Goal: Task Accomplishment & Management: Manage account settings

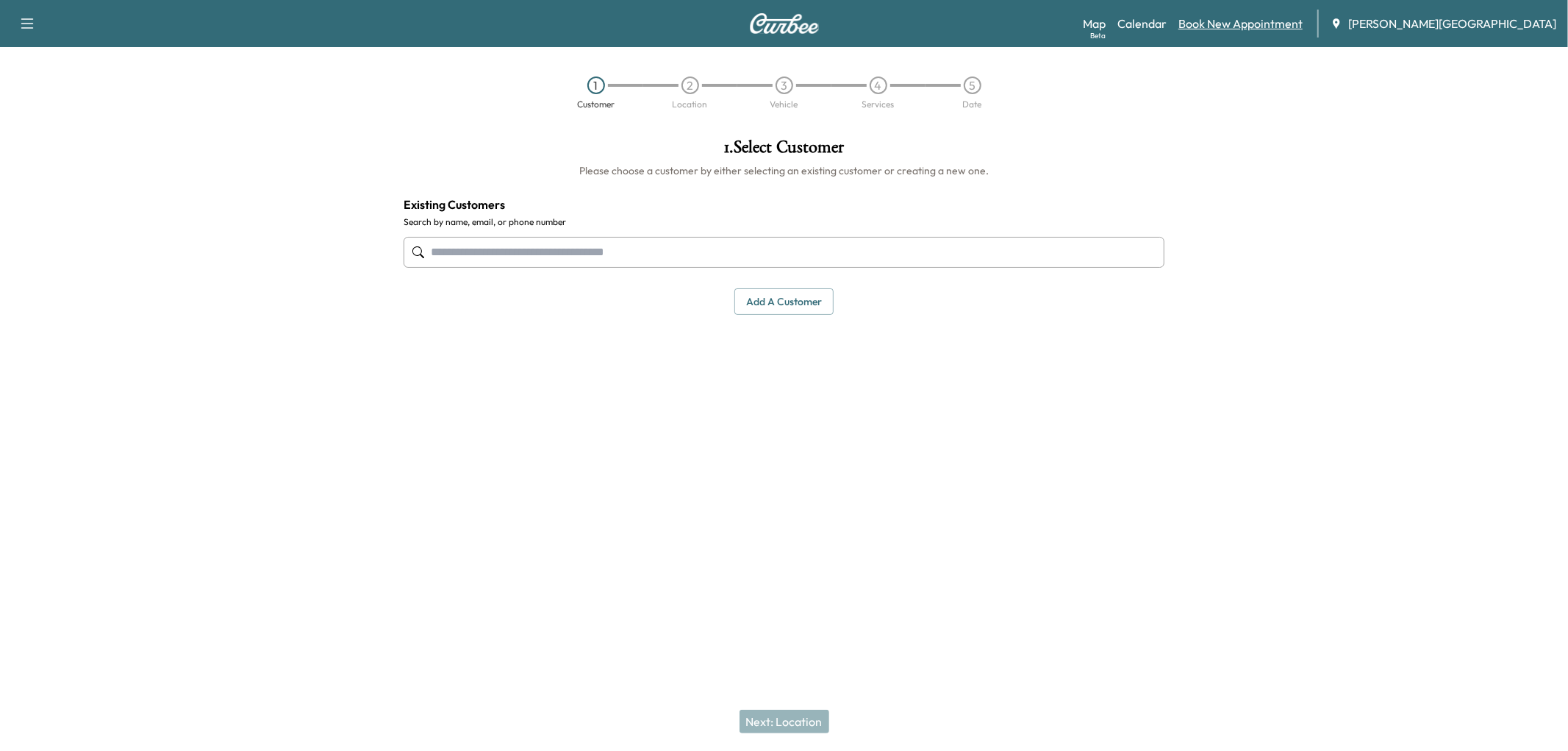
click at [775, 32] on link "Book New Appointment" at bounding box center [1241, 23] width 124 height 18
click at [775, 31] on link "Book New Appointment" at bounding box center [1241, 23] width 124 height 18
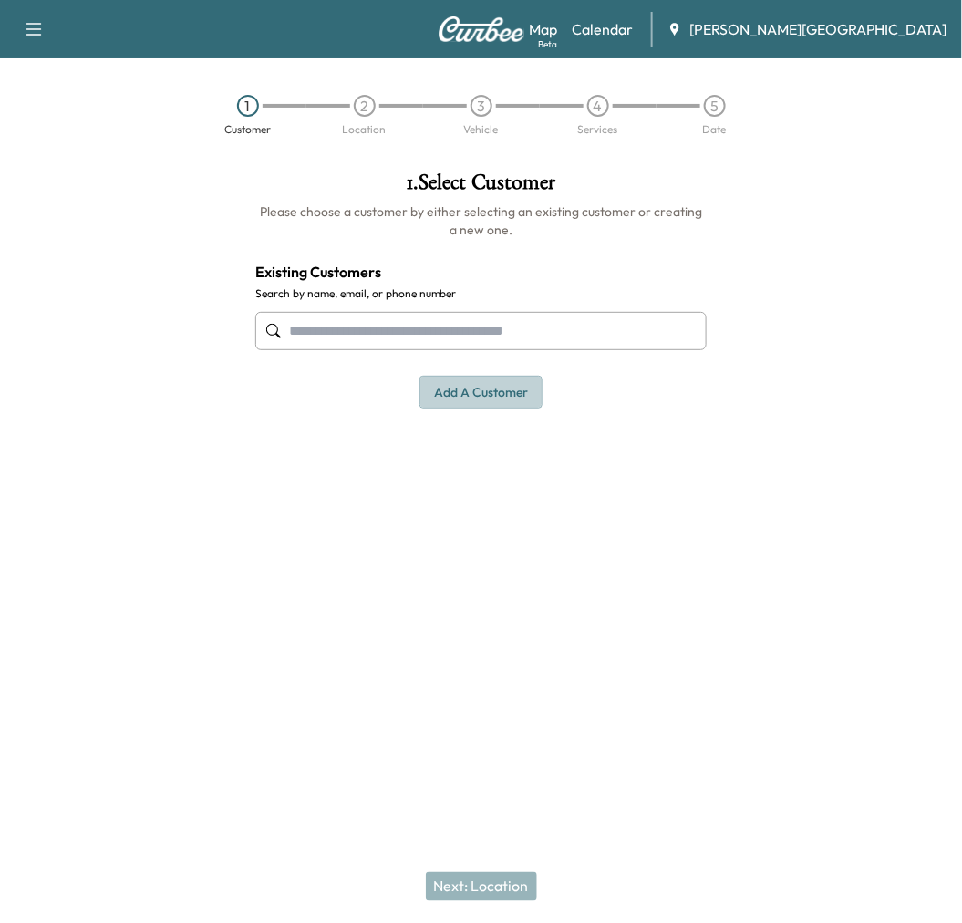
click at [460, 409] on button "Add a customer" at bounding box center [480, 393] width 123 height 34
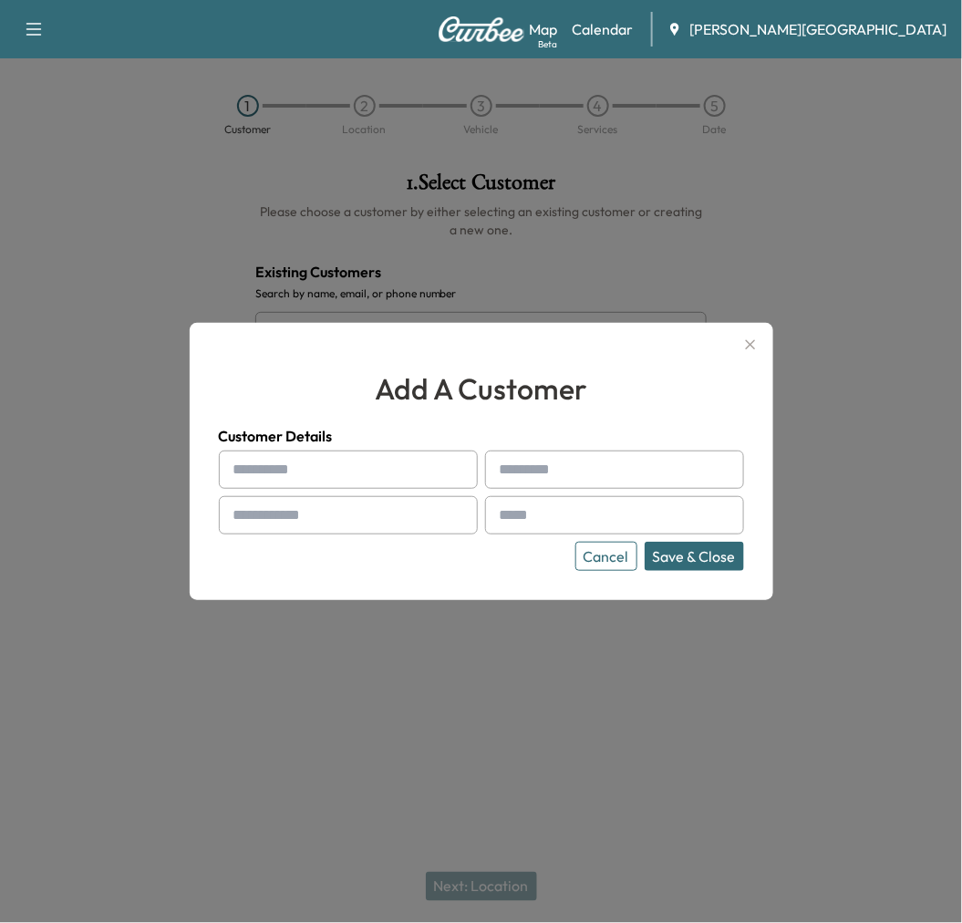
click at [398, 463] on input "text" at bounding box center [348, 469] width 259 height 38
type input "*******"
type input "********"
click at [336, 521] on input "text" at bounding box center [348, 515] width 259 height 38
type input "**********"
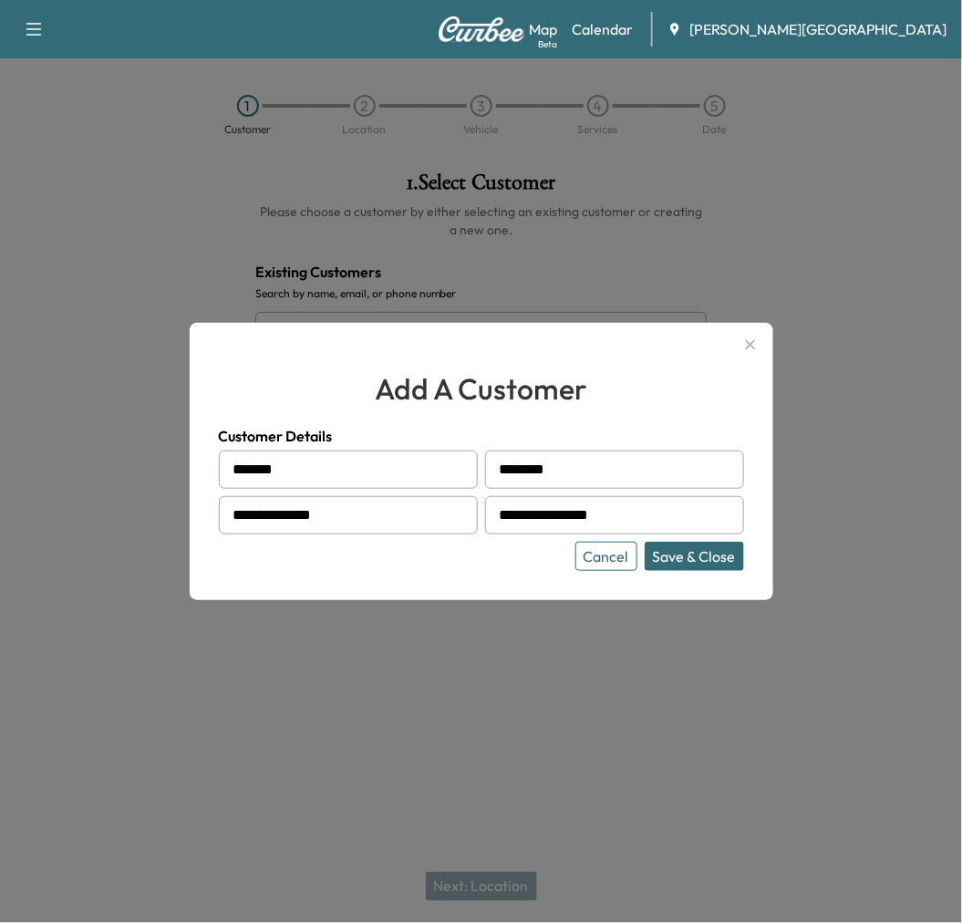
type input "**********"
click at [666, 571] on button "Save & Close" at bounding box center [694, 556] width 99 height 29
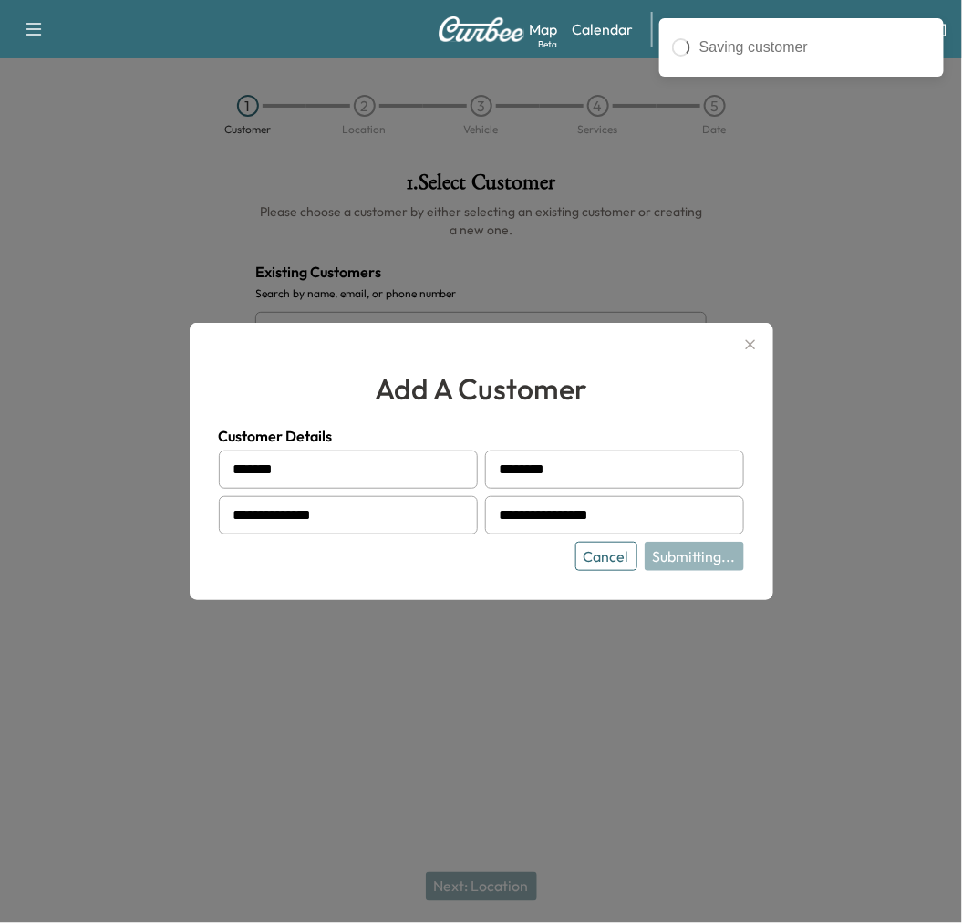
type input "**********"
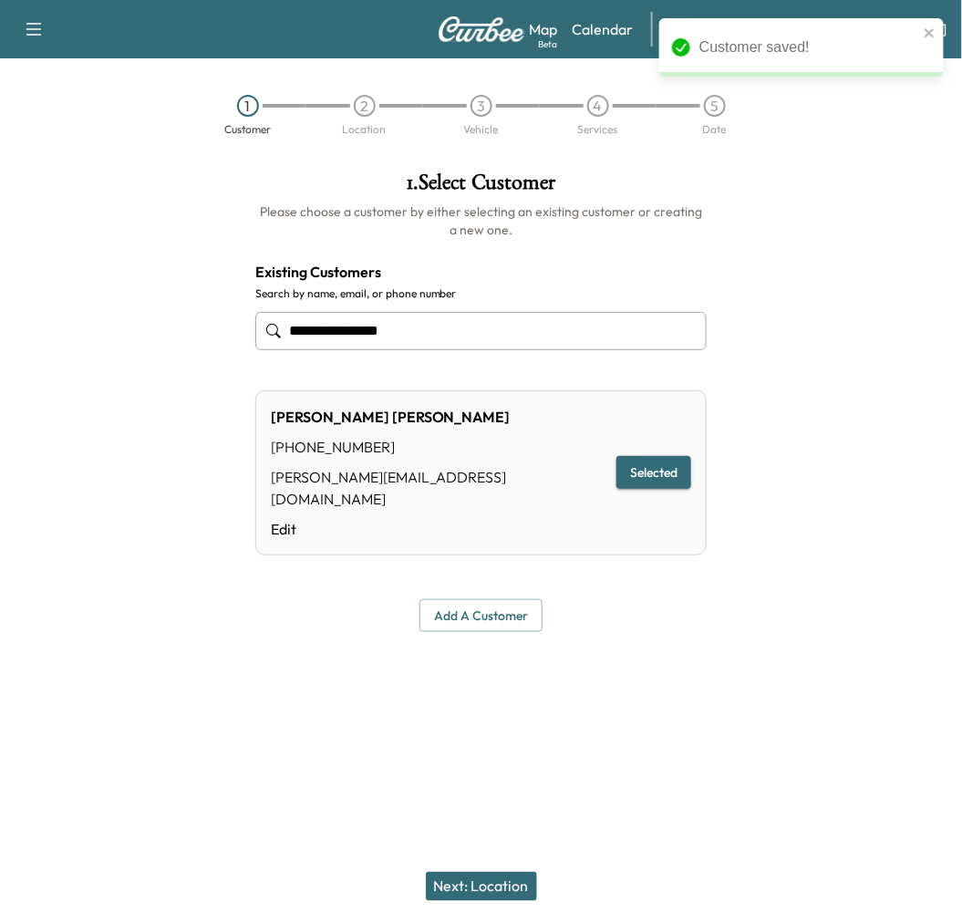
click at [485, 894] on button "Next: Location" at bounding box center [481, 886] width 111 height 29
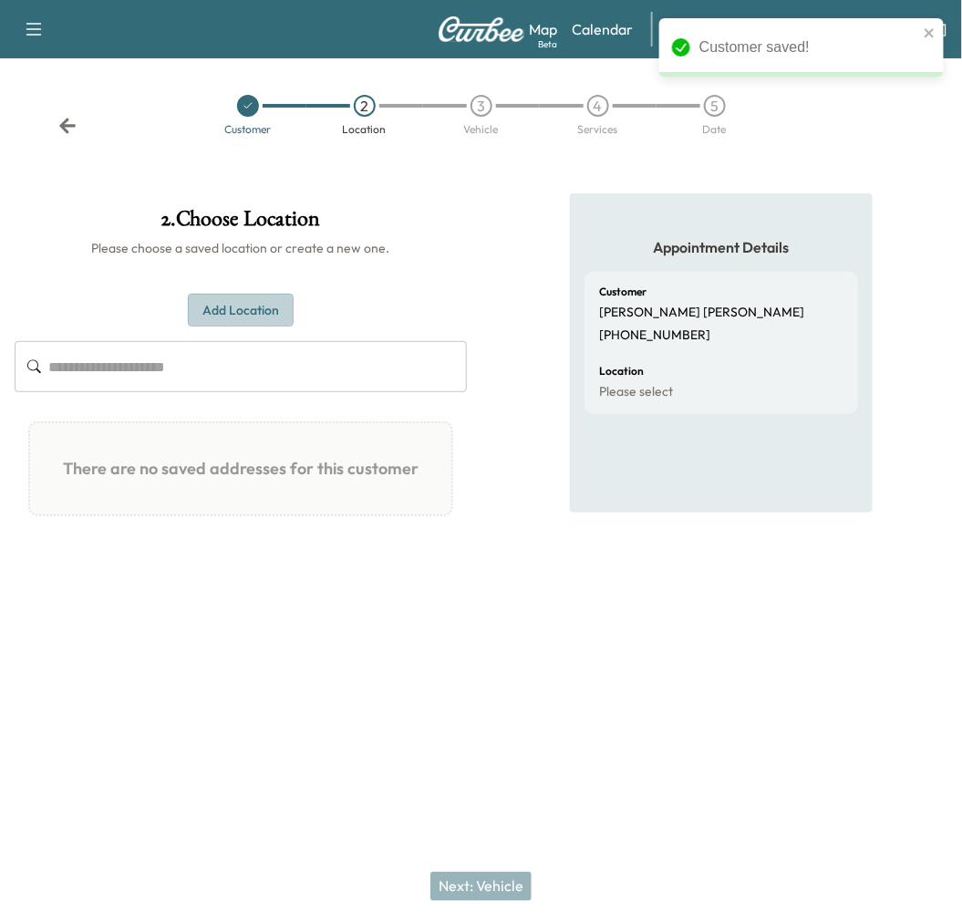
click at [270, 320] on button "Add Location" at bounding box center [241, 311] width 106 height 34
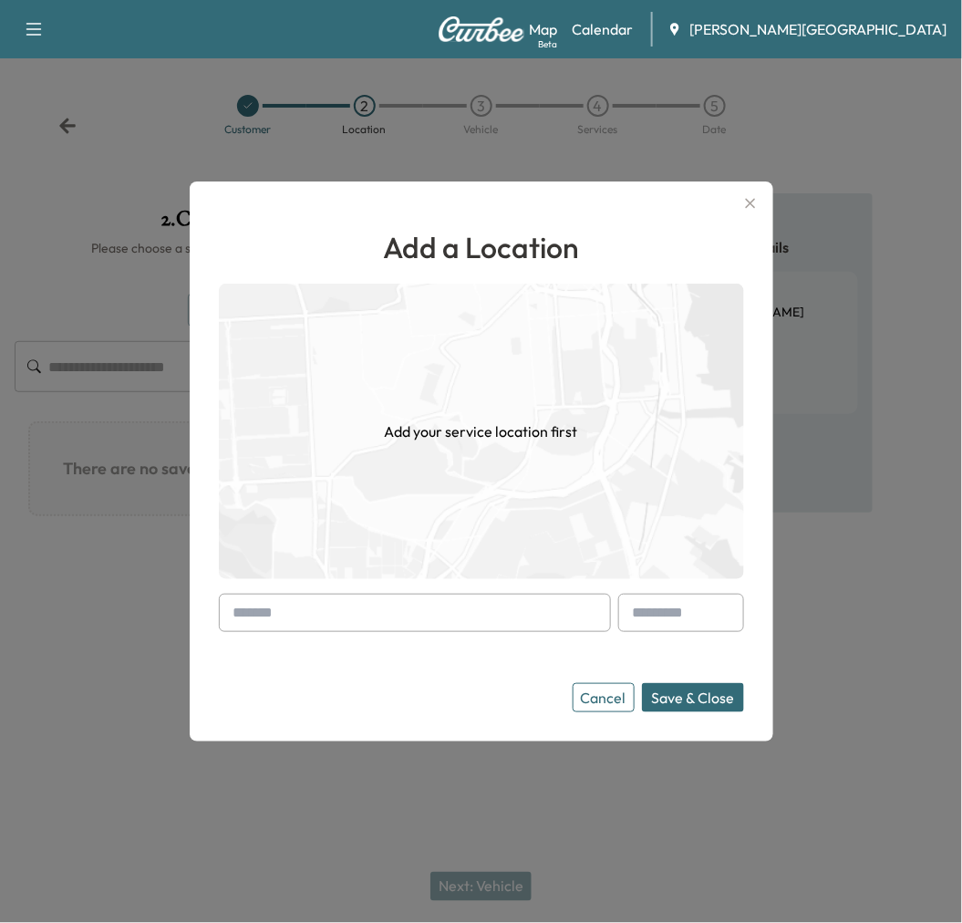
click at [301, 605] on input "text" at bounding box center [415, 613] width 392 height 38
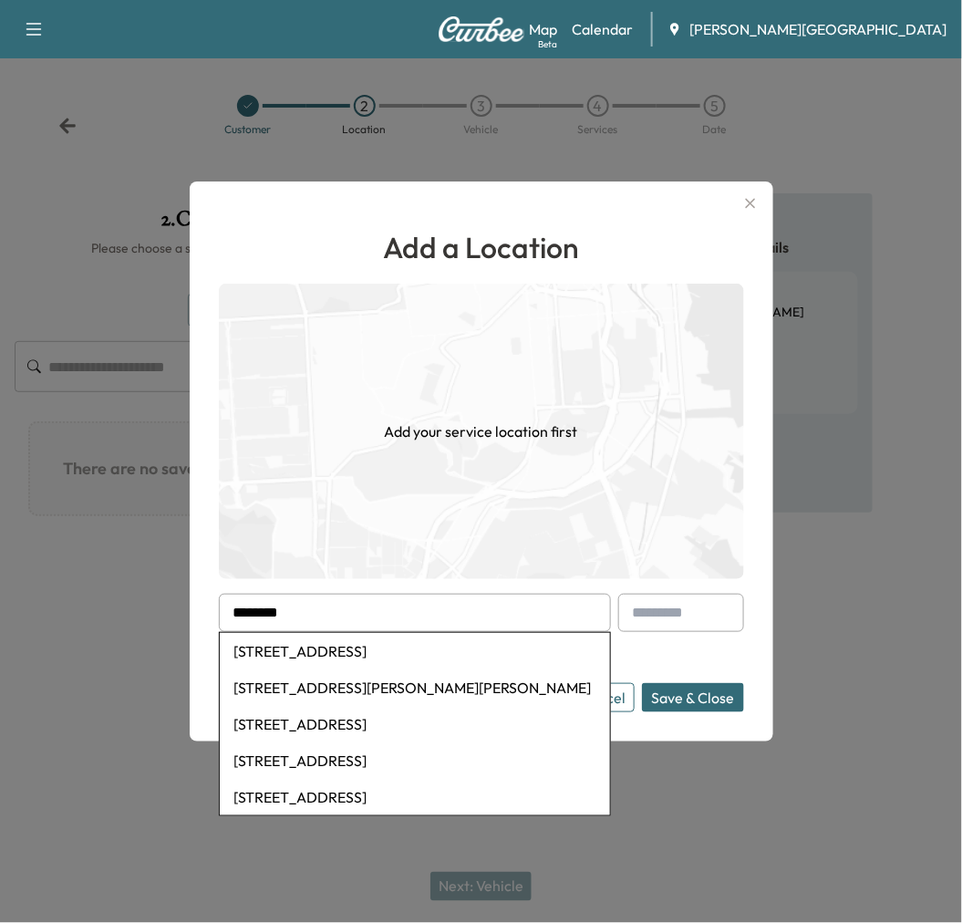
click at [397, 640] on li "[STREET_ADDRESS]" at bounding box center [415, 651] width 390 height 36
type input "**********"
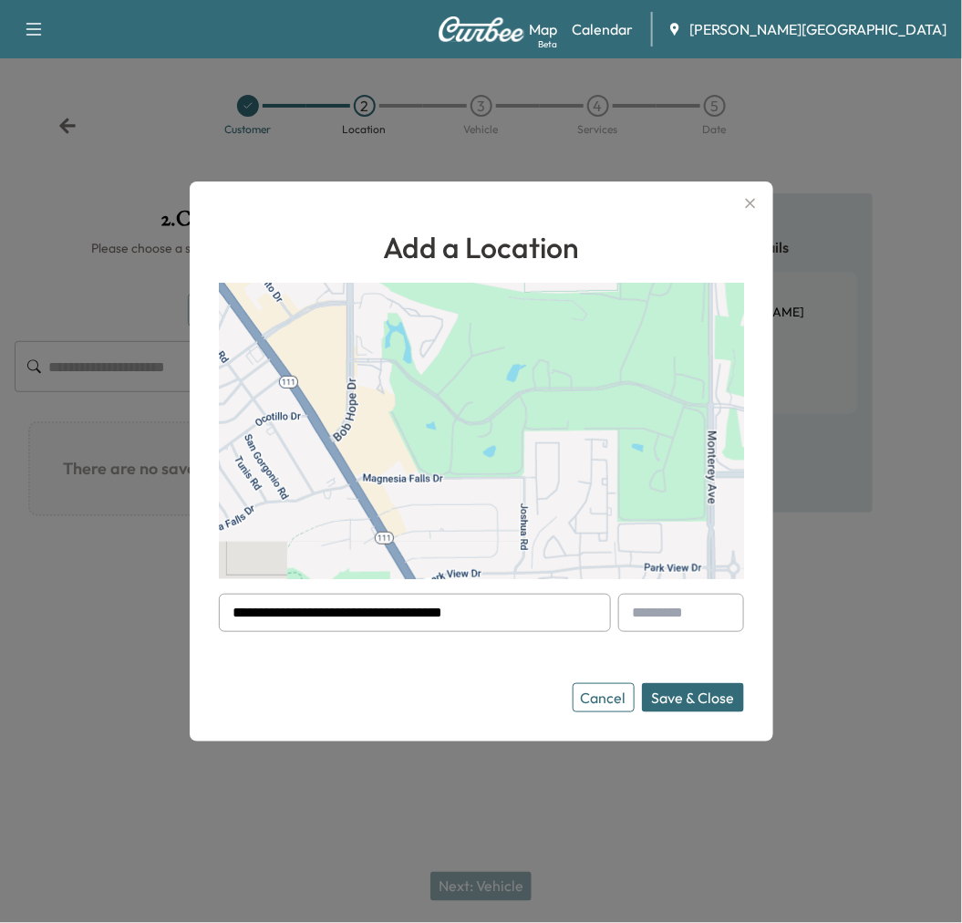
click at [707, 712] on button "Save & Close" at bounding box center [693, 697] width 102 height 29
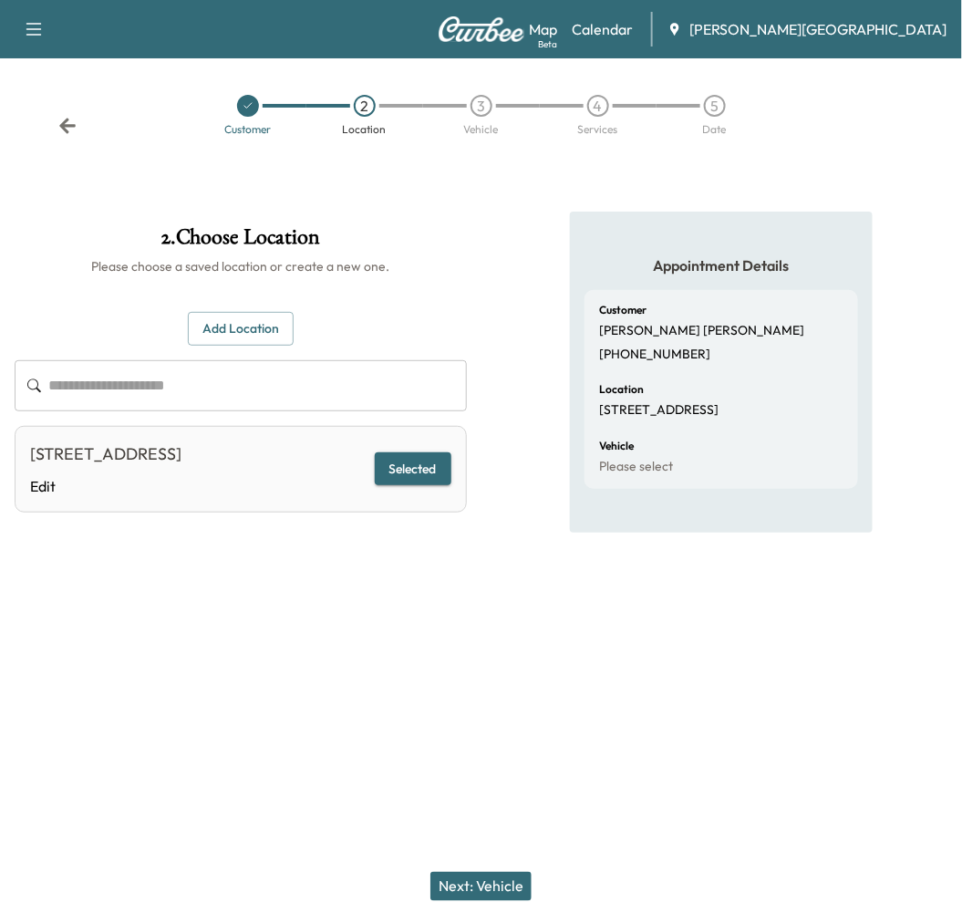
click at [461, 881] on button "Next: Vehicle" at bounding box center [480, 886] width 101 height 29
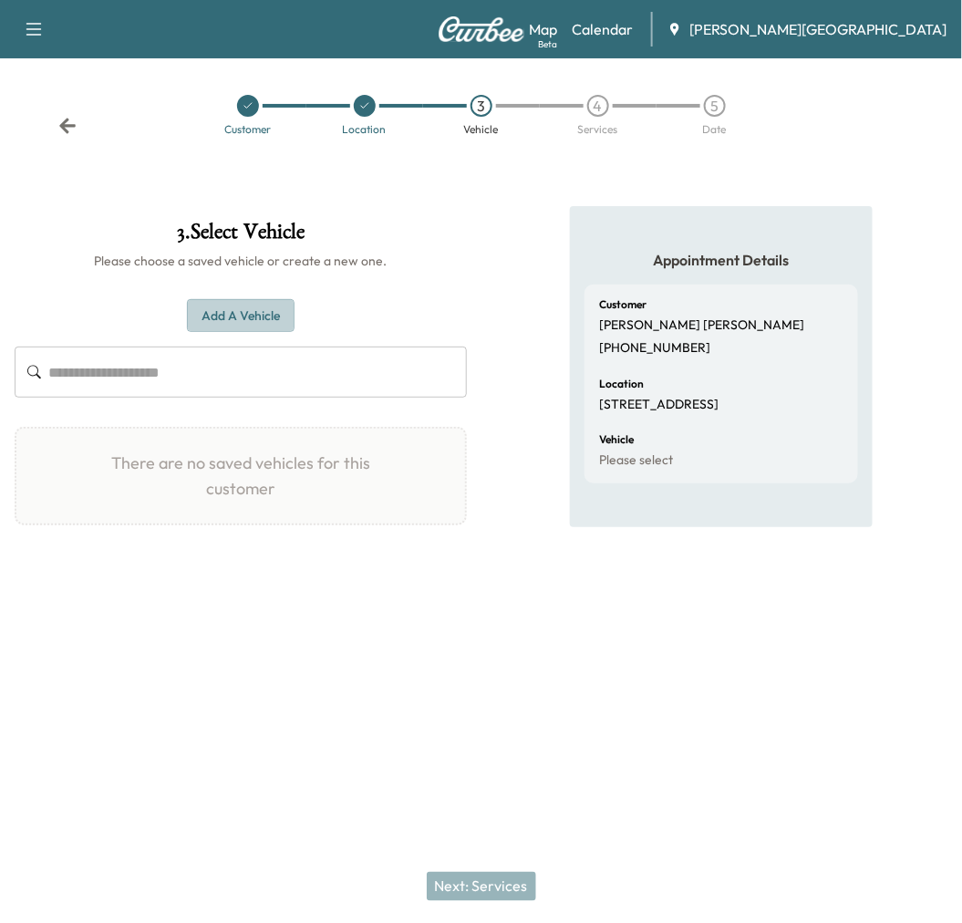
click at [269, 333] on button "Add a Vehicle" at bounding box center [241, 316] width 108 height 34
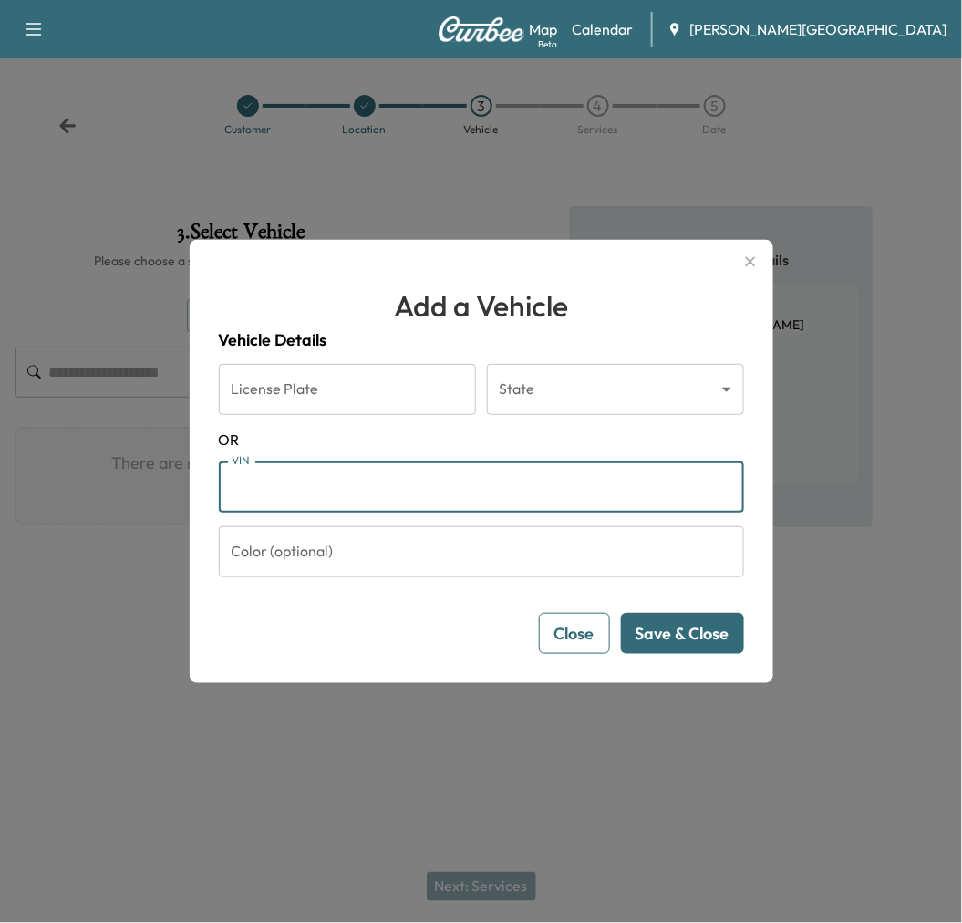
paste input "**********"
type input "**********"
click at [647, 645] on button "Save & Close" at bounding box center [682, 633] width 123 height 41
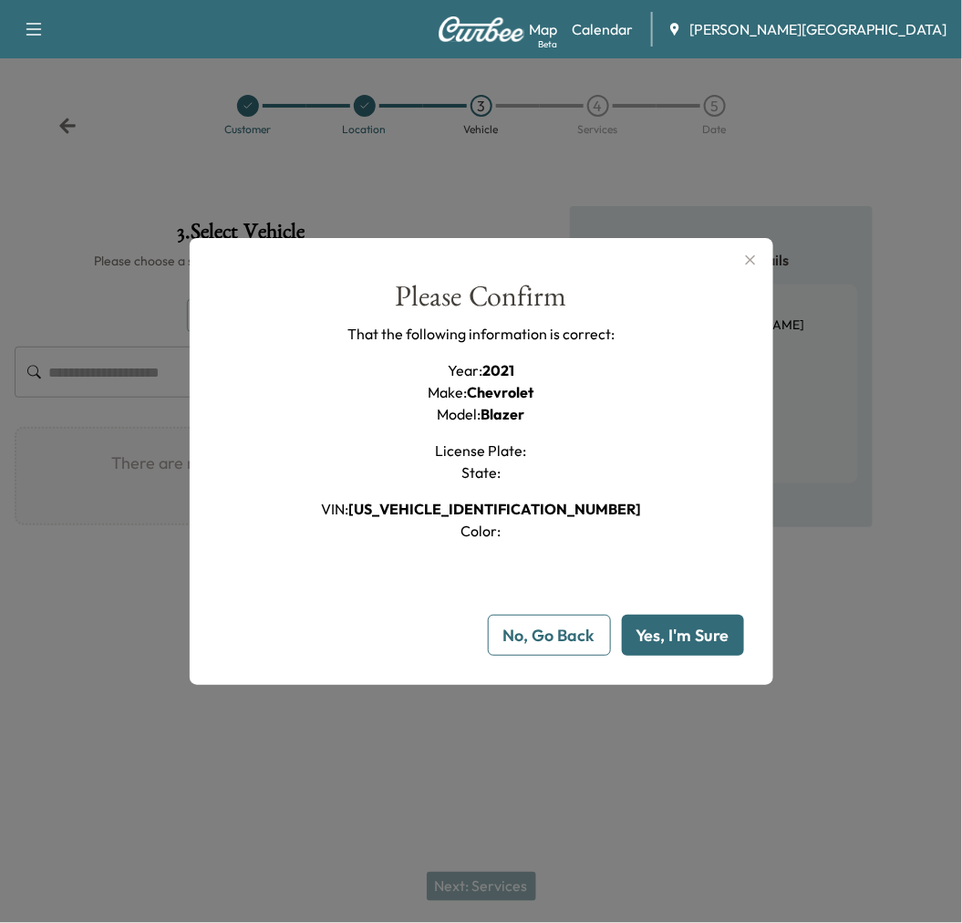
click at [675, 656] on button "Yes, I'm Sure" at bounding box center [683, 635] width 122 height 41
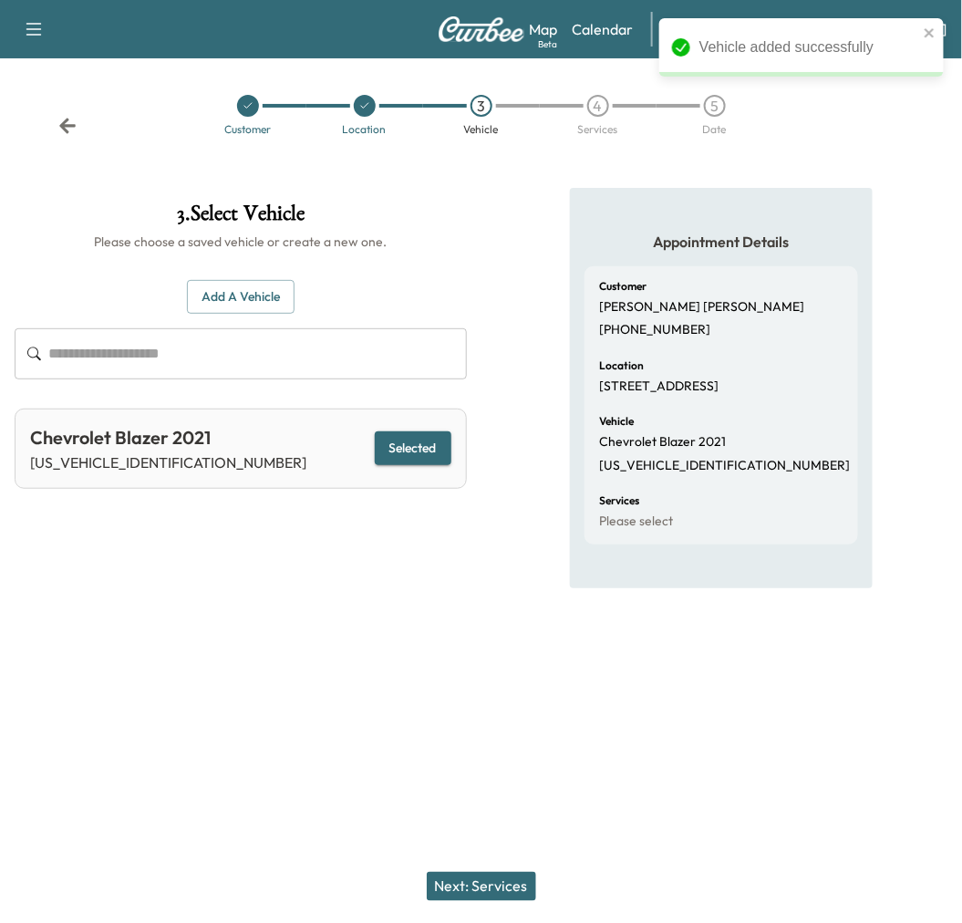
click at [456, 879] on button "Next: Services" at bounding box center [481, 886] width 109 height 29
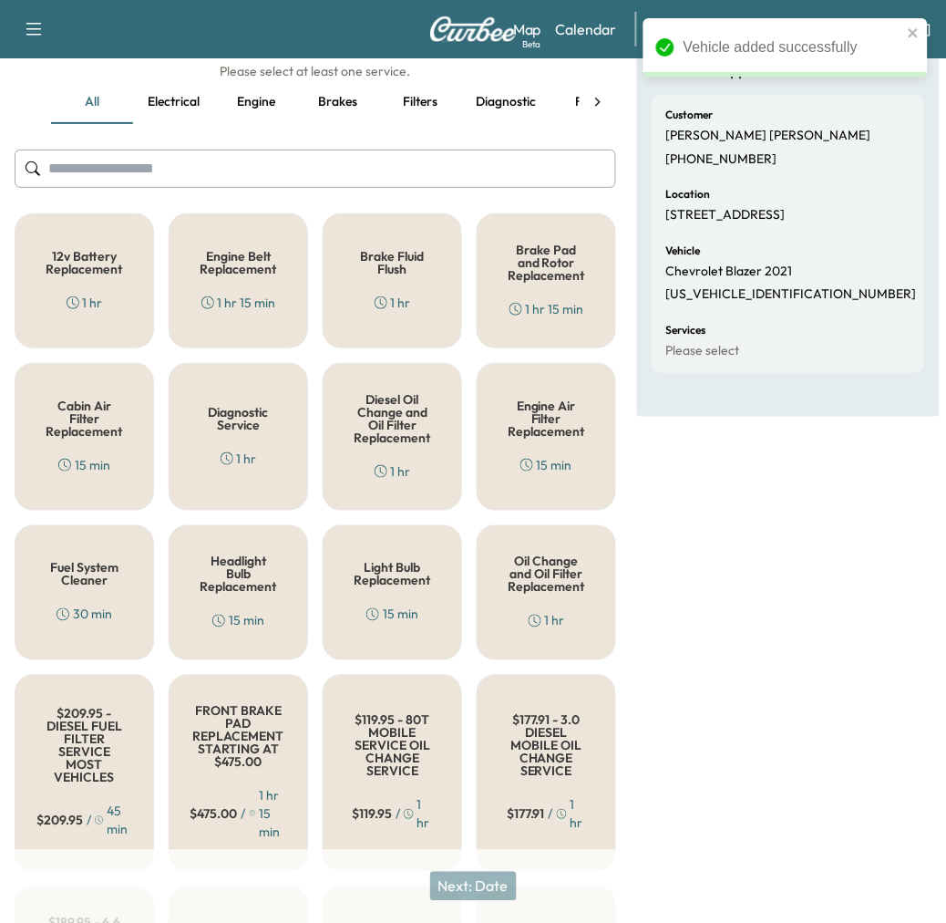
scroll to position [202, 0]
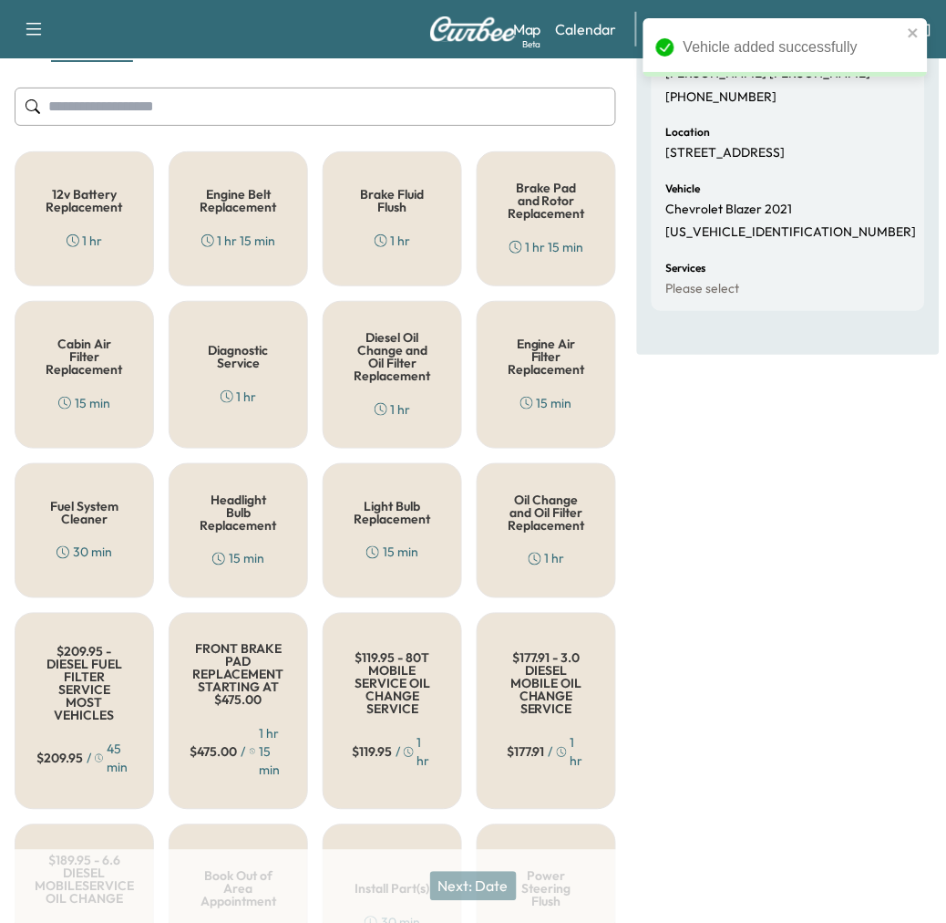
click at [47, 286] on div "12v Battery Replacement 1 hr" at bounding box center [85, 218] width 140 height 135
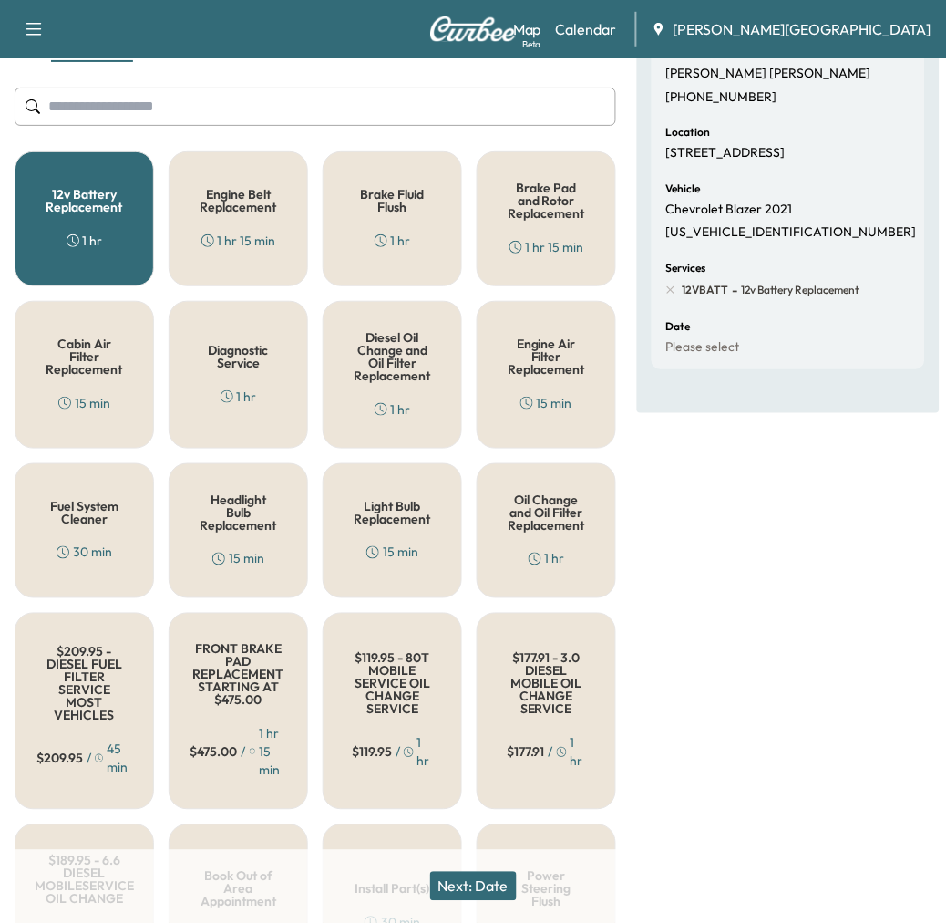
click at [512, 891] on button "Next: Date" at bounding box center [473, 886] width 87 height 29
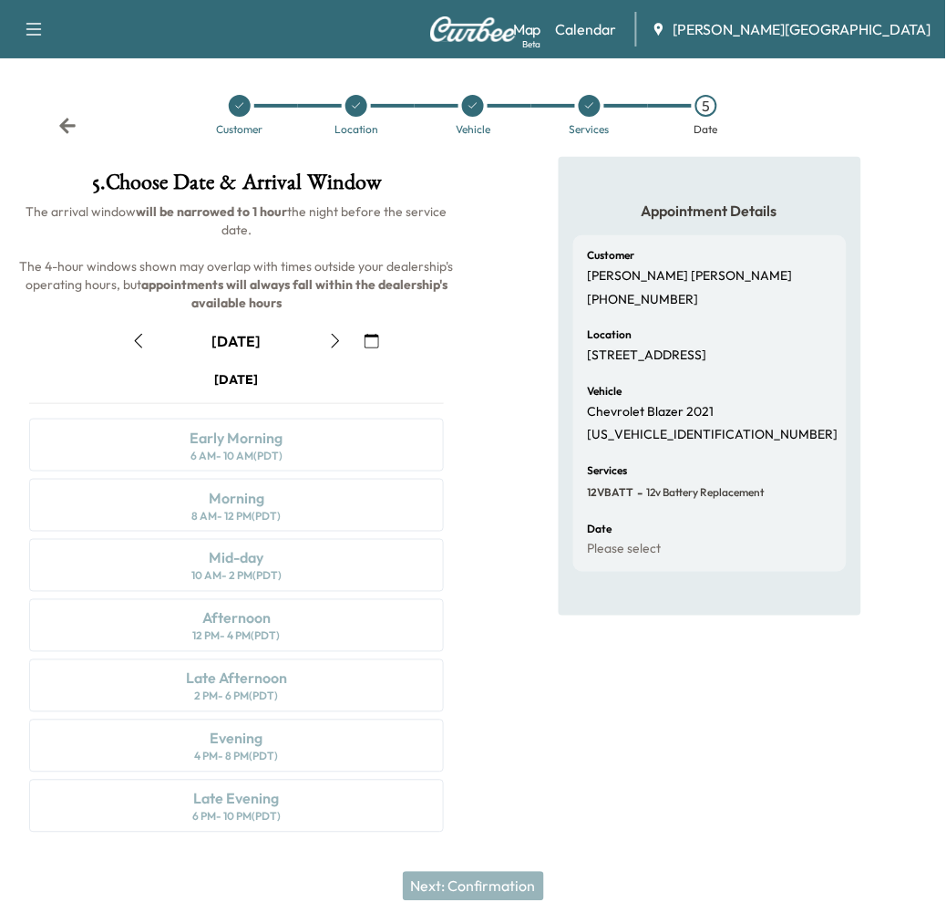
click at [143, 348] on icon "button" at bounding box center [138, 341] width 15 height 15
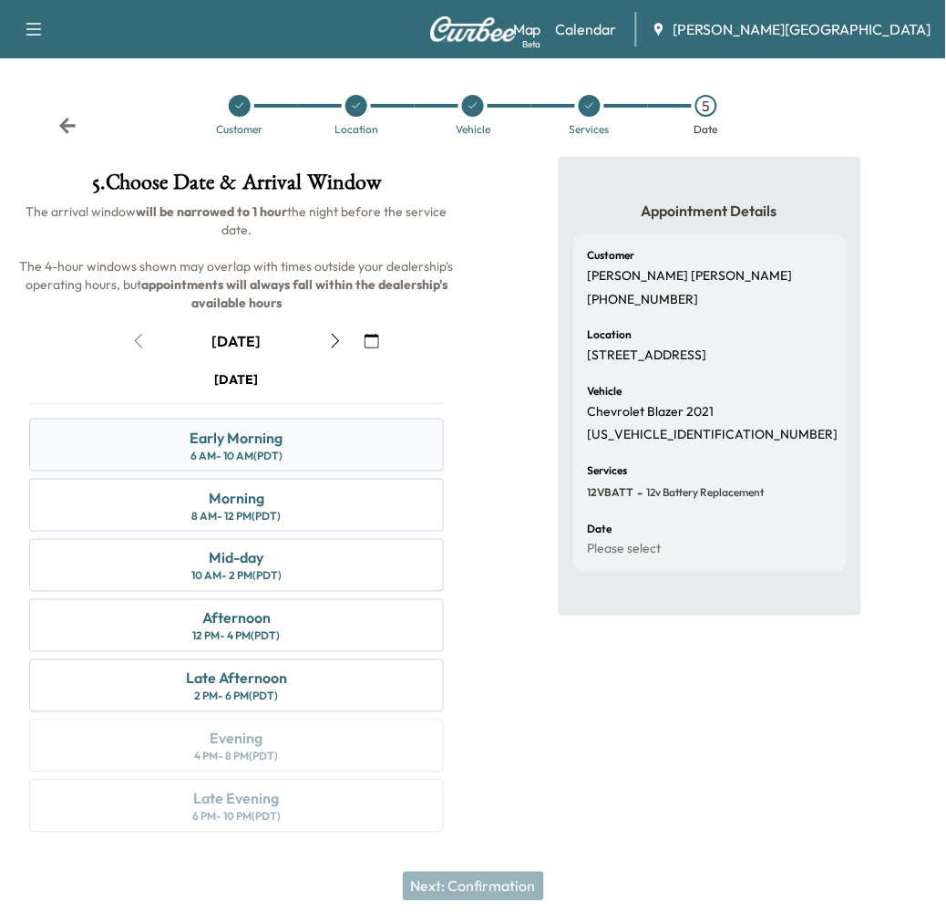
click at [268, 449] on div "Early Morning" at bounding box center [237, 438] width 93 height 22
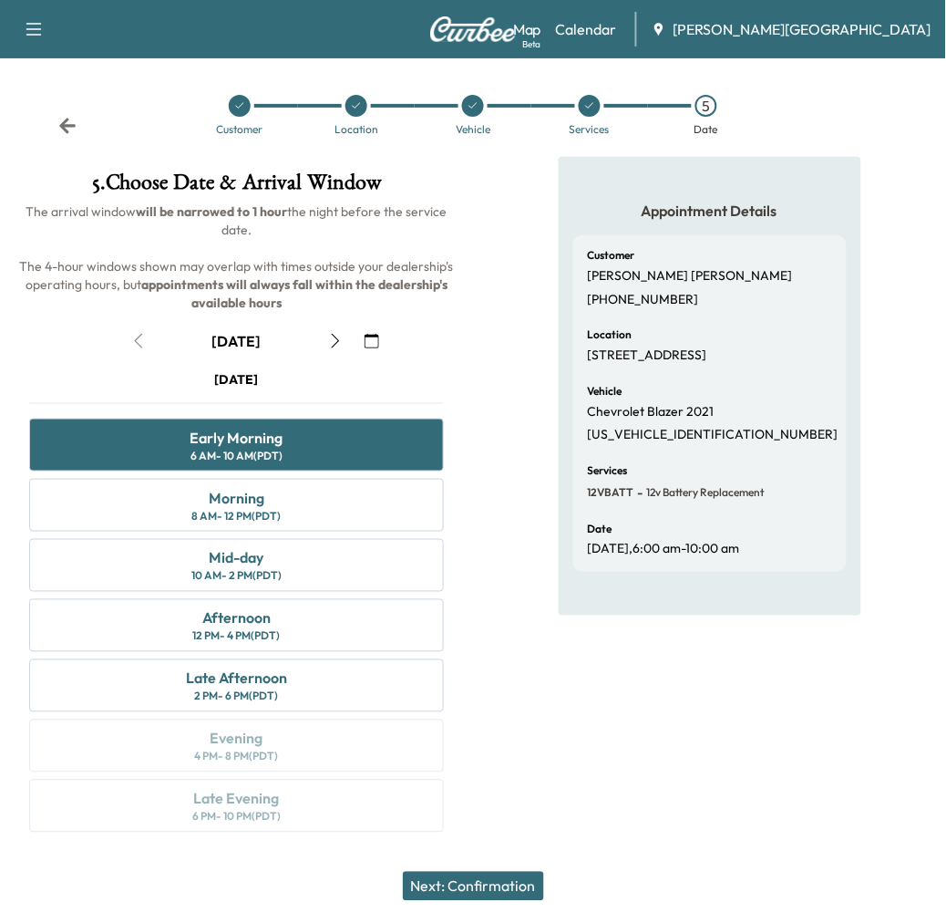
click at [466, 876] on button "Next: Confirmation" at bounding box center [473, 886] width 141 height 29
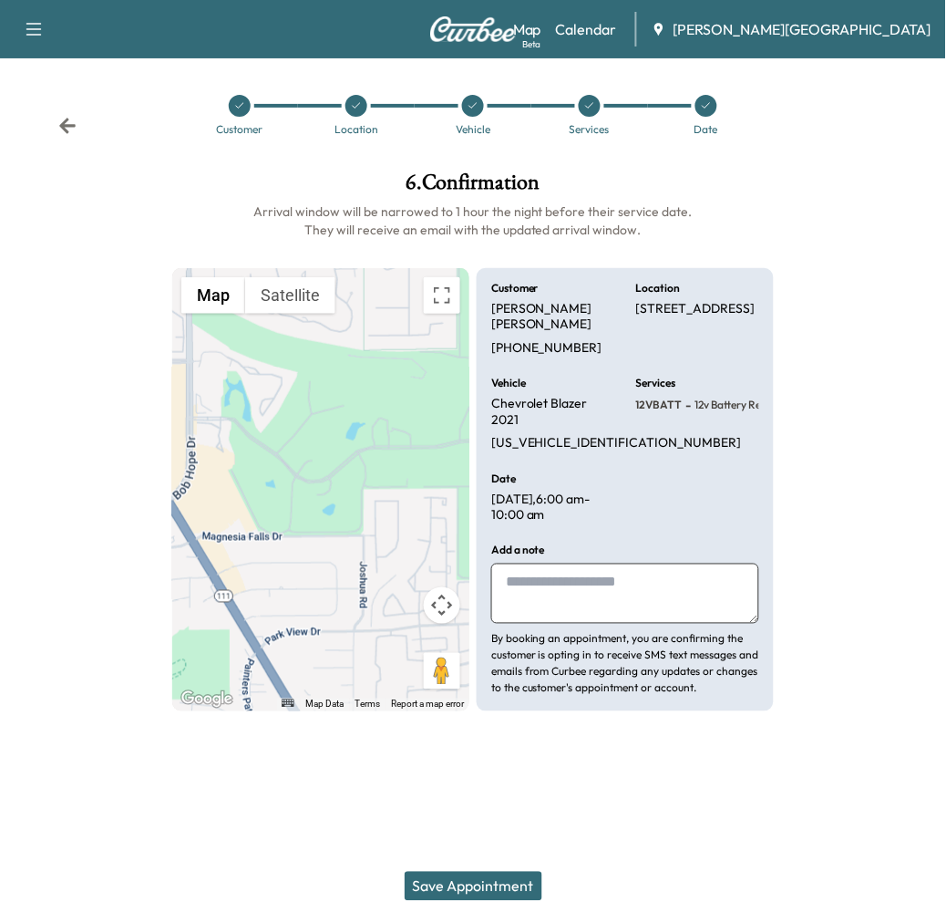
click at [552, 624] on textarea at bounding box center [625, 593] width 268 height 60
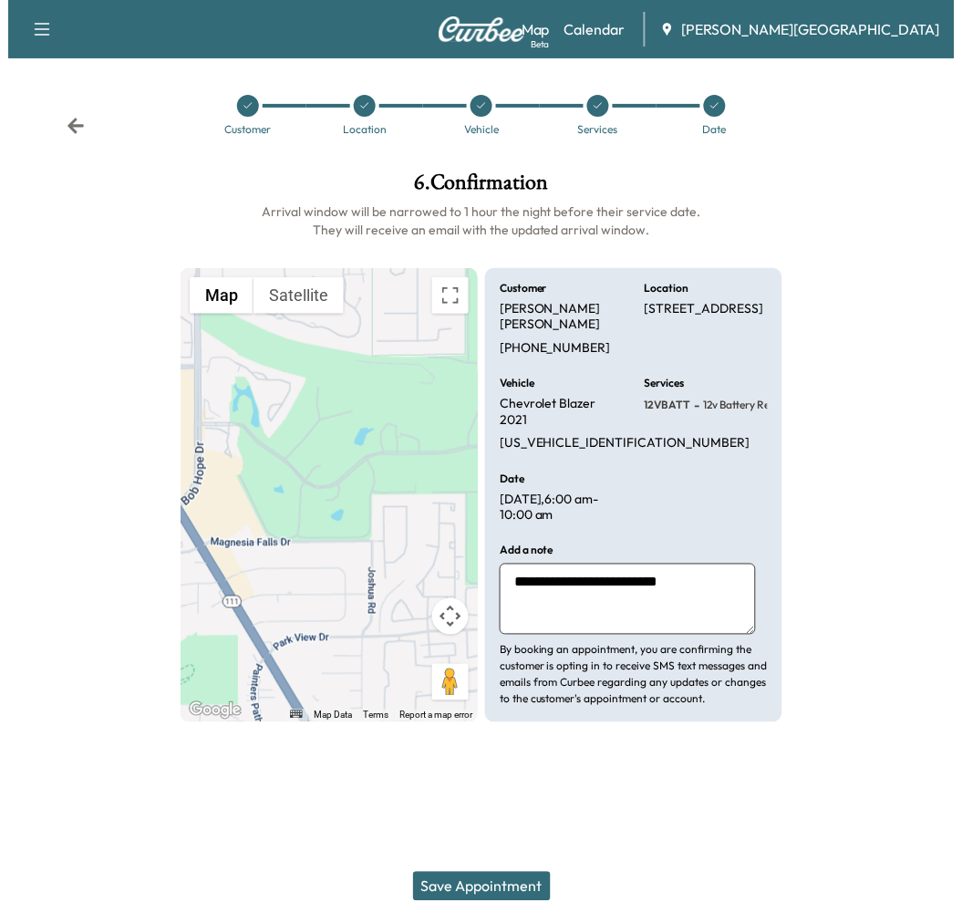
scroll to position [19, 0]
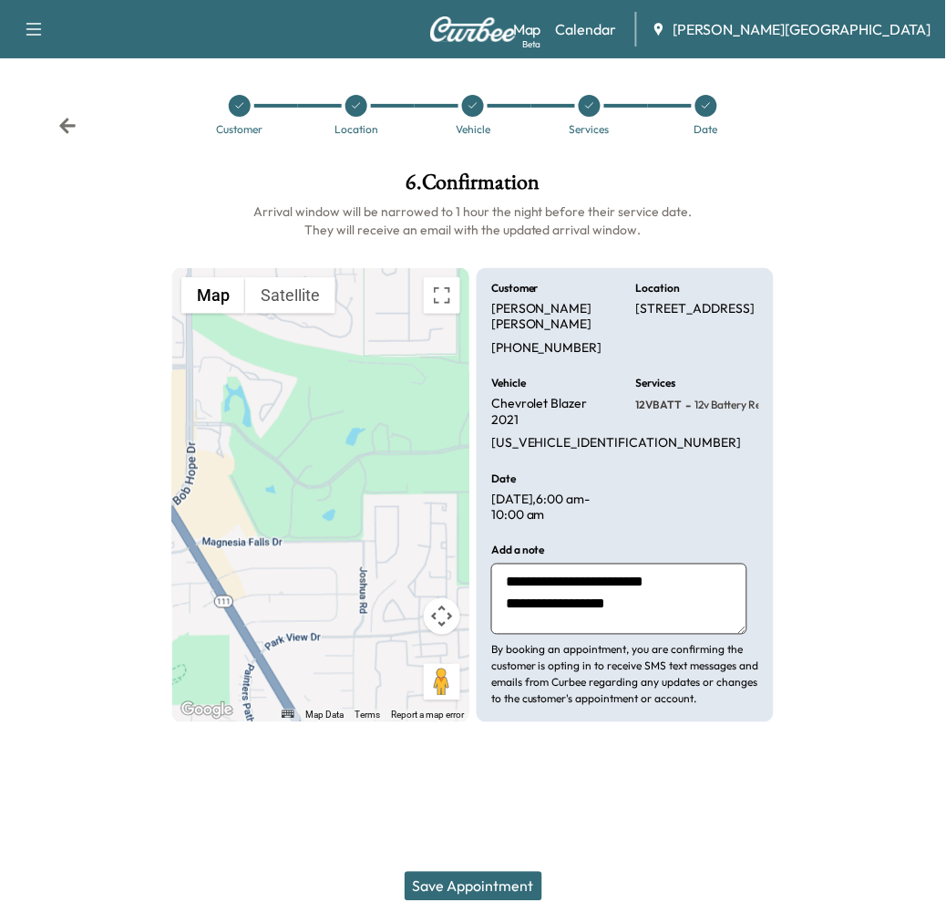
type textarea "**********"
click at [478, 878] on button "Save Appointment" at bounding box center [474, 886] width 138 height 29
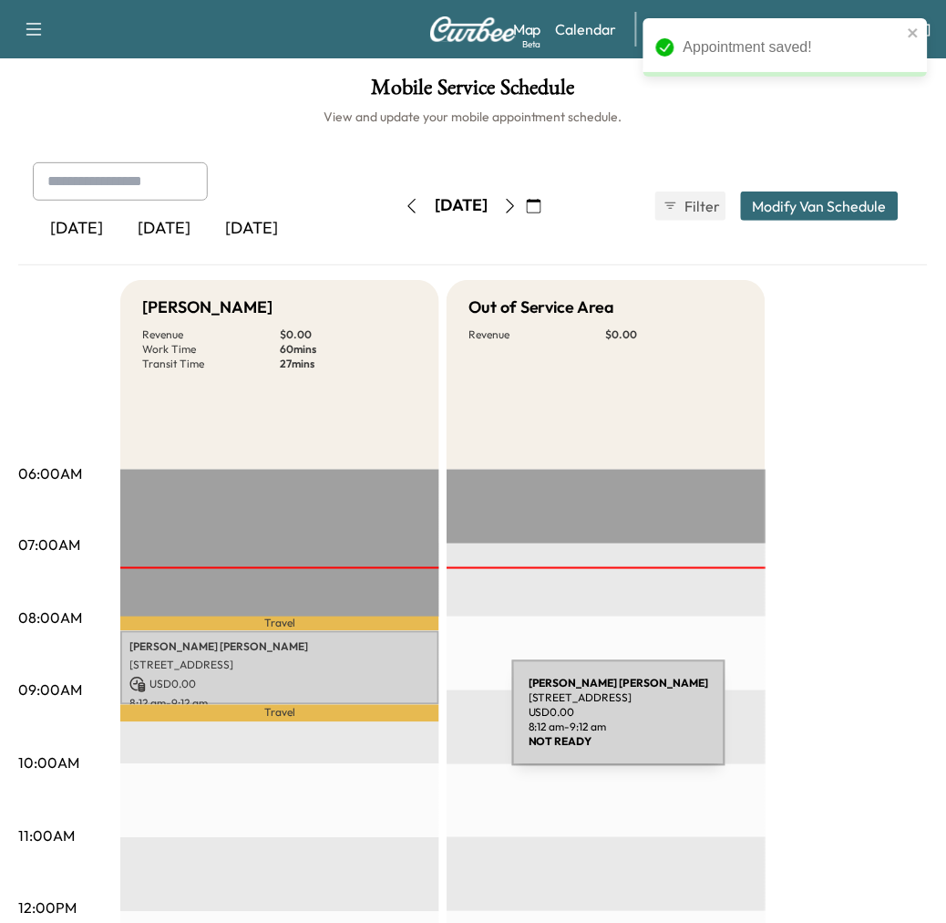
click at [376, 673] on p "[STREET_ADDRESS]" at bounding box center [279, 665] width 301 height 15
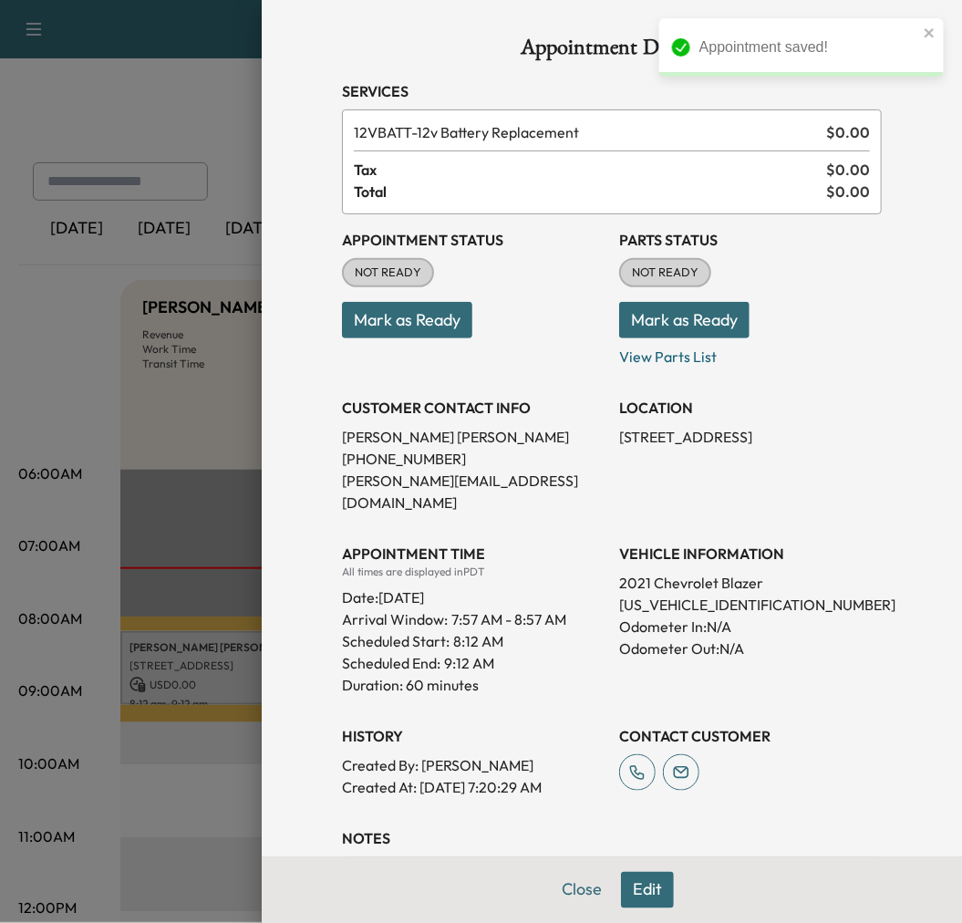
click at [465, 338] on button "Mark as Ready" at bounding box center [407, 320] width 130 height 36
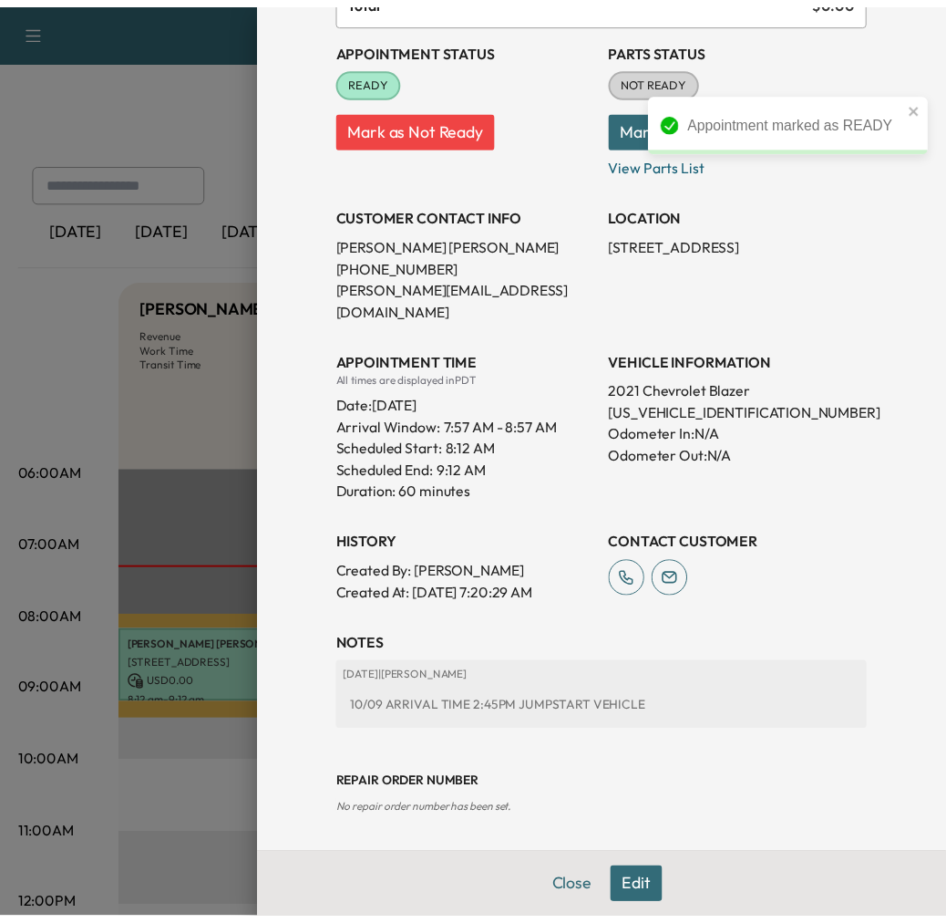
scroll to position [521, 0]
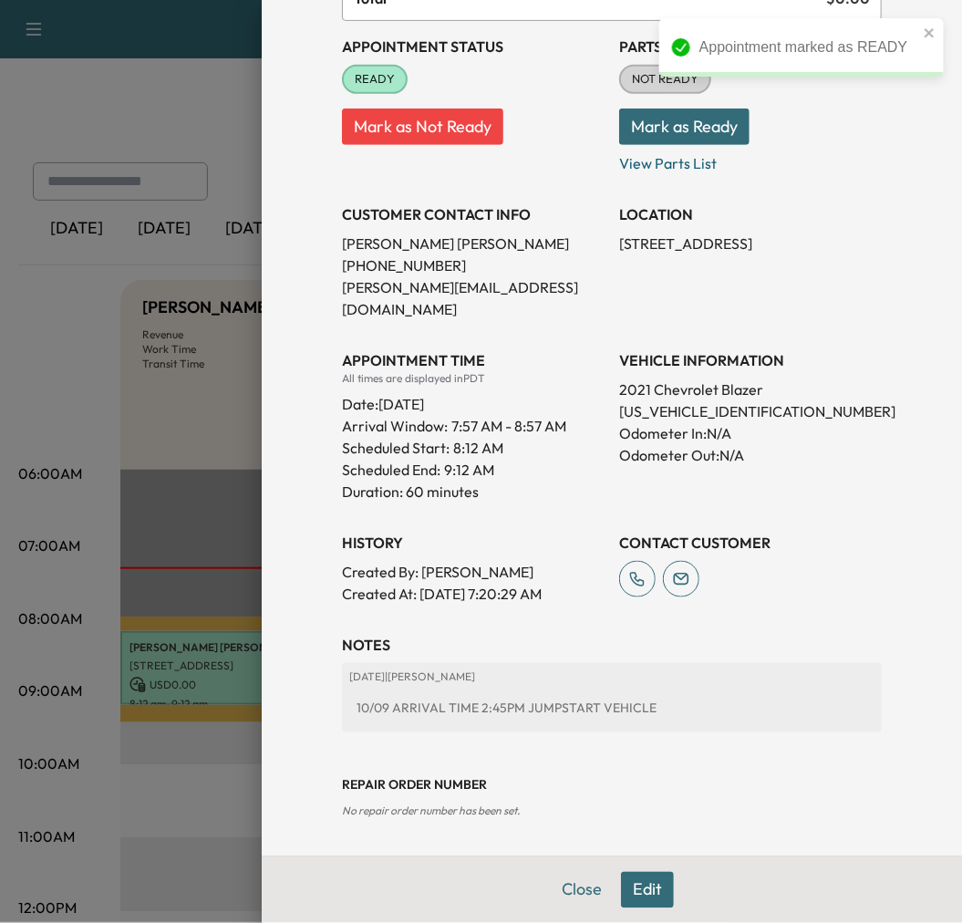
click at [78, 408] on div at bounding box center [481, 461] width 962 height 923
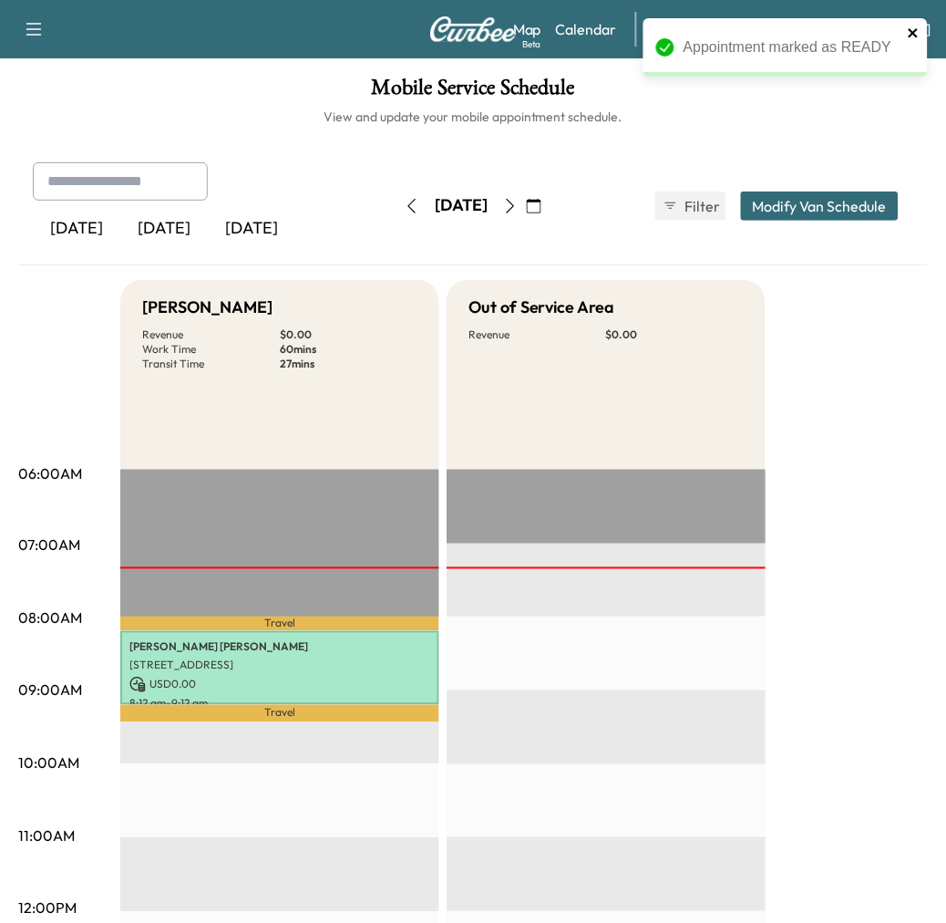
click at [918, 27] on icon "close" at bounding box center [914, 33] width 13 height 15
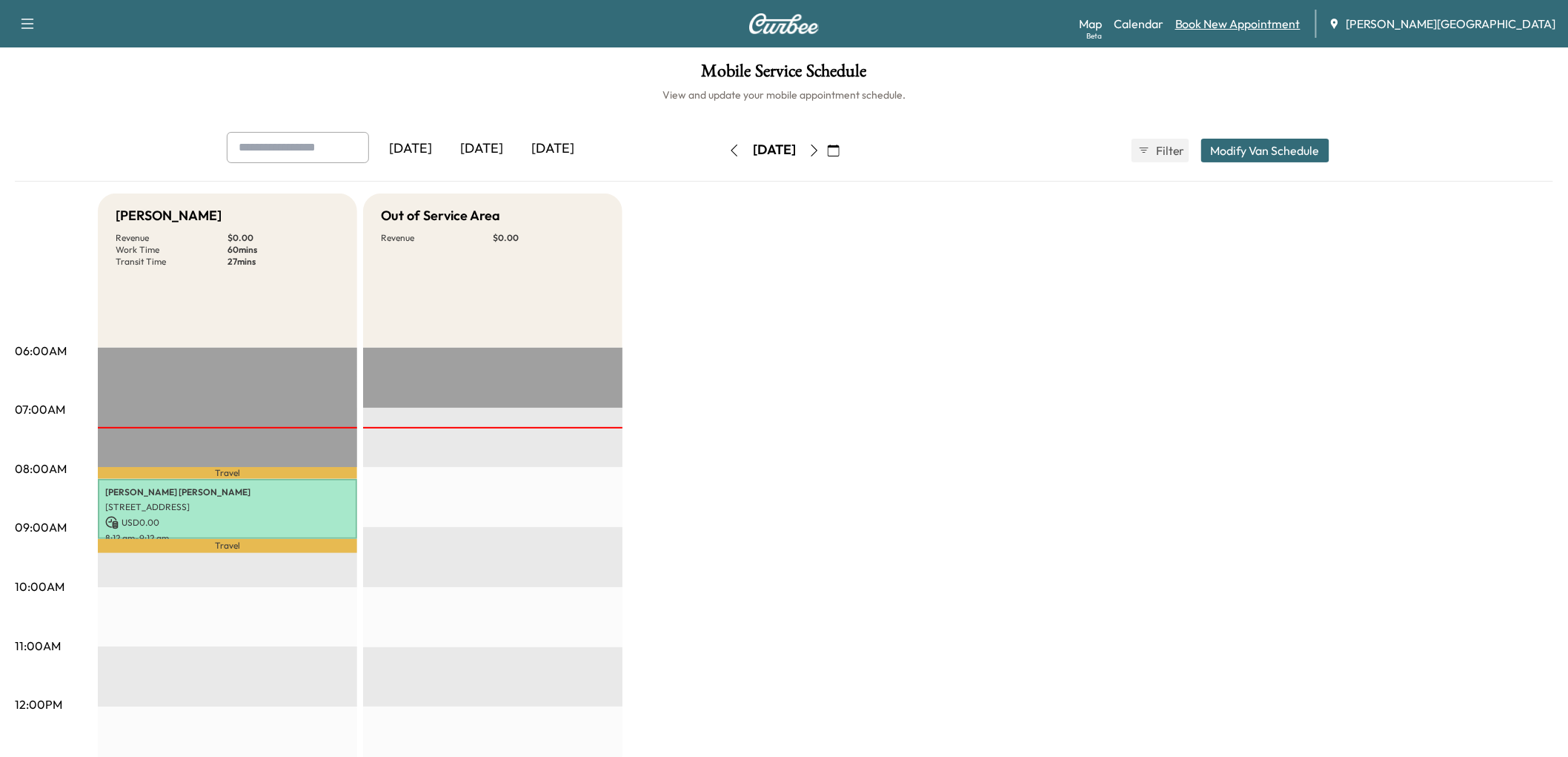
click at [781, 32] on link "Book New Appointment" at bounding box center [1238, 24] width 125 height 18
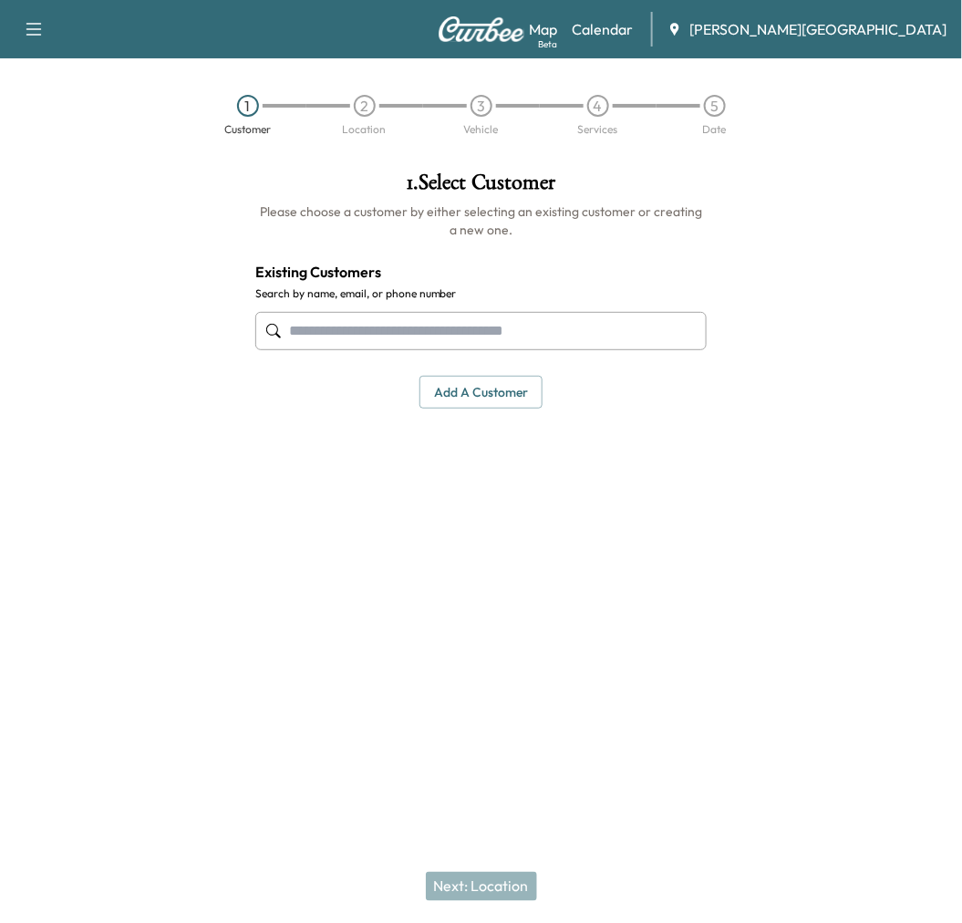
click at [470, 350] on input "text" at bounding box center [481, 331] width 452 height 38
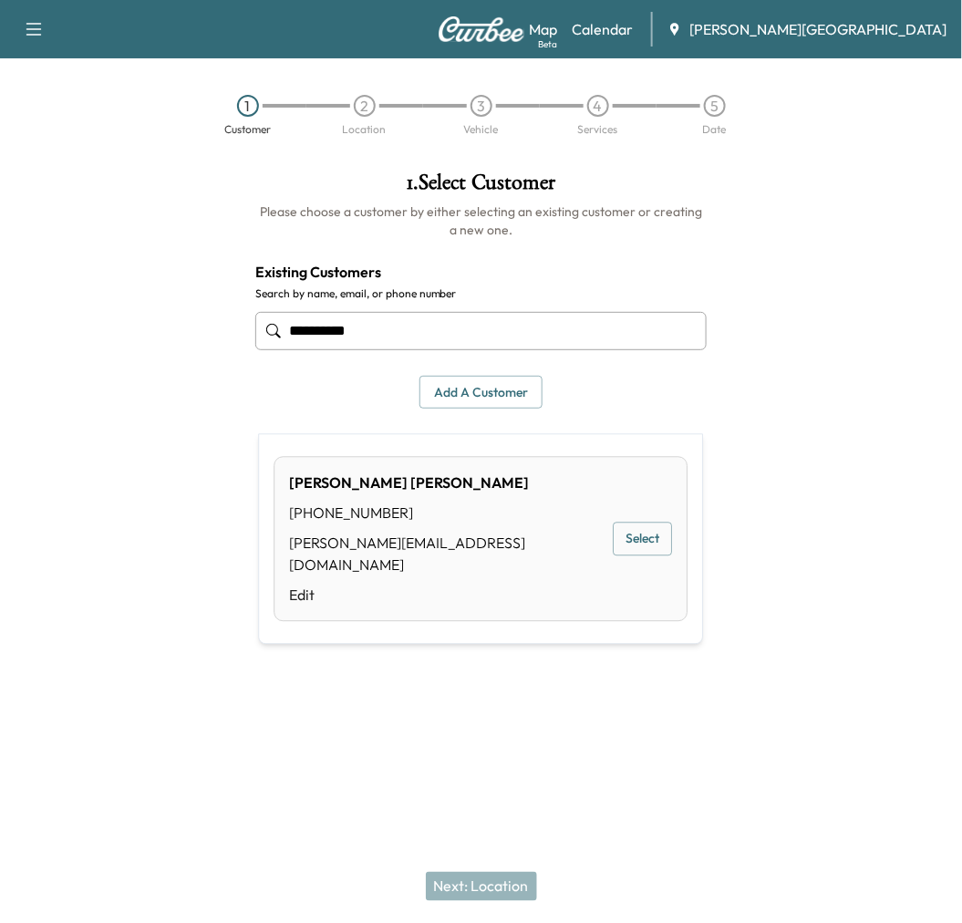
click at [613, 556] on button "Select" at bounding box center [642, 539] width 59 height 34
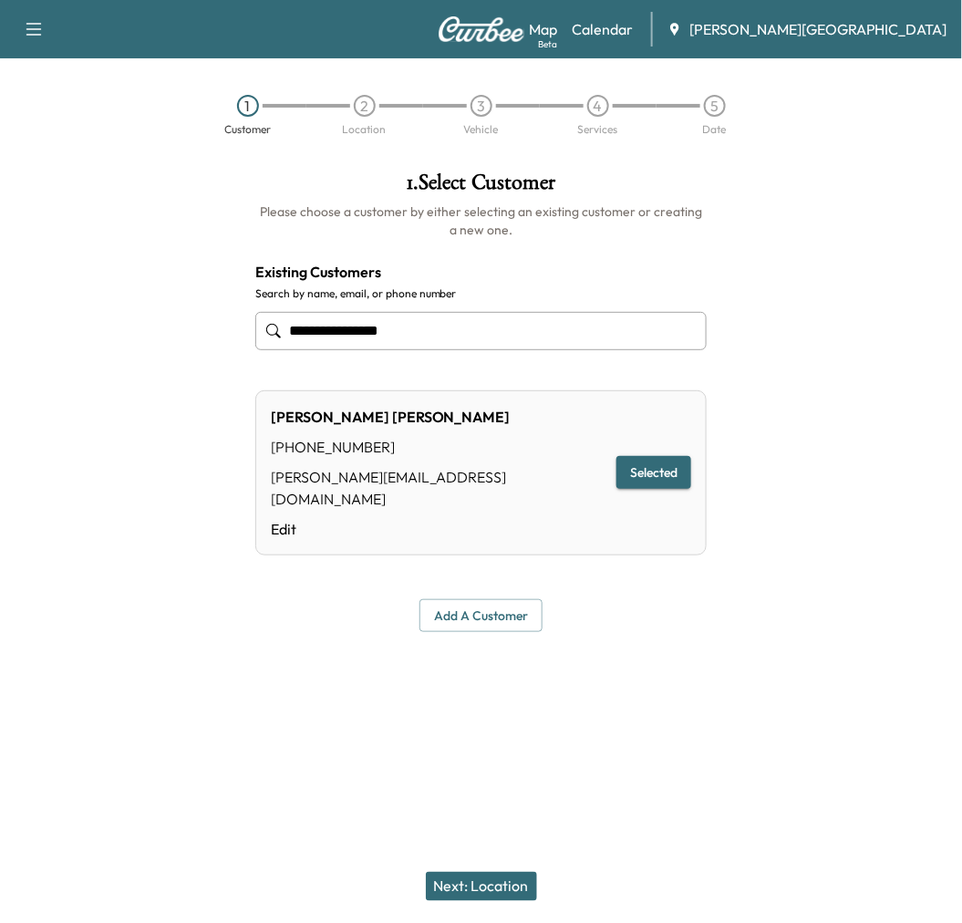
type input "**********"
click at [512, 882] on button "Next: Location" at bounding box center [481, 886] width 111 height 29
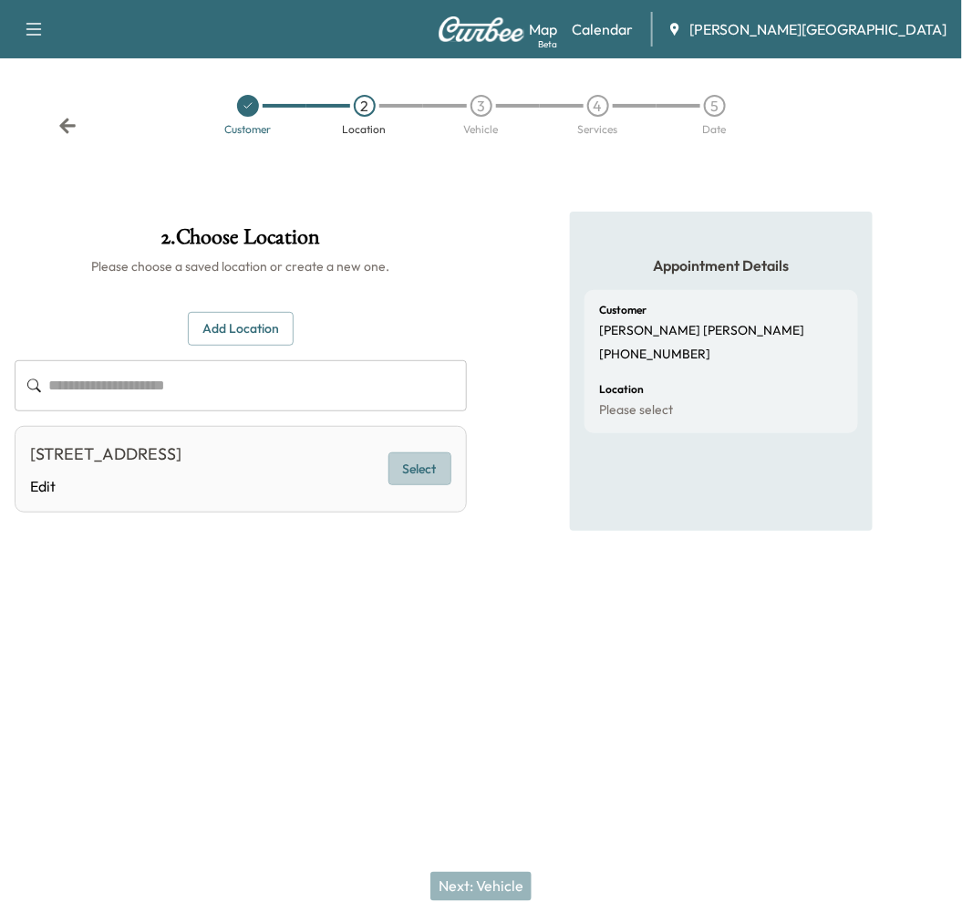
click at [415, 486] on button "Select" at bounding box center [419, 469] width 63 height 34
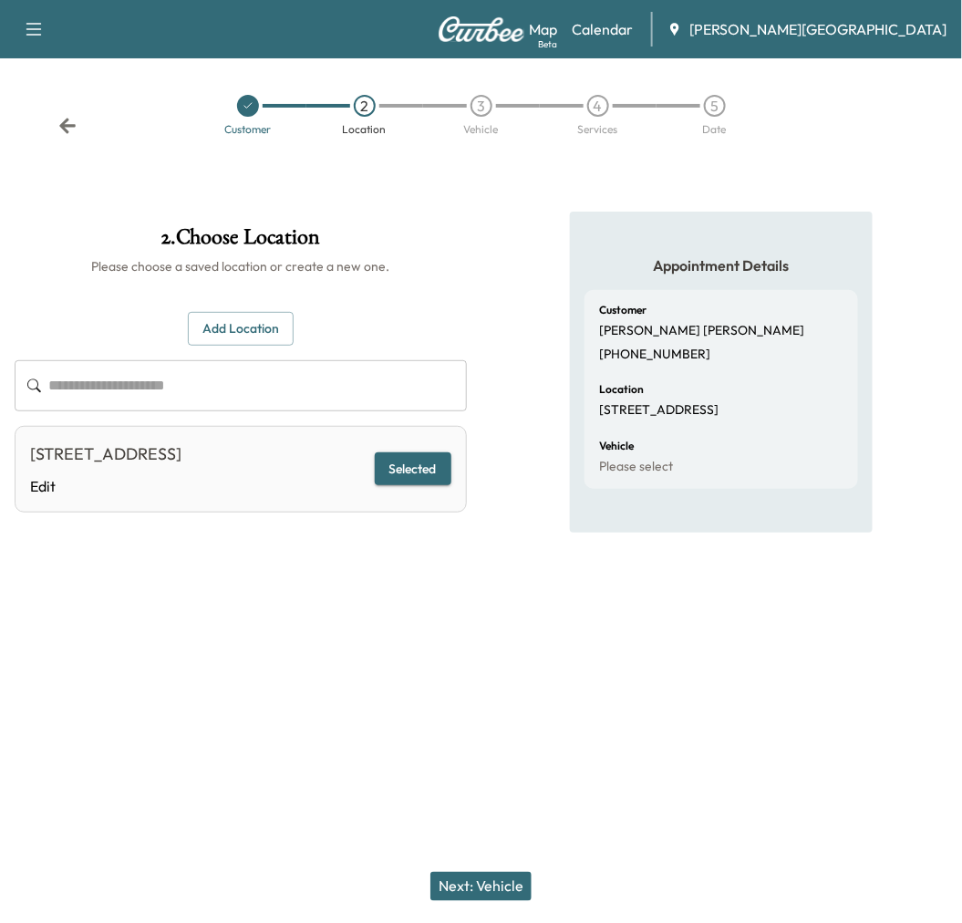
click at [499, 877] on button "Next: Vehicle" at bounding box center [480, 886] width 101 height 29
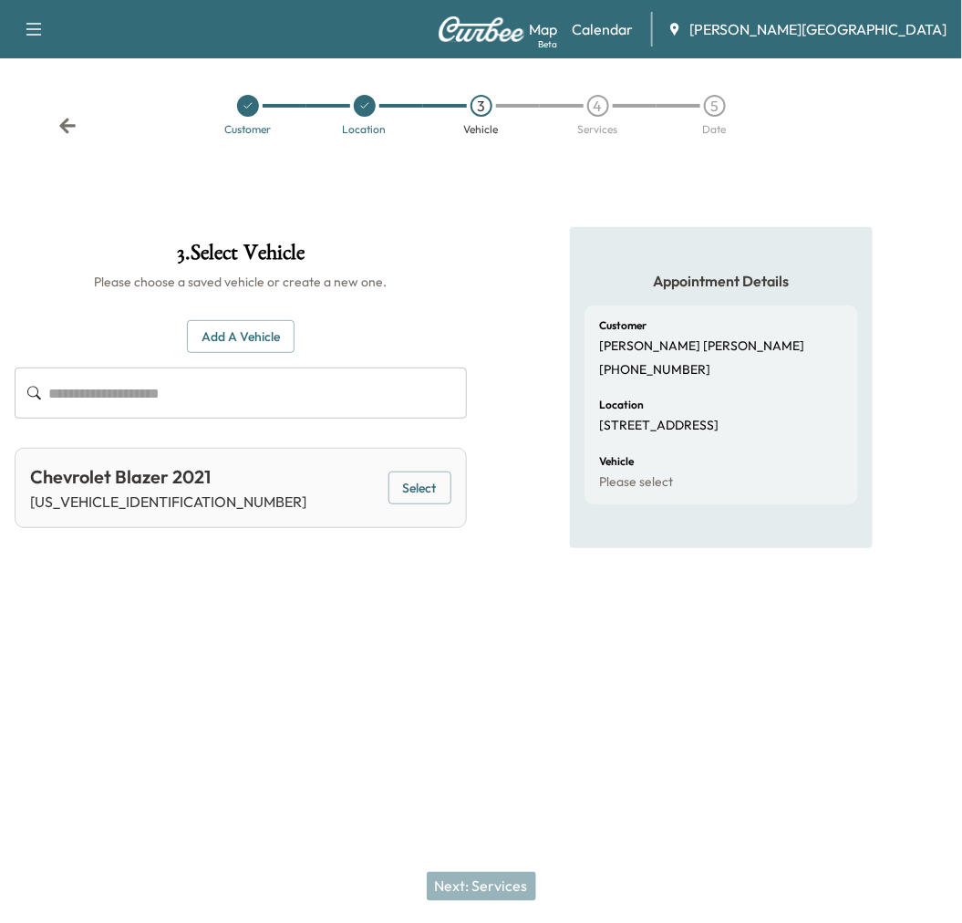
drag, startPoint x: 398, startPoint y: 511, endPoint x: 411, endPoint y: 530, distance: 23.5
click at [398, 505] on button "Select" at bounding box center [419, 488] width 63 height 34
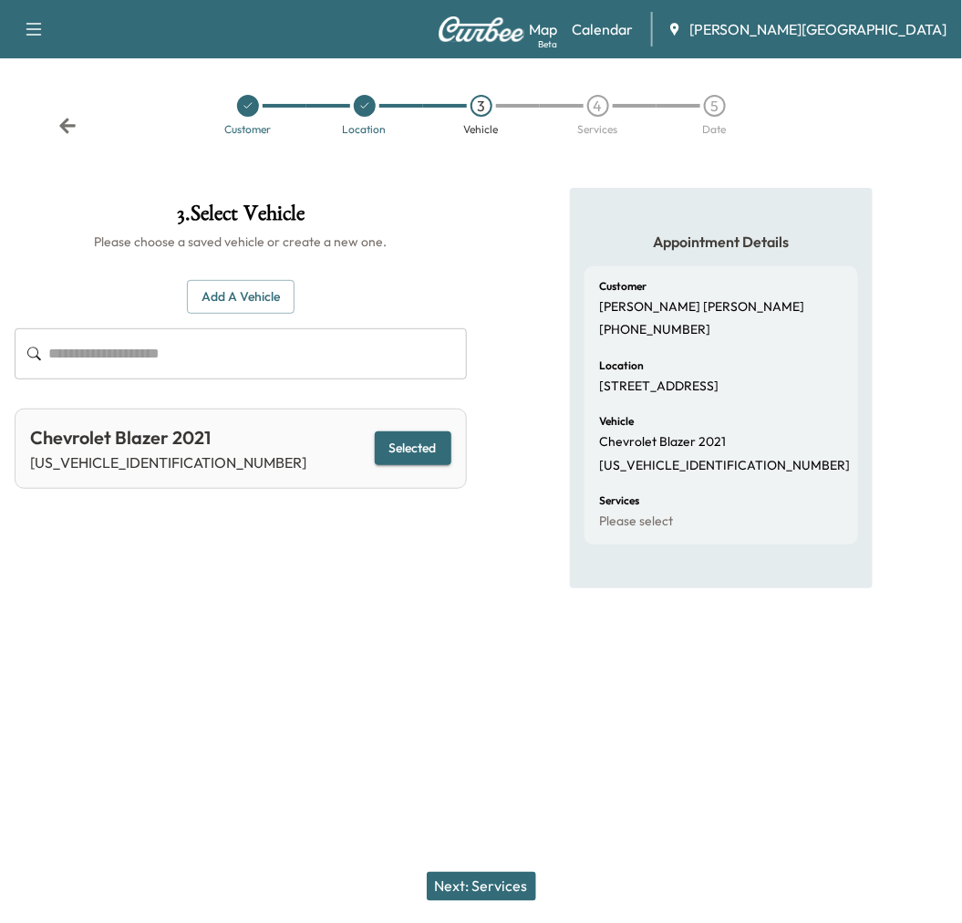
click at [484, 873] on button "Next: Services" at bounding box center [481, 886] width 109 height 29
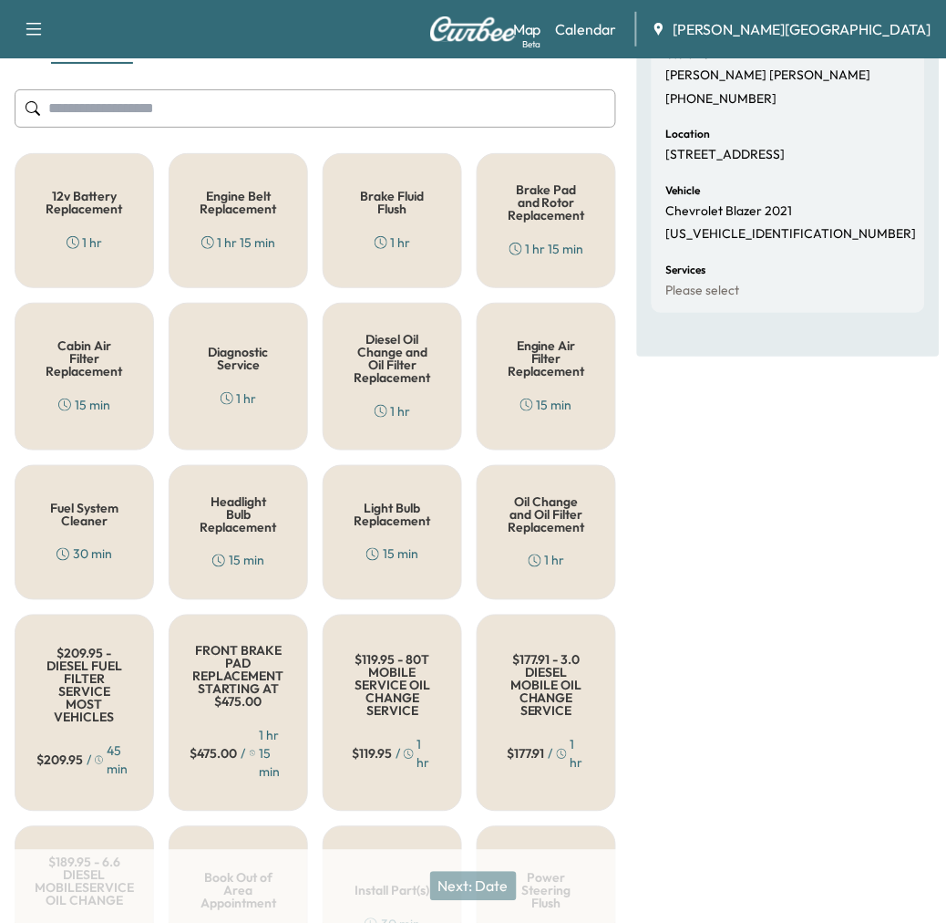
scroll to position [202, 0]
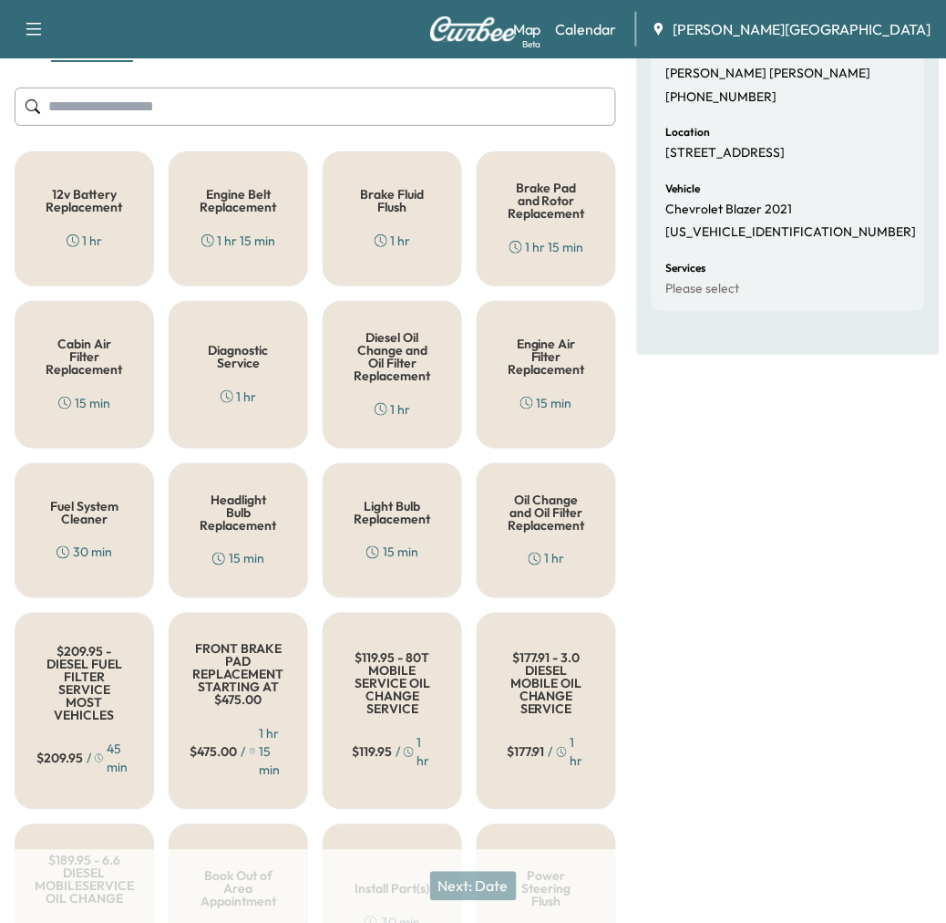
click at [30, 260] on div "12v Battery Replacement 1 hr" at bounding box center [85, 218] width 140 height 135
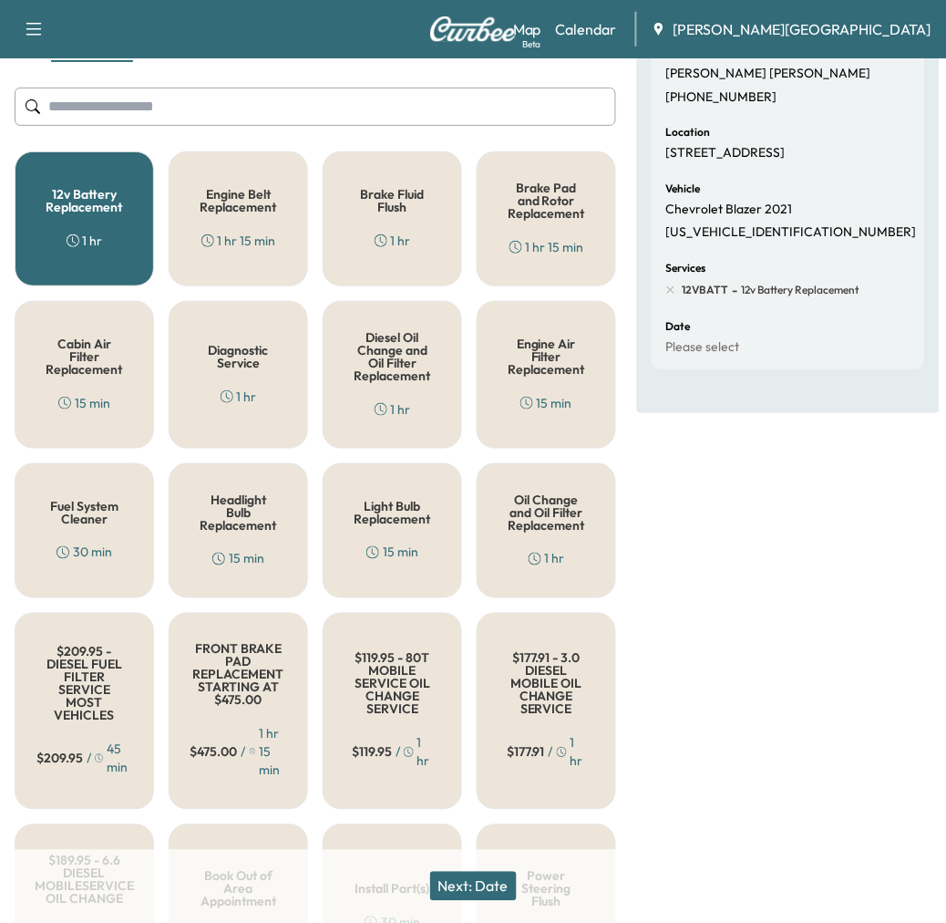
click at [494, 883] on button "Next: Date" at bounding box center [473, 886] width 87 height 29
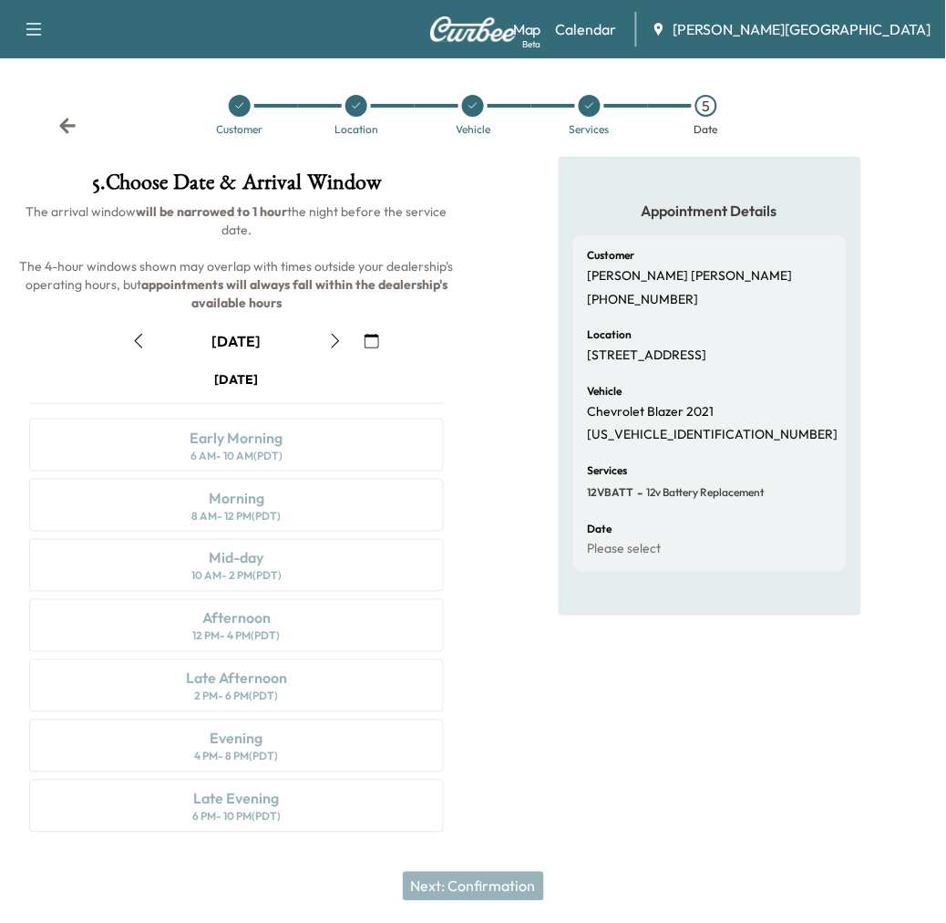
click at [140, 348] on icon "button" at bounding box center [138, 341] width 8 height 15
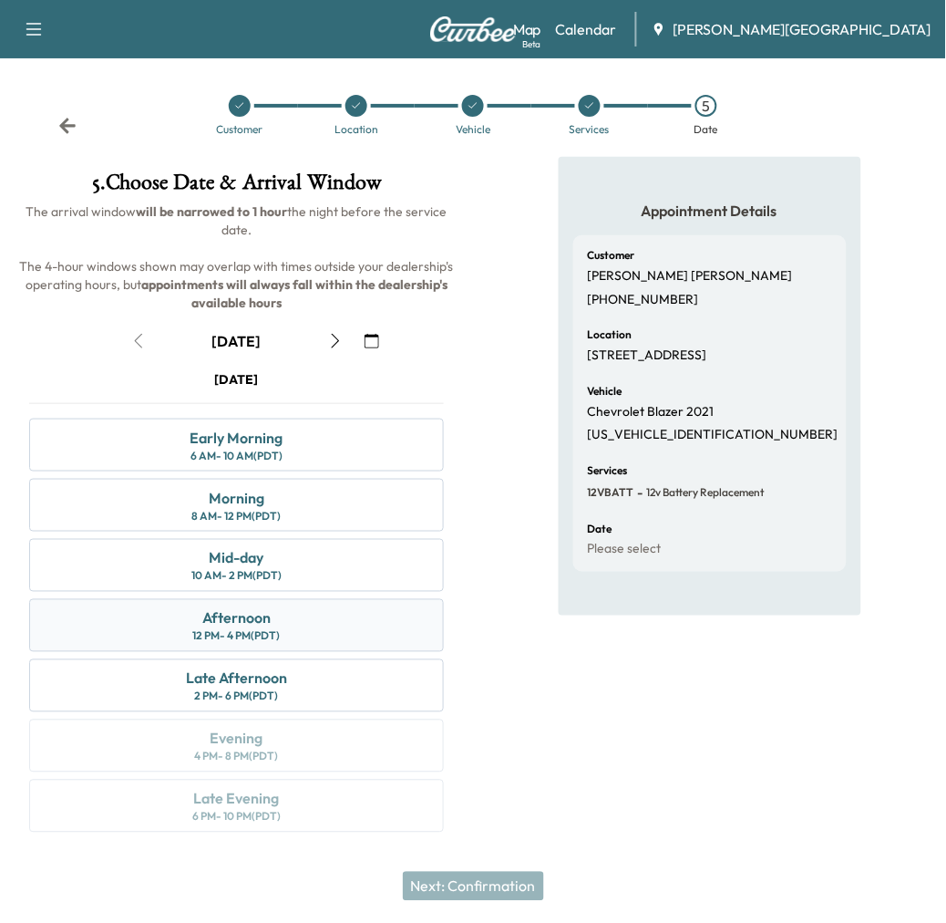
scroll to position [202, 0]
click at [214, 689] on div "2 PM - 6 PM (PDT)" at bounding box center [237, 696] width 84 height 15
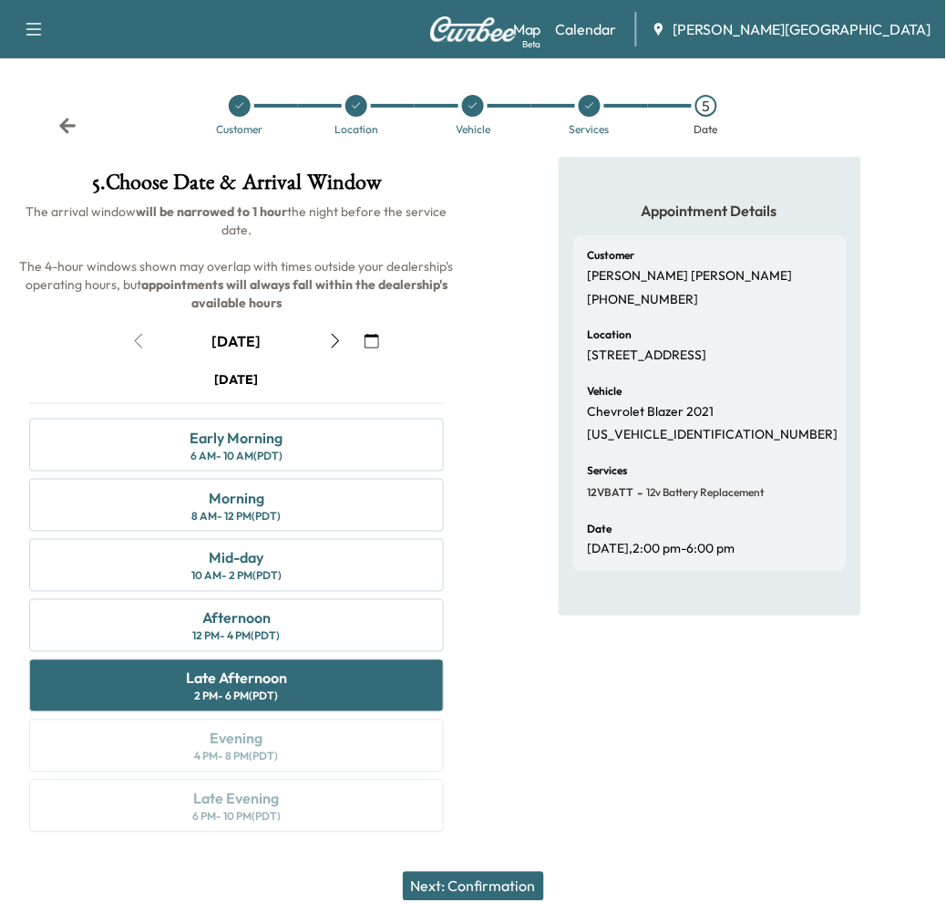
click at [459, 903] on div "Next: Confirmation" at bounding box center [473, 886] width 946 height 73
click at [460, 879] on button "Next: Confirmation" at bounding box center [473, 886] width 141 height 29
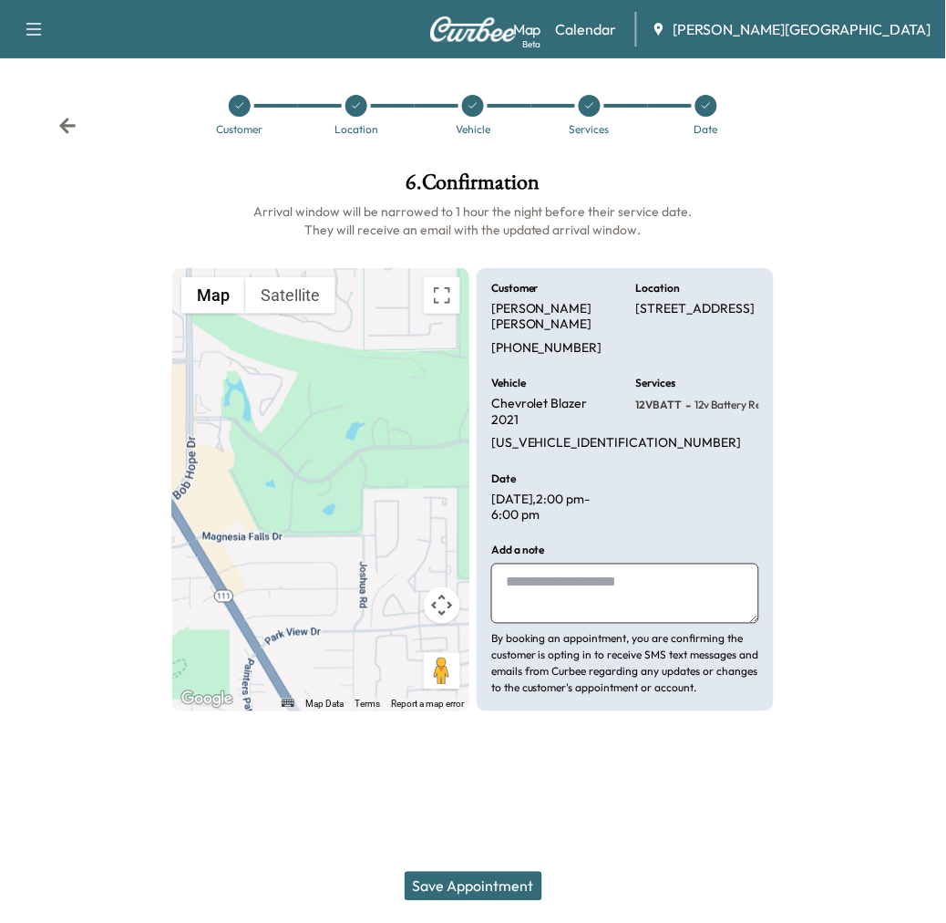
click at [570, 624] on textarea at bounding box center [625, 593] width 268 height 60
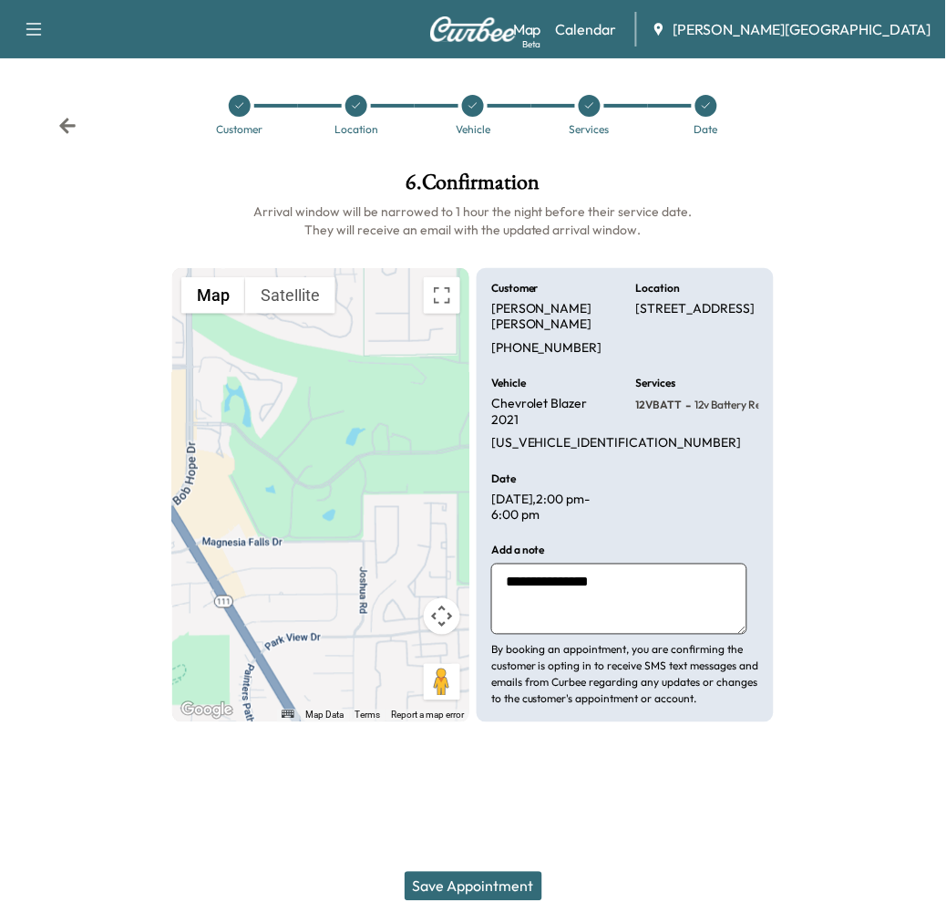
type textarea "**********"
click at [524, 884] on button "Save Appointment" at bounding box center [474, 886] width 138 height 29
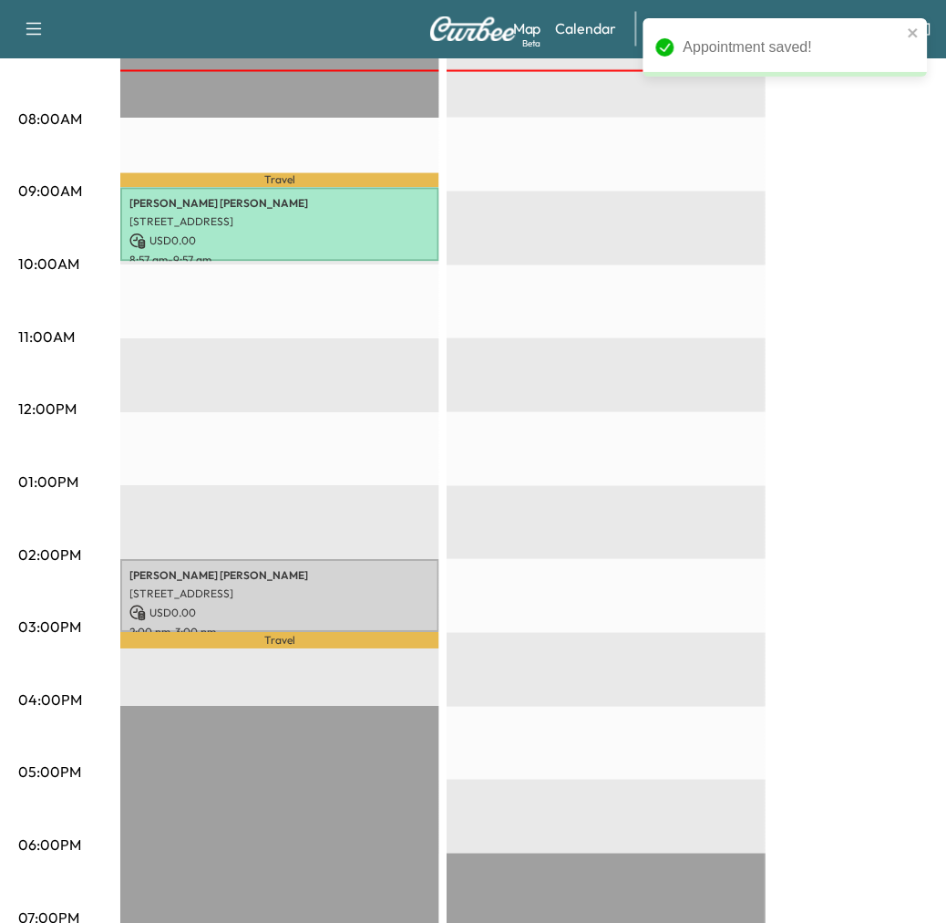
scroll to position [506, 0]
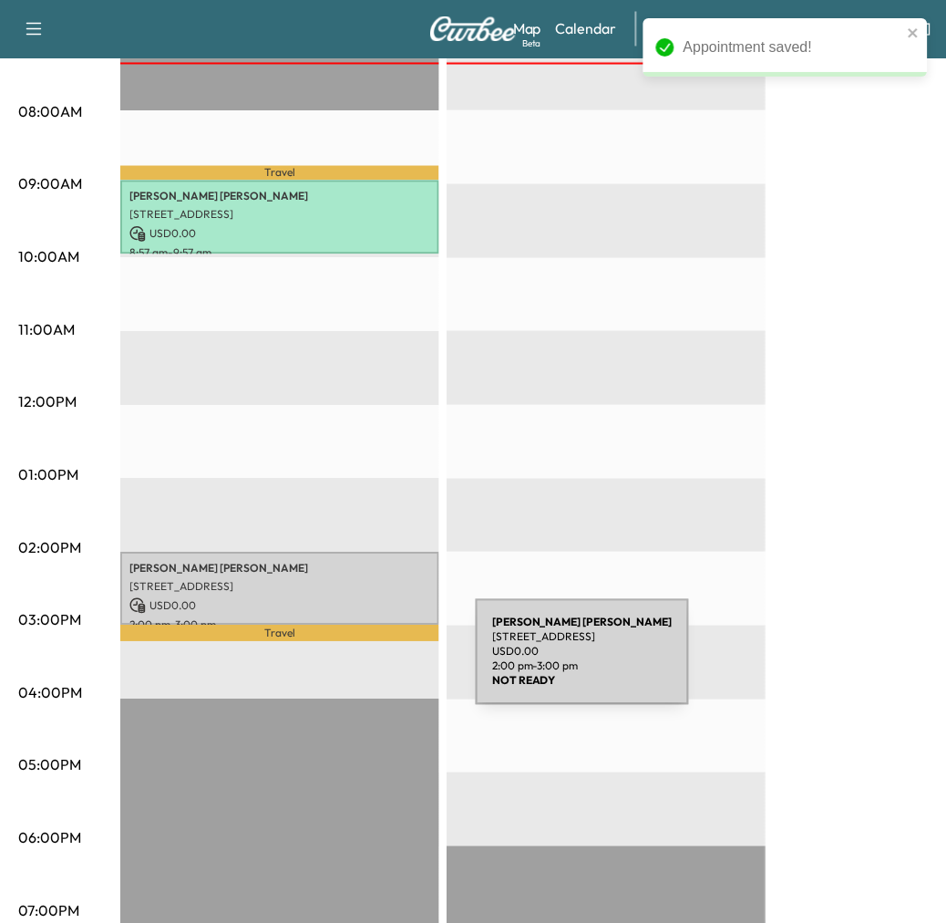
click at [339, 615] on p "USD 0.00" at bounding box center [279, 606] width 301 height 16
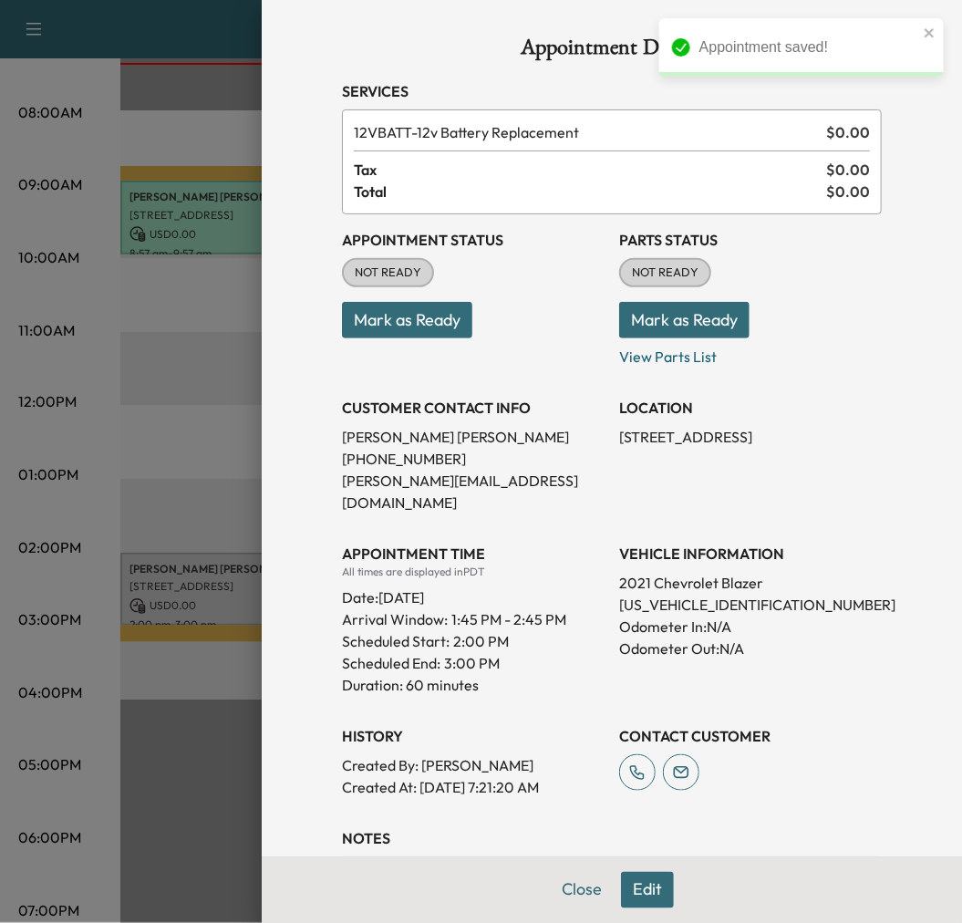
click at [432, 338] on button "Mark as Ready" at bounding box center [407, 320] width 130 height 36
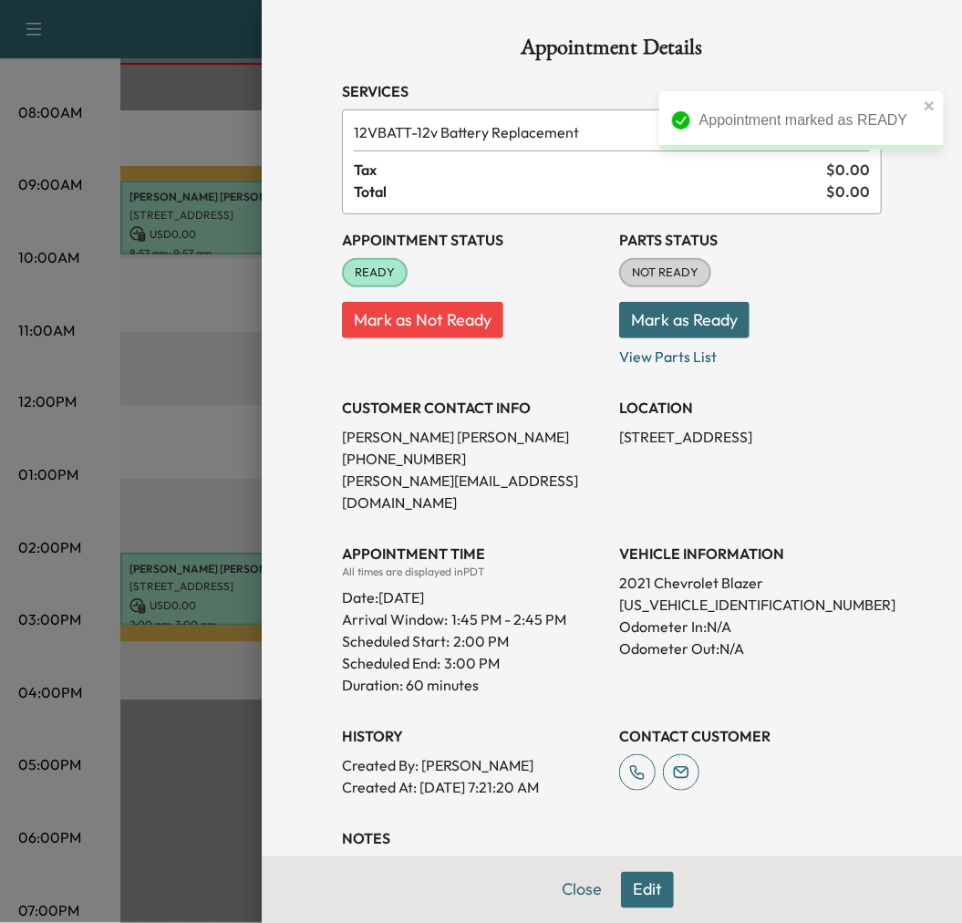
click at [130, 375] on div at bounding box center [481, 461] width 962 height 923
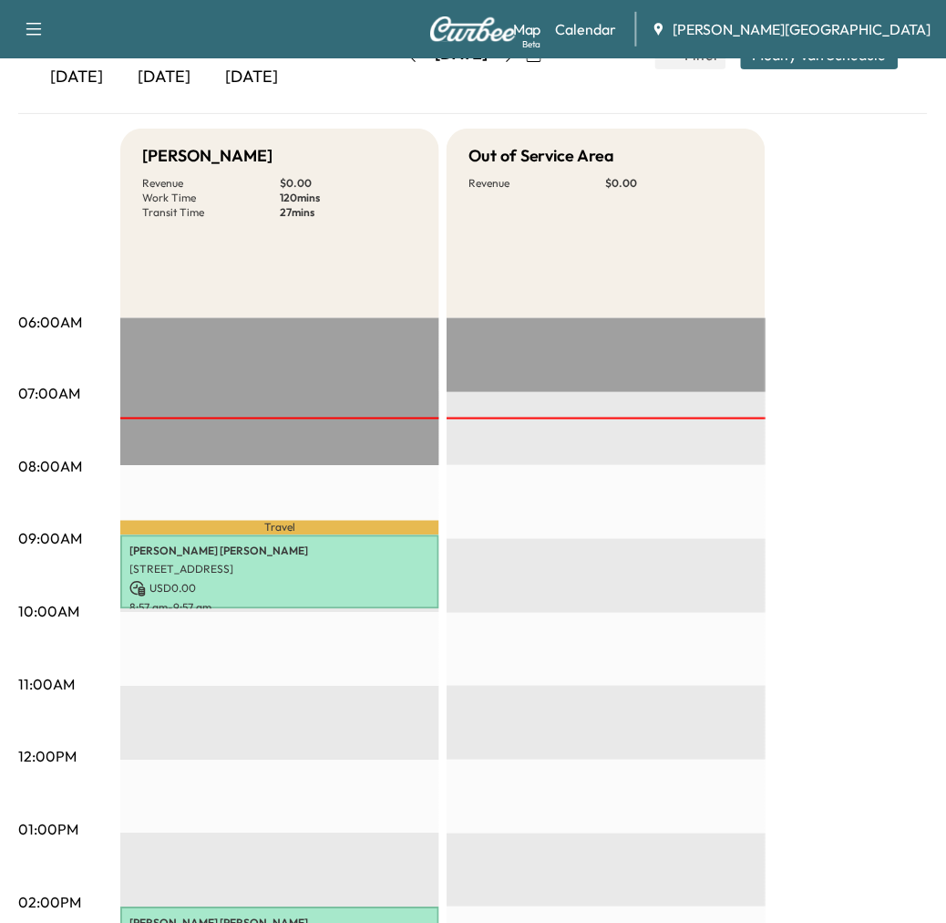
scroll to position [0, 0]
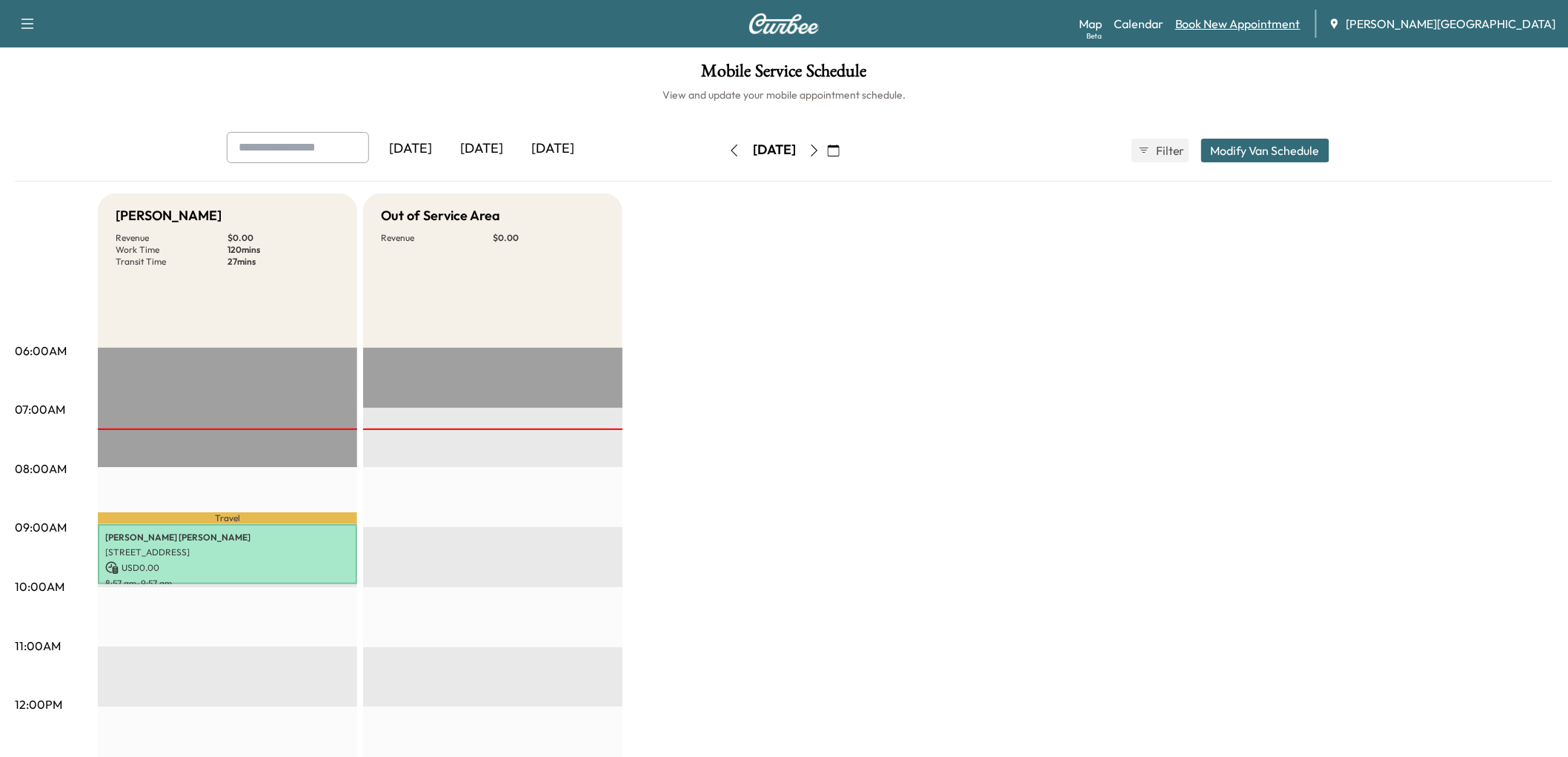
click at [781, 33] on link "Book New Appointment" at bounding box center [1238, 24] width 125 height 18
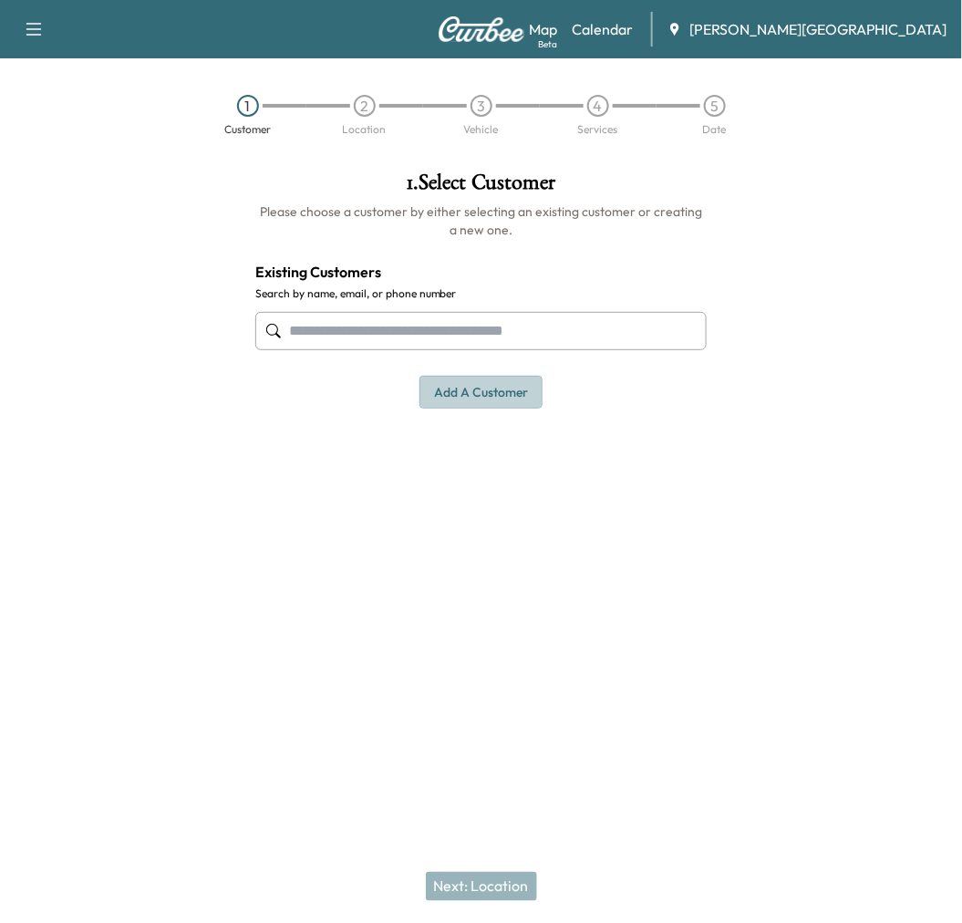
click at [524, 409] on button "Add a customer" at bounding box center [480, 393] width 123 height 34
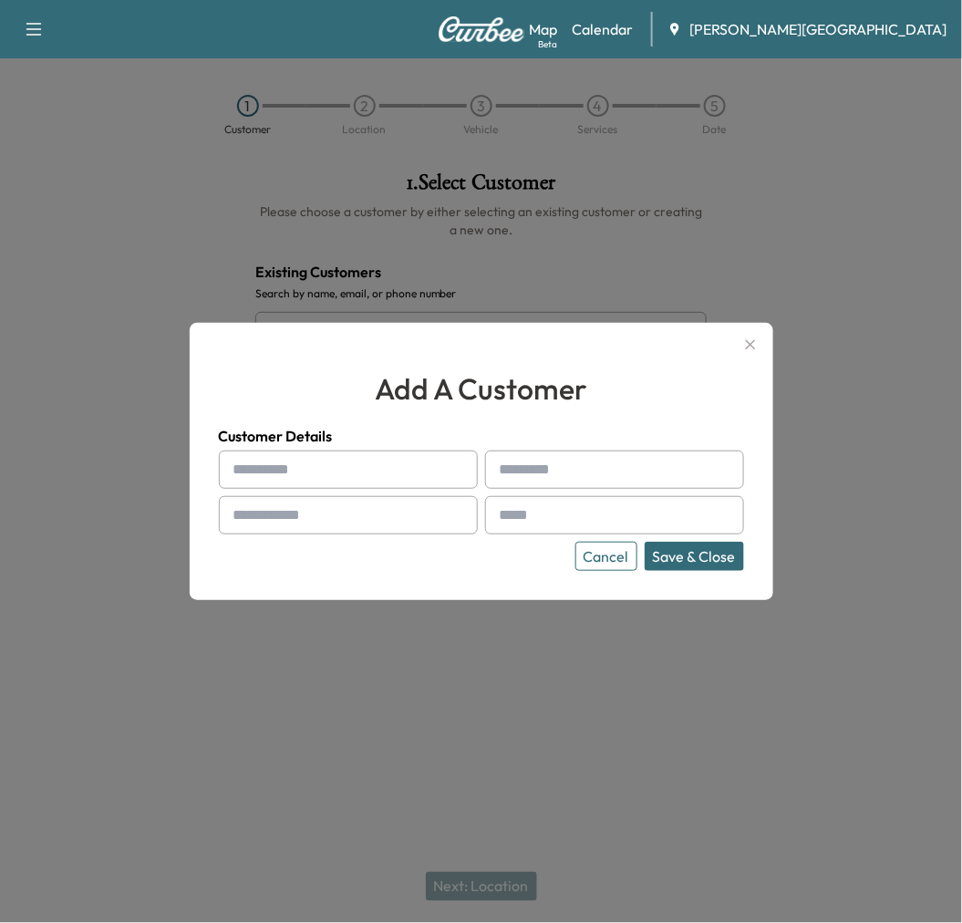
drag, startPoint x: 424, startPoint y: 467, endPoint x: 450, endPoint y: 453, distance: 29.8
click at [447, 460] on div at bounding box center [348, 469] width 259 height 38
type input "******"
type input "********"
click at [396, 512] on input "text" at bounding box center [348, 515] width 259 height 38
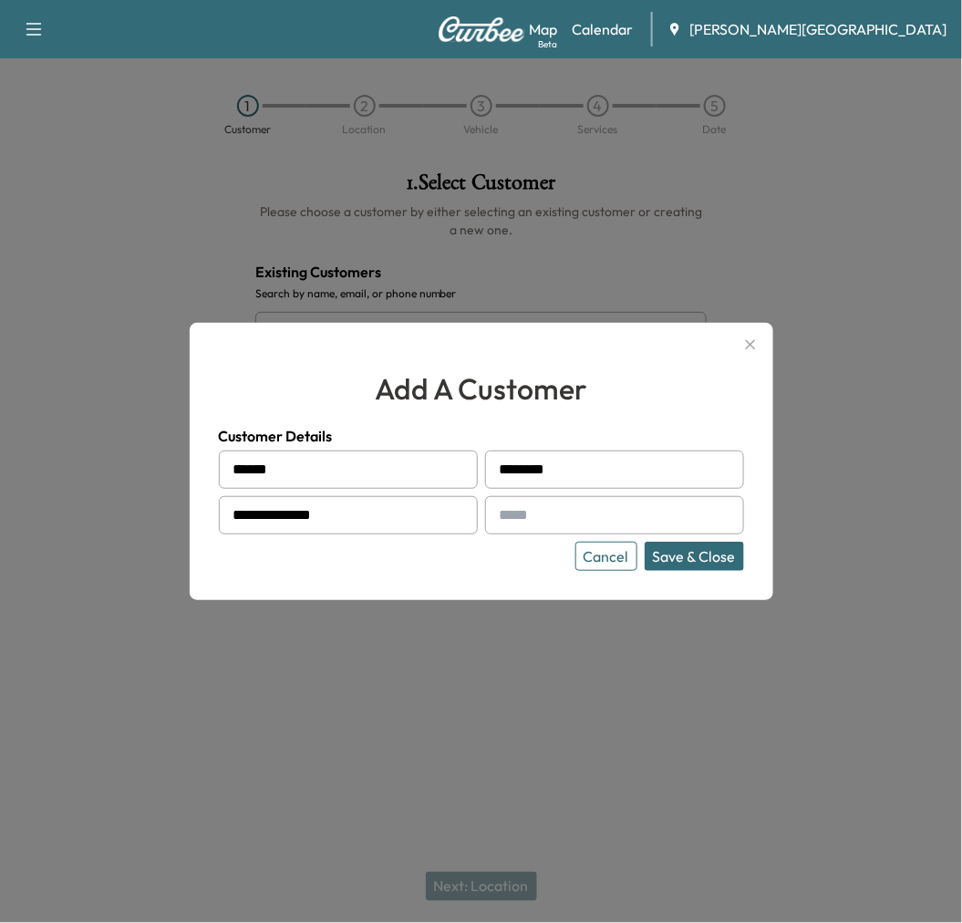
type input "**********"
click at [591, 521] on input "text" at bounding box center [614, 515] width 259 height 38
type input "**********"
click at [693, 568] on button "Save & Close" at bounding box center [694, 556] width 99 height 29
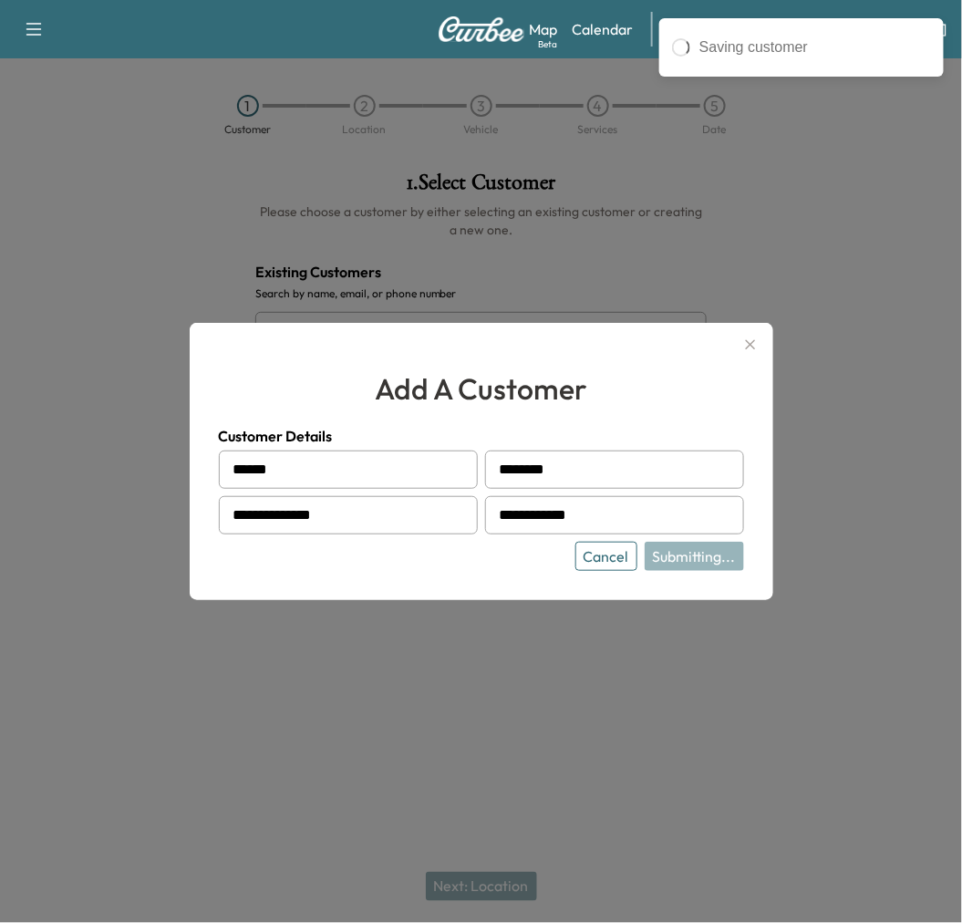
type input "**********"
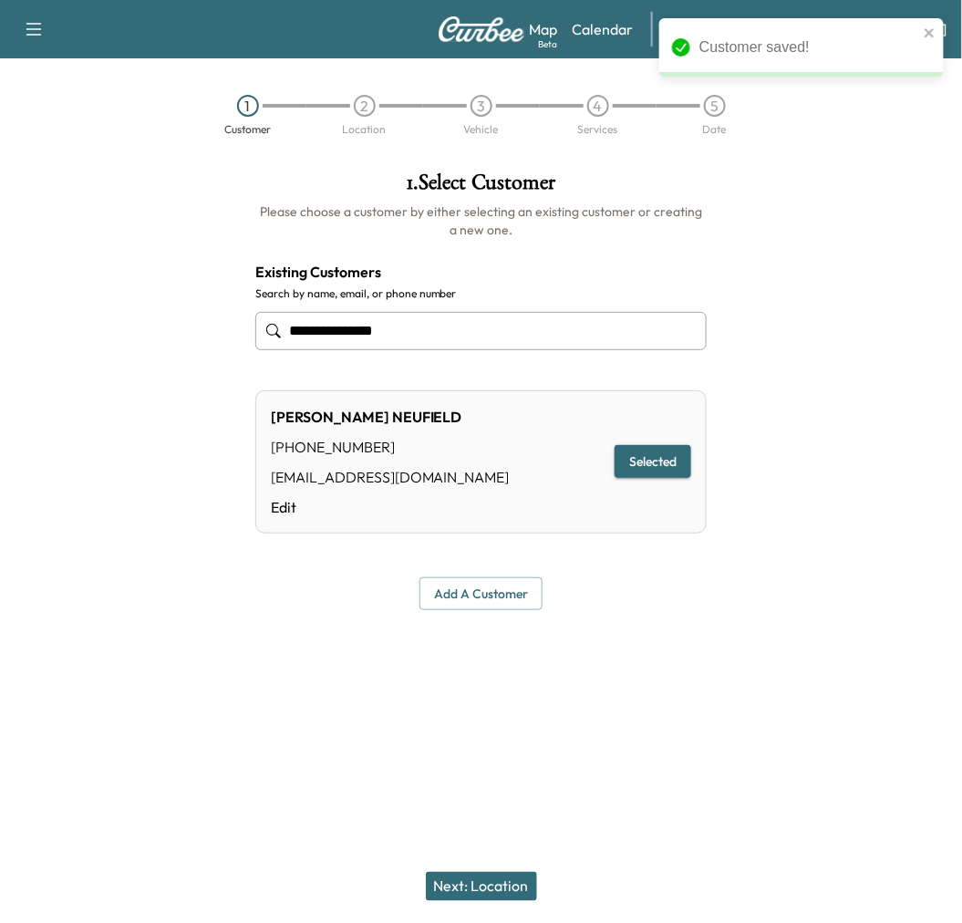
click at [462, 872] on button "Next: Location" at bounding box center [481, 886] width 111 height 29
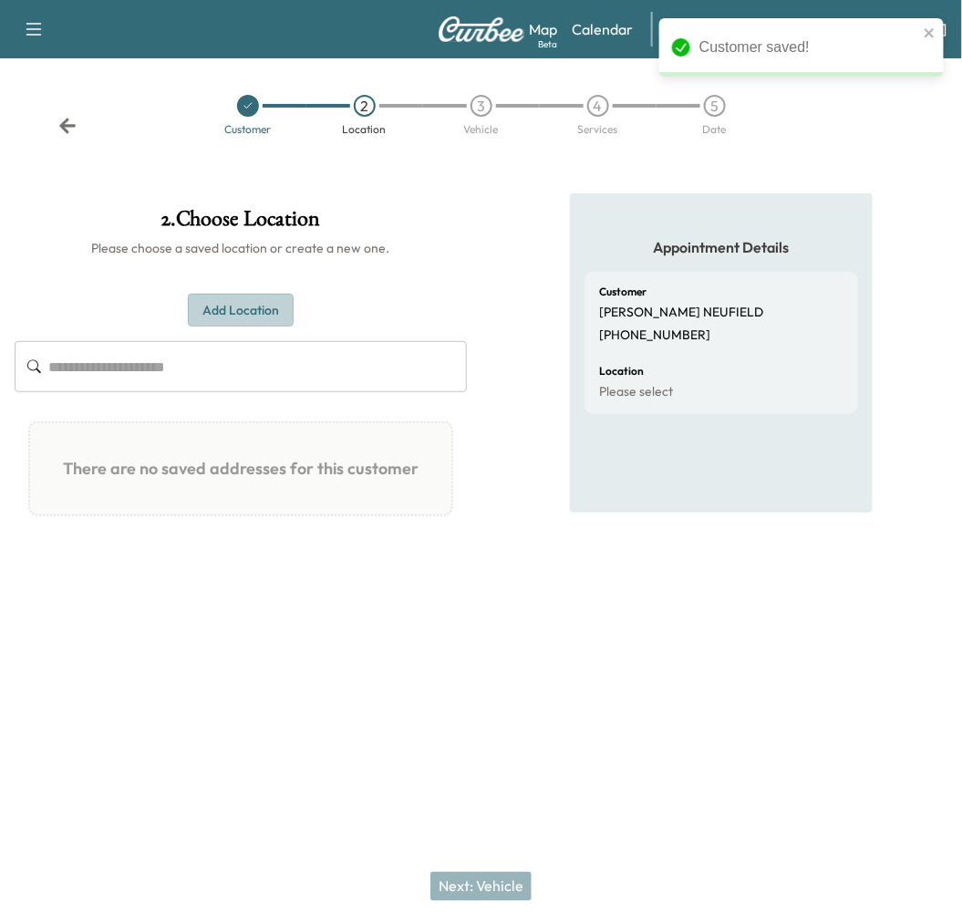
click at [238, 327] on button "Add Location" at bounding box center [241, 311] width 106 height 34
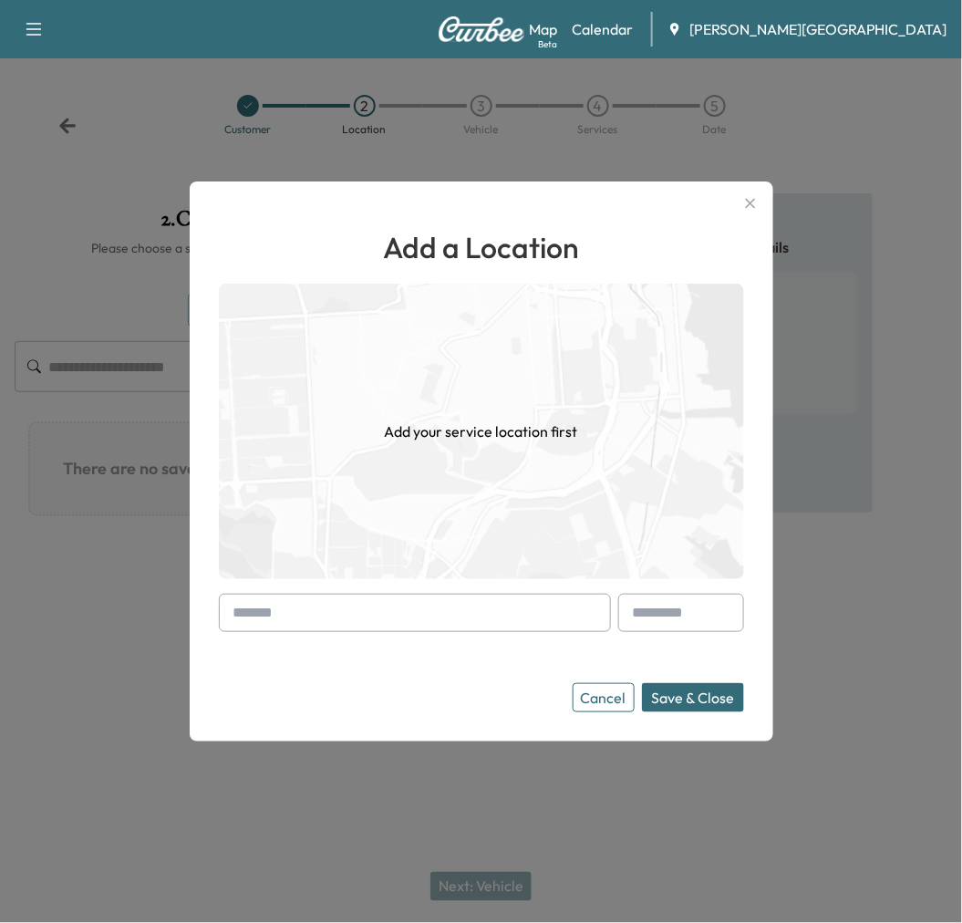
click at [523, 609] on input "text" at bounding box center [415, 613] width 392 height 38
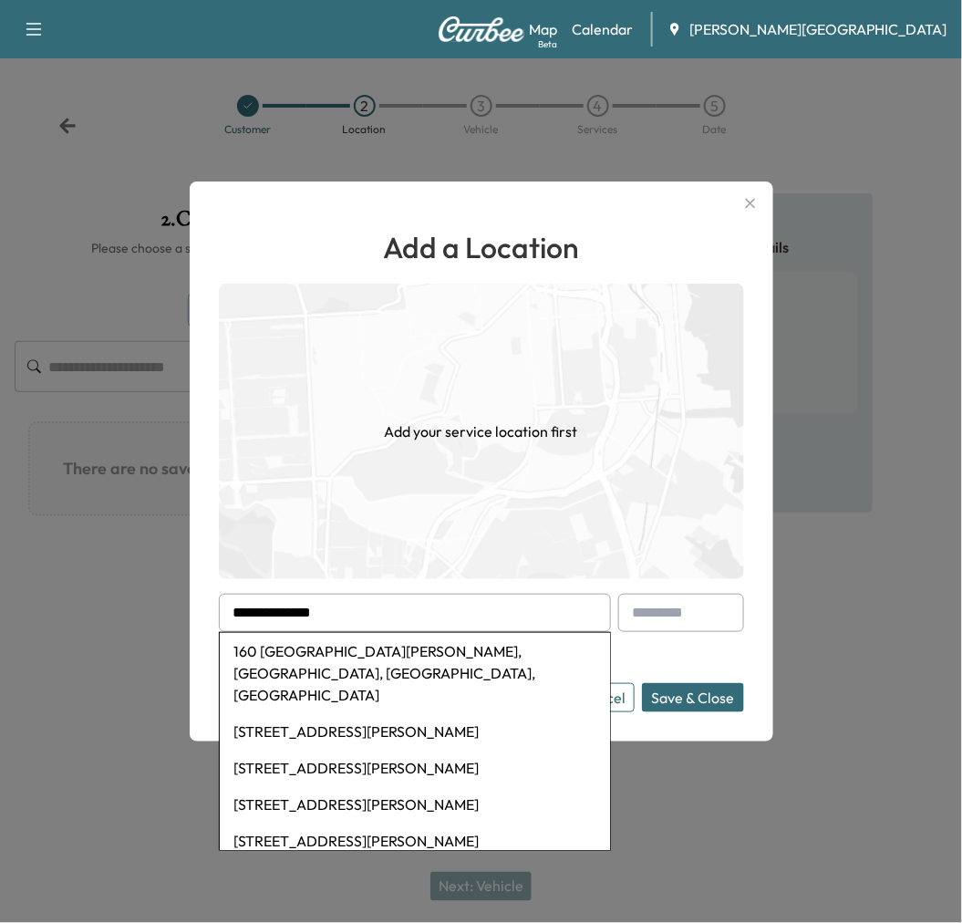
click at [411, 653] on li "160 [GEOGRAPHIC_DATA][PERSON_NAME], [GEOGRAPHIC_DATA], [GEOGRAPHIC_DATA], [GEOG…" at bounding box center [415, 673] width 390 height 80
type input "**********"
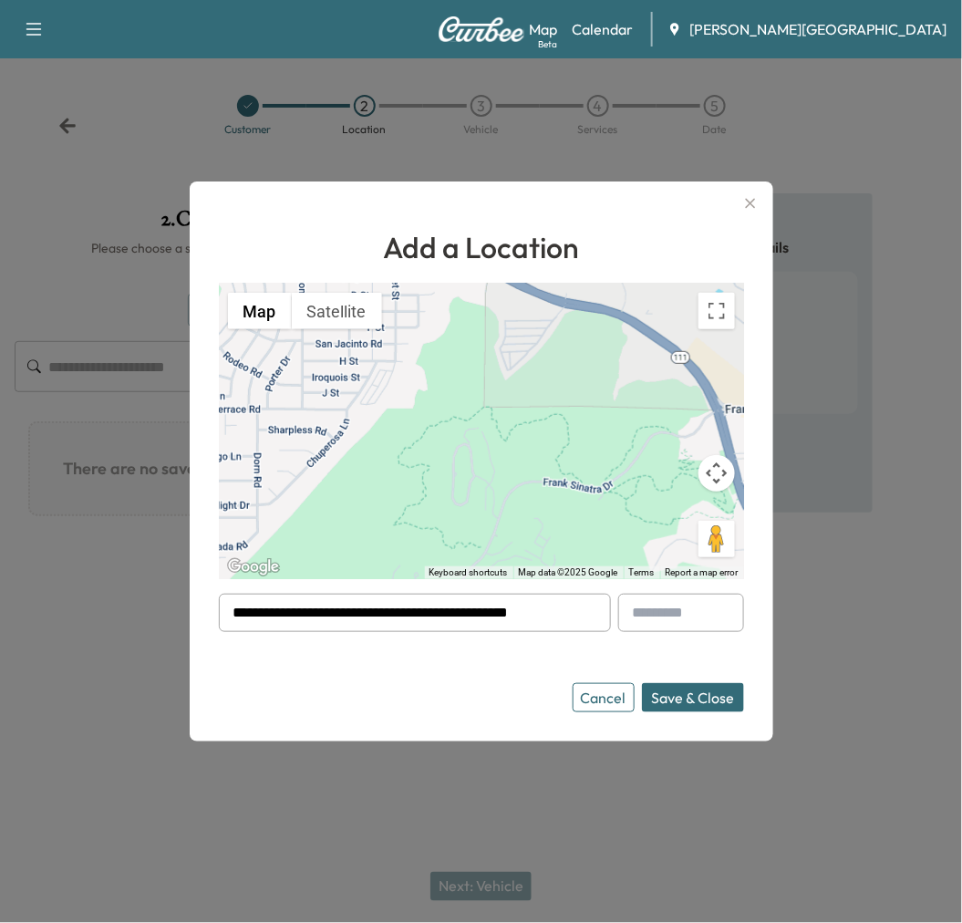
click at [677, 712] on button "Save & Close" at bounding box center [693, 697] width 102 height 29
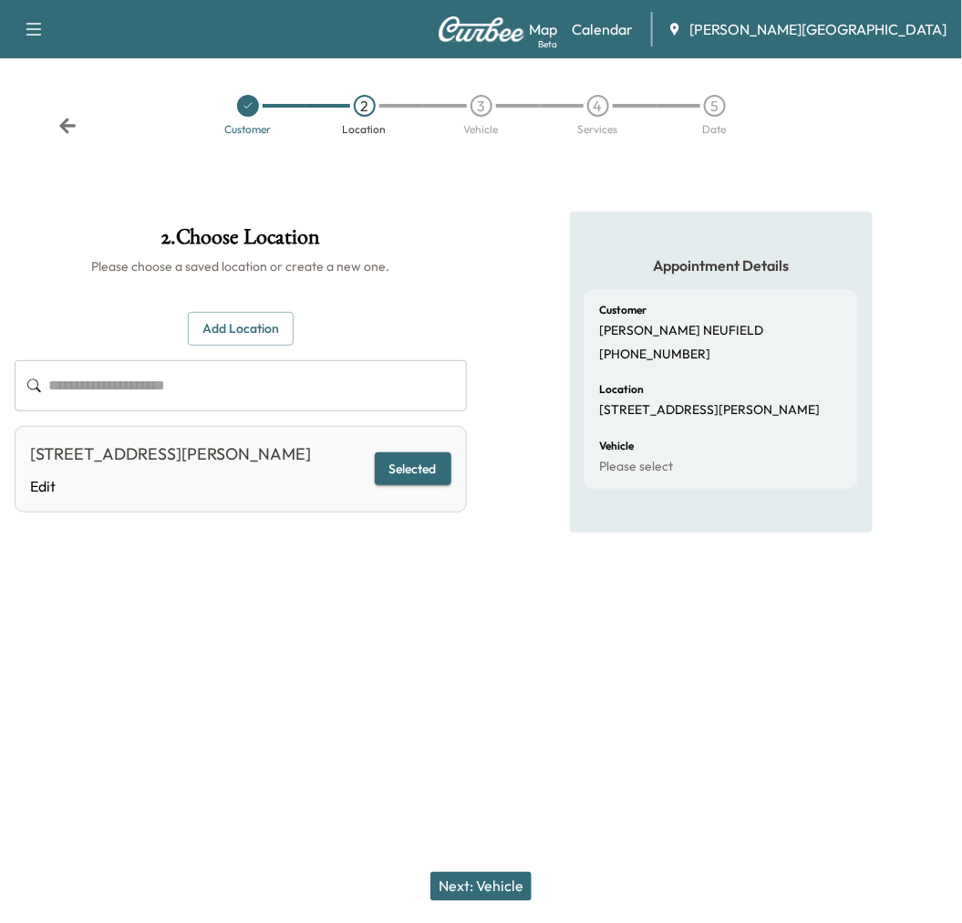
click at [504, 879] on button "Next: Vehicle" at bounding box center [480, 886] width 101 height 29
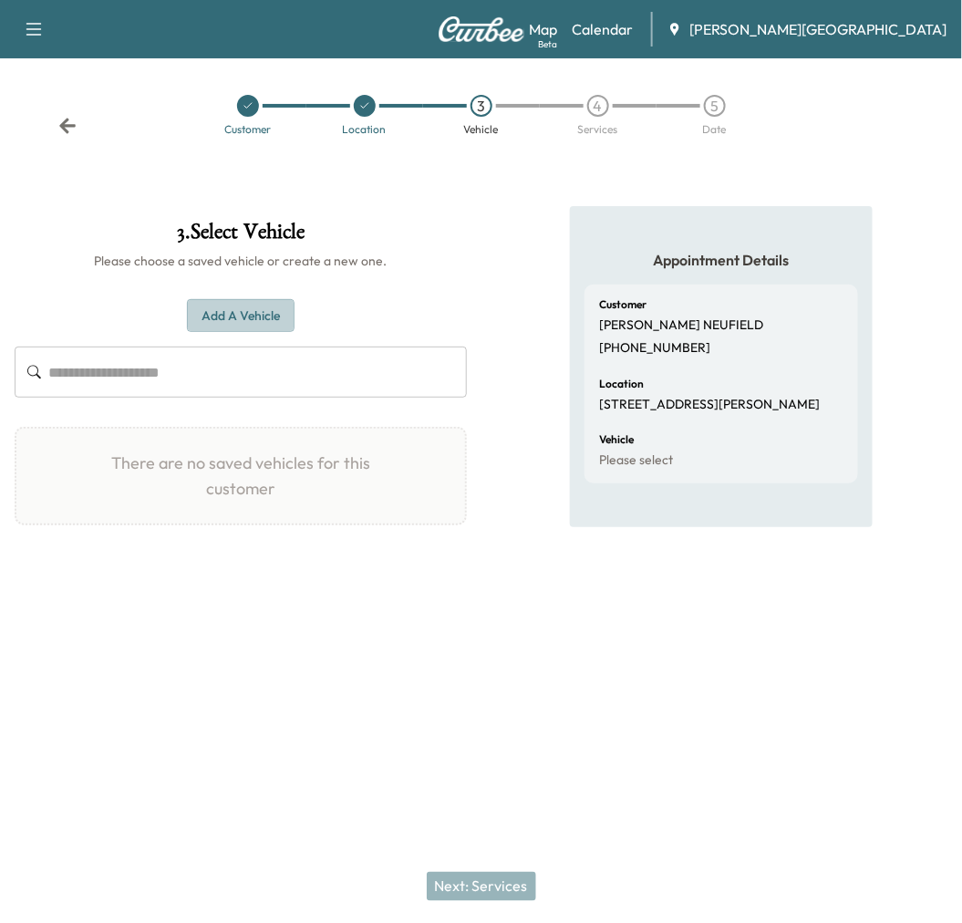
click at [202, 333] on button "Add a Vehicle" at bounding box center [241, 316] width 108 height 34
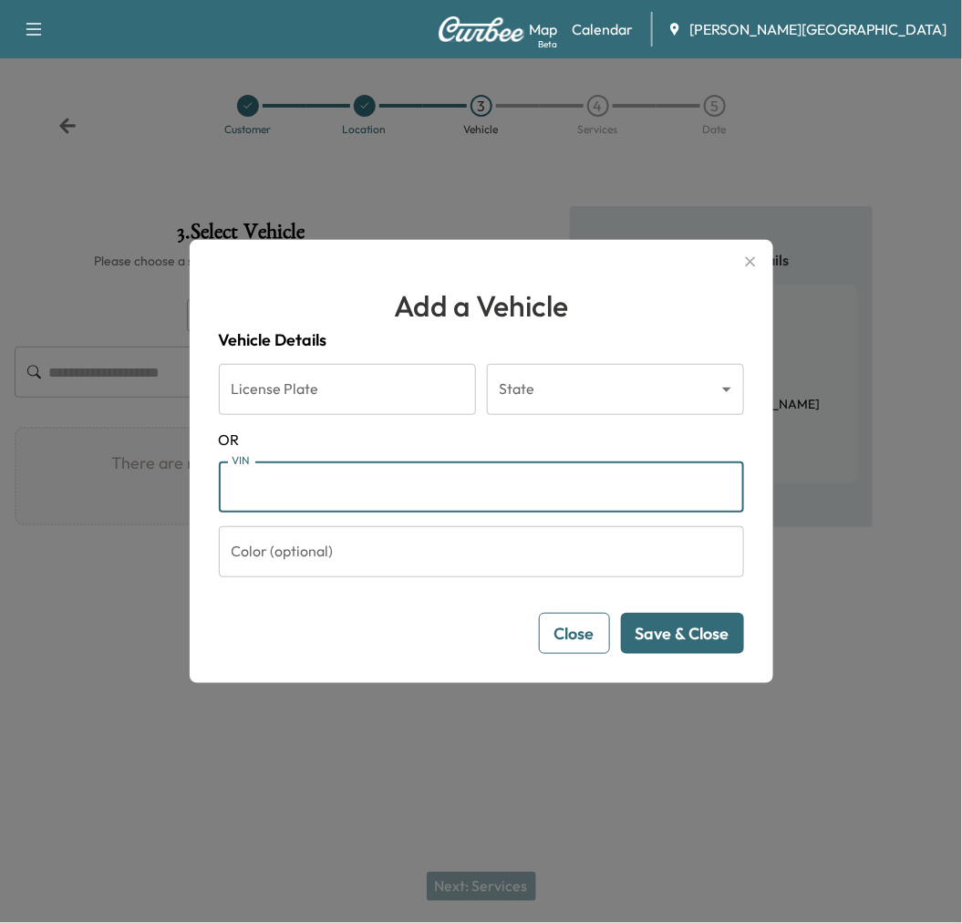
paste input "**********"
type input "**********"
click at [660, 654] on button "Save & Close" at bounding box center [682, 633] width 123 height 41
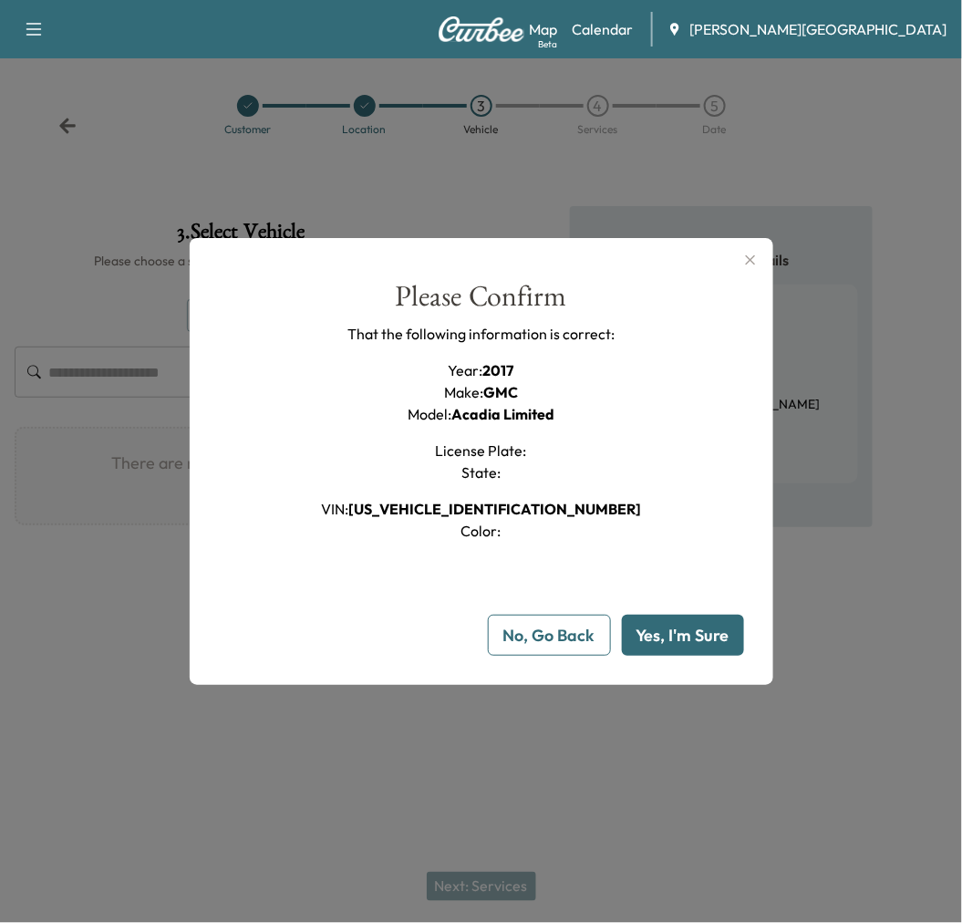
drag, startPoint x: 688, startPoint y: 689, endPoint x: 644, endPoint y: 734, distance: 63.2
click at [688, 656] on button "Yes, I'm Sure" at bounding box center [683, 635] width 122 height 41
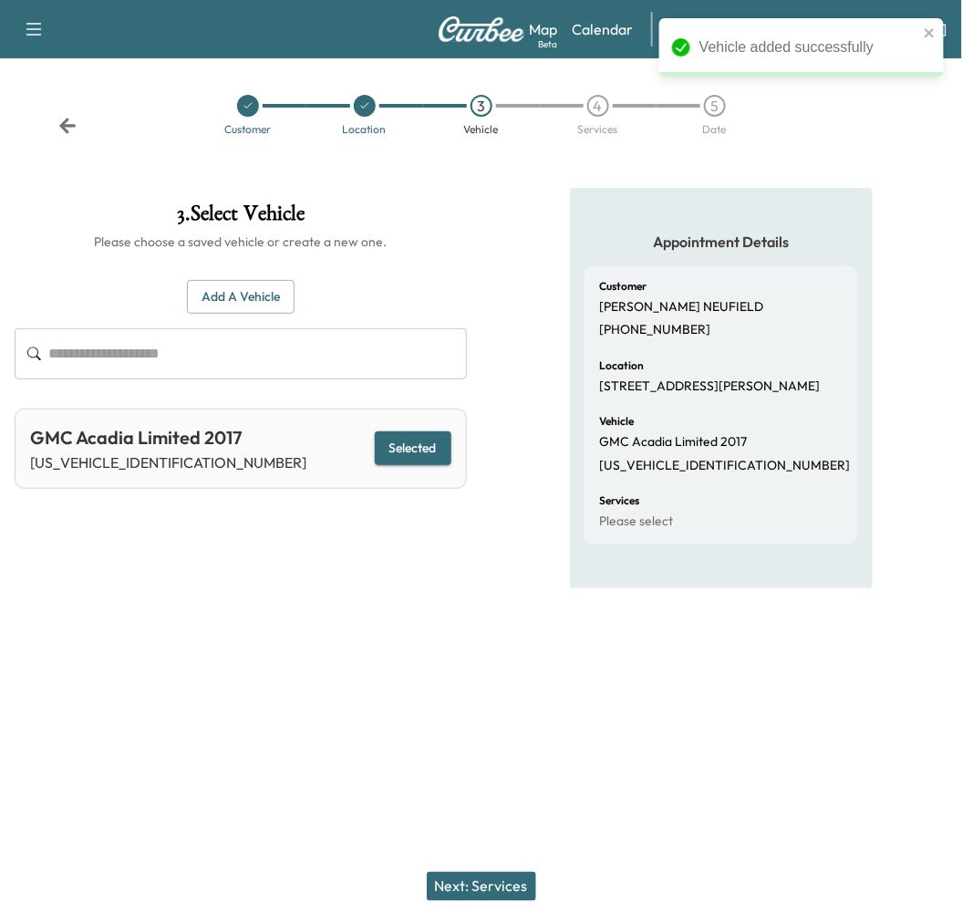
click at [500, 872] on button "Next: Services" at bounding box center [481, 886] width 109 height 29
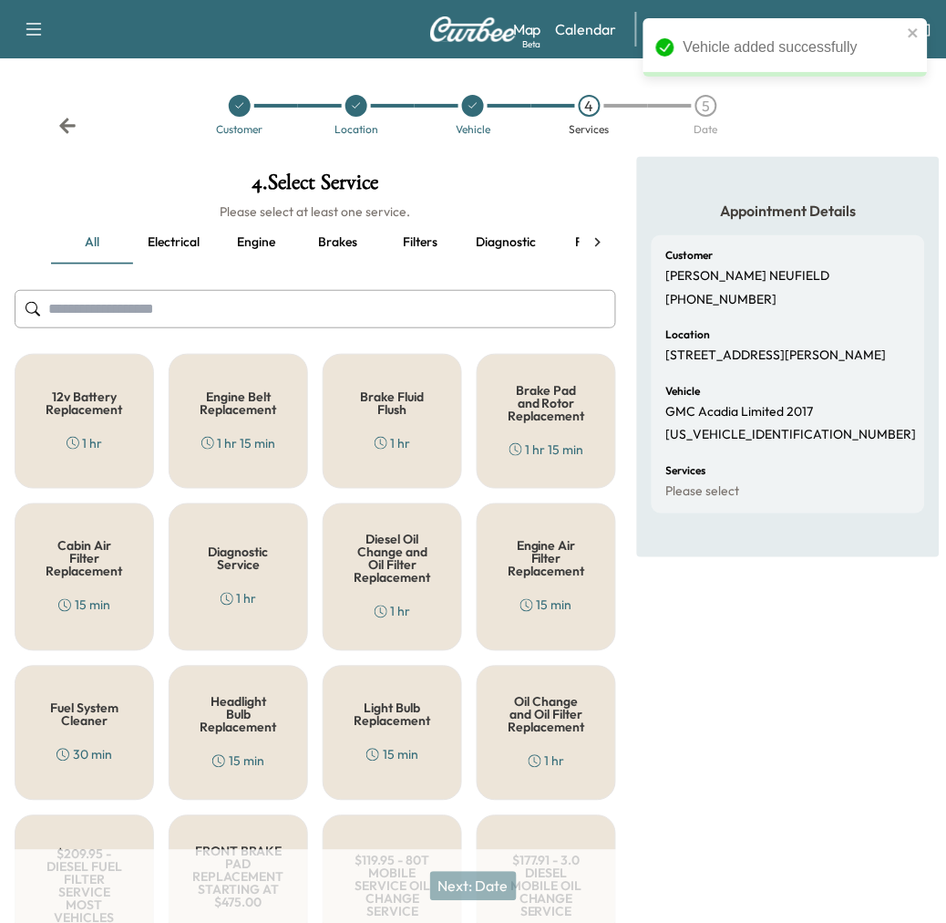
click at [47, 489] on div "12v Battery Replacement 1 hr" at bounding box center [85, 421] width 140 height 135
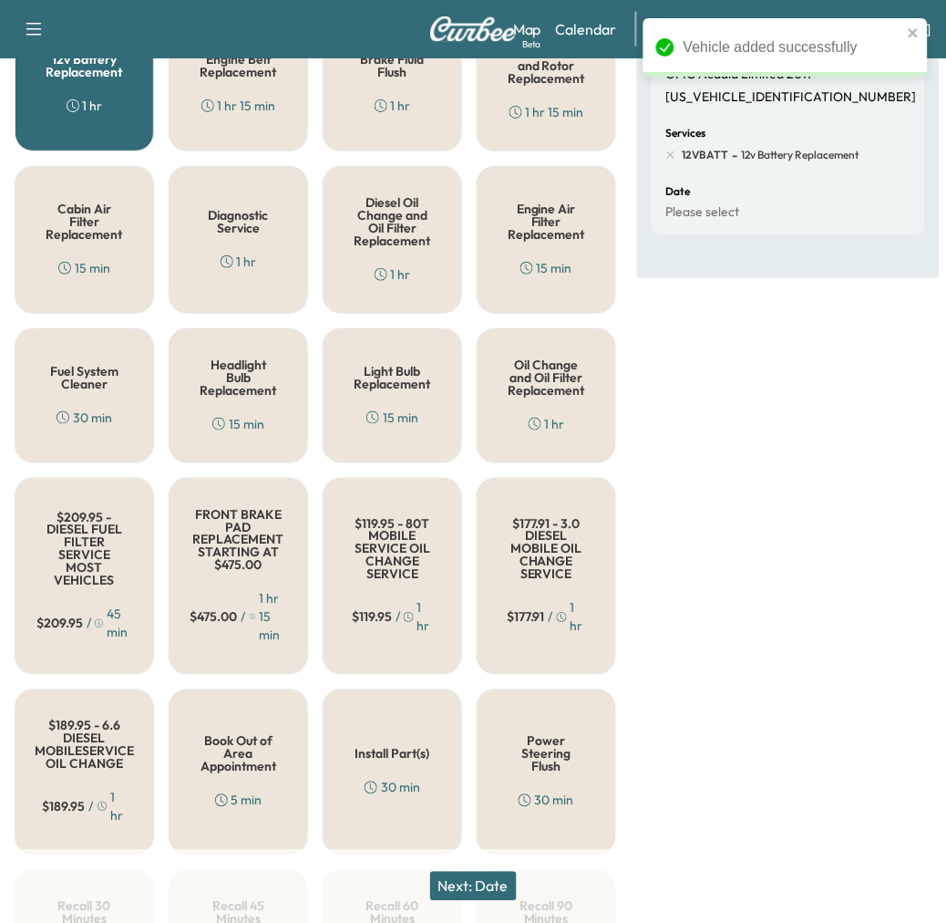
scroll to position [405, 0]
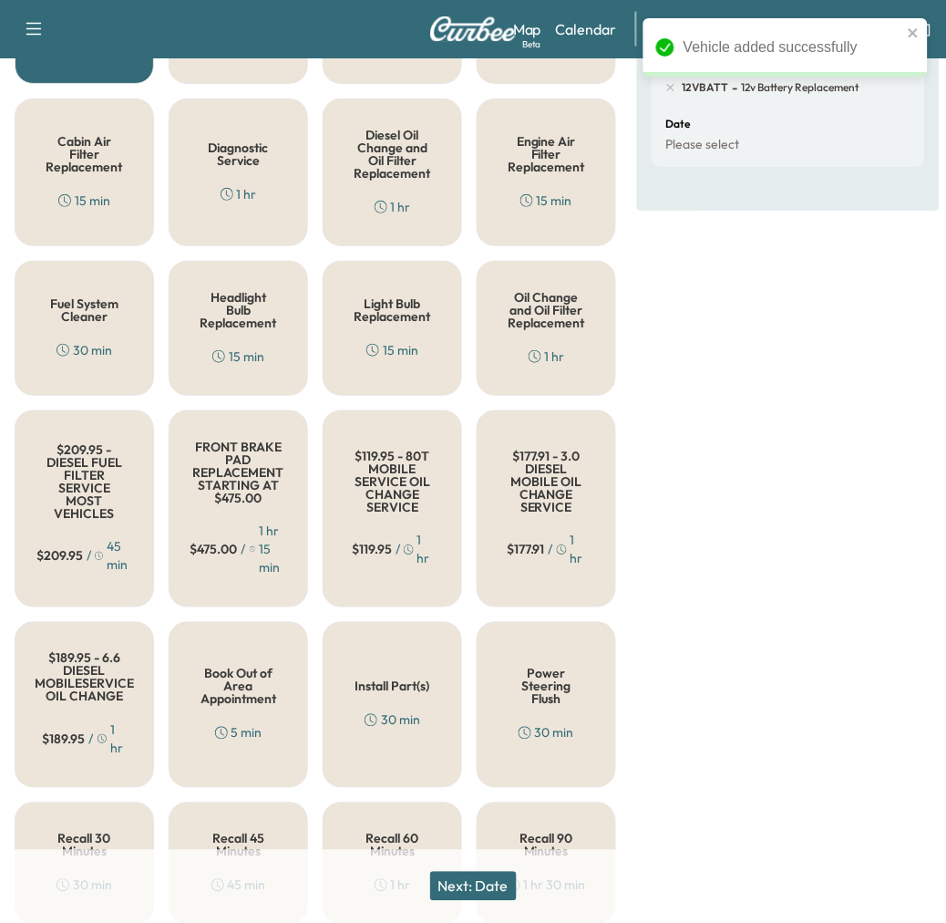
click at [450, 872] on button "Next: Date" at bounding box center [473, 886] width 87 height 29
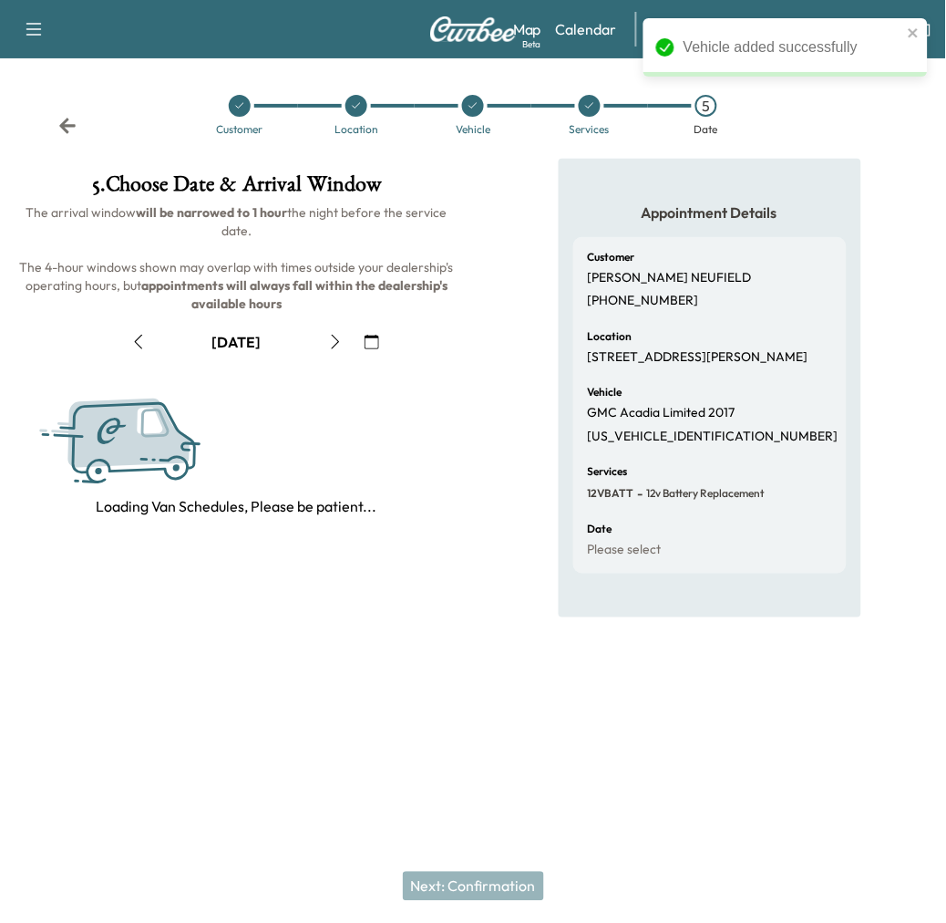
scroll to position [0, 0]
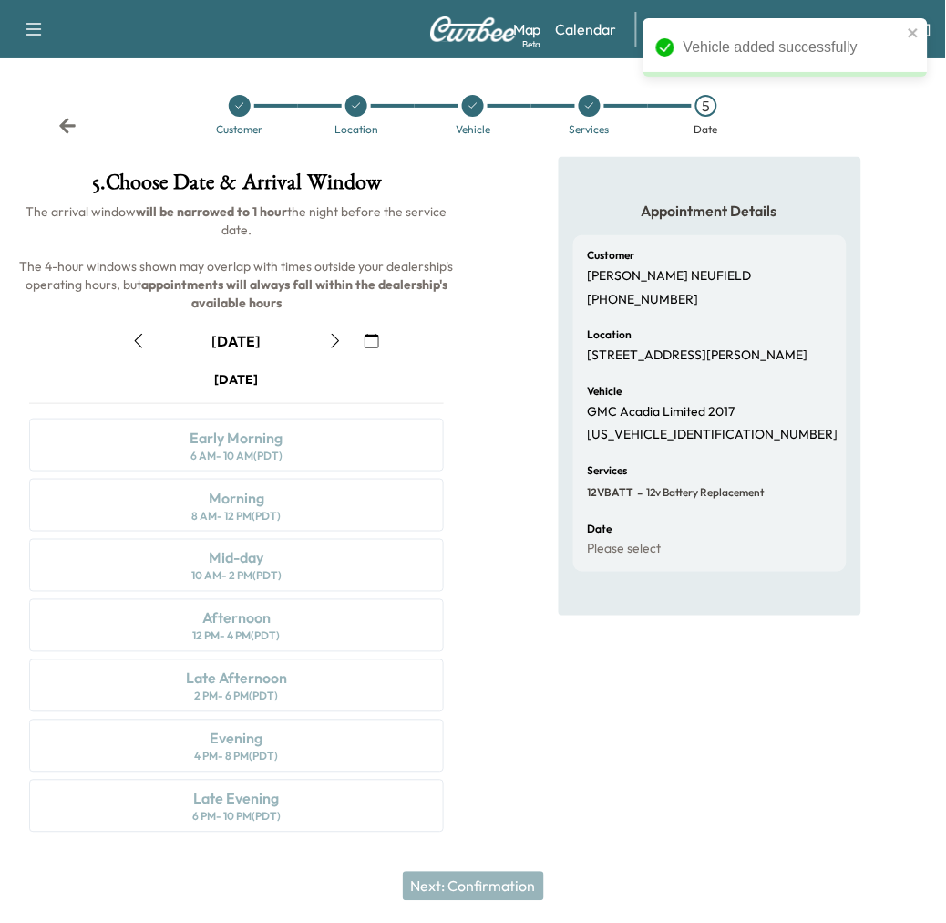
click at [146, 348] on icon "button" at bounding box center [138, 341] width 15 height 15
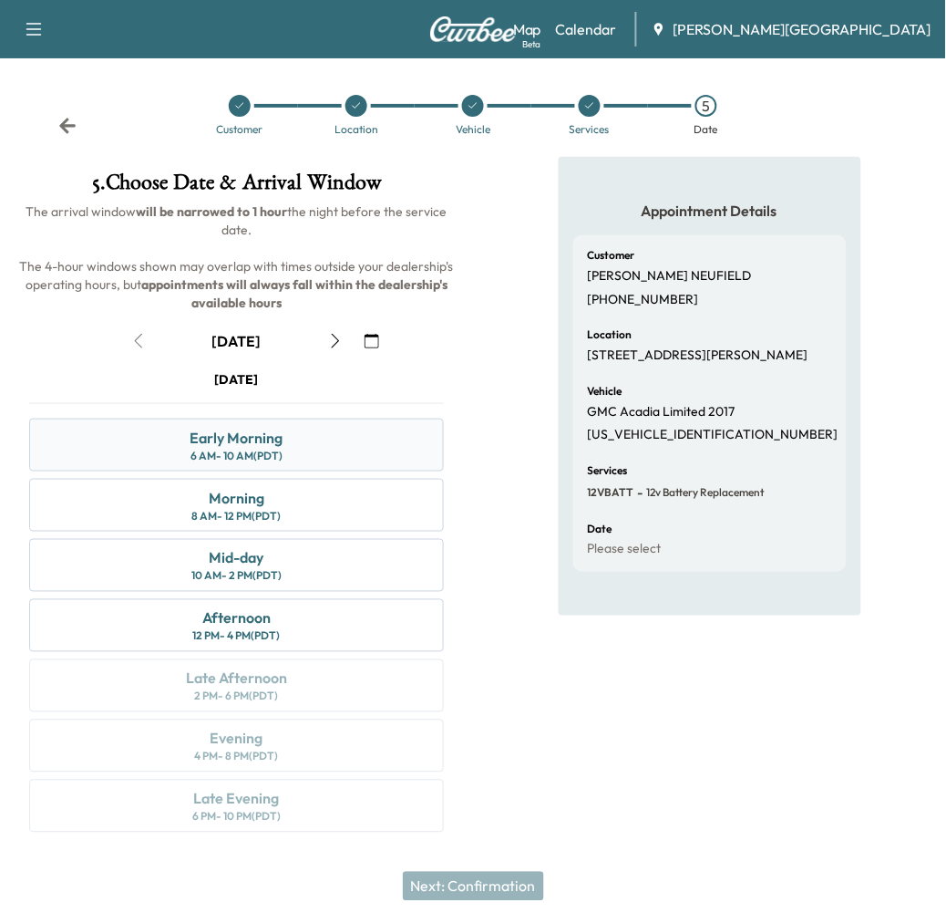
click at [242, 463] on div "6 AM - 10 AM (PDT)" at bounding box center [237, 456] width 92 height 15
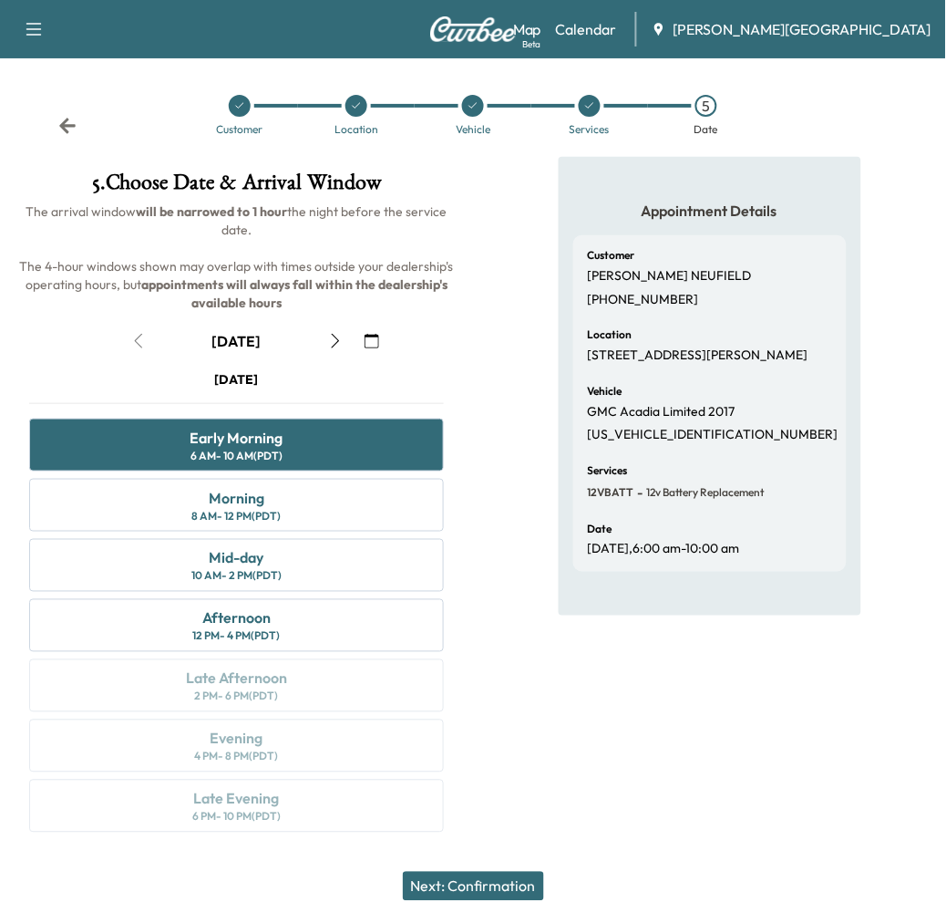
click at [475, 879] on button "Next: Confirmation" at bounding box center [473, 886] width 141 height 29
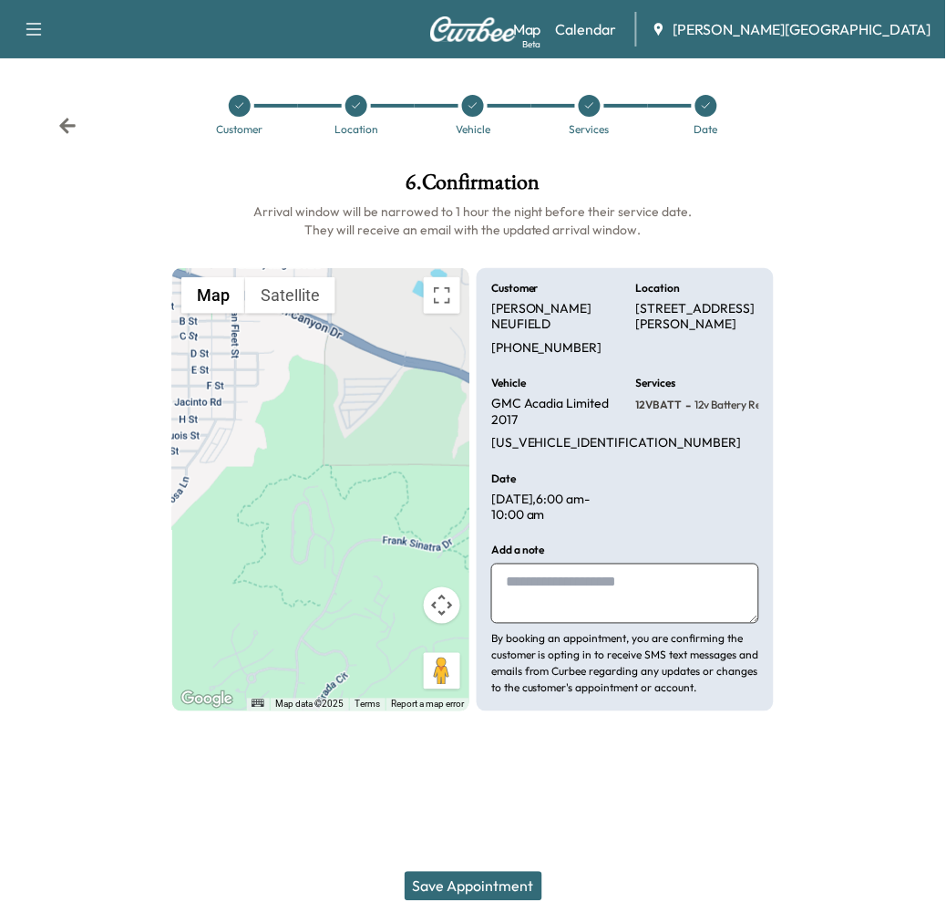
click at [569, 624] on textarea at bounding box center [625, 593] width 268 height 60
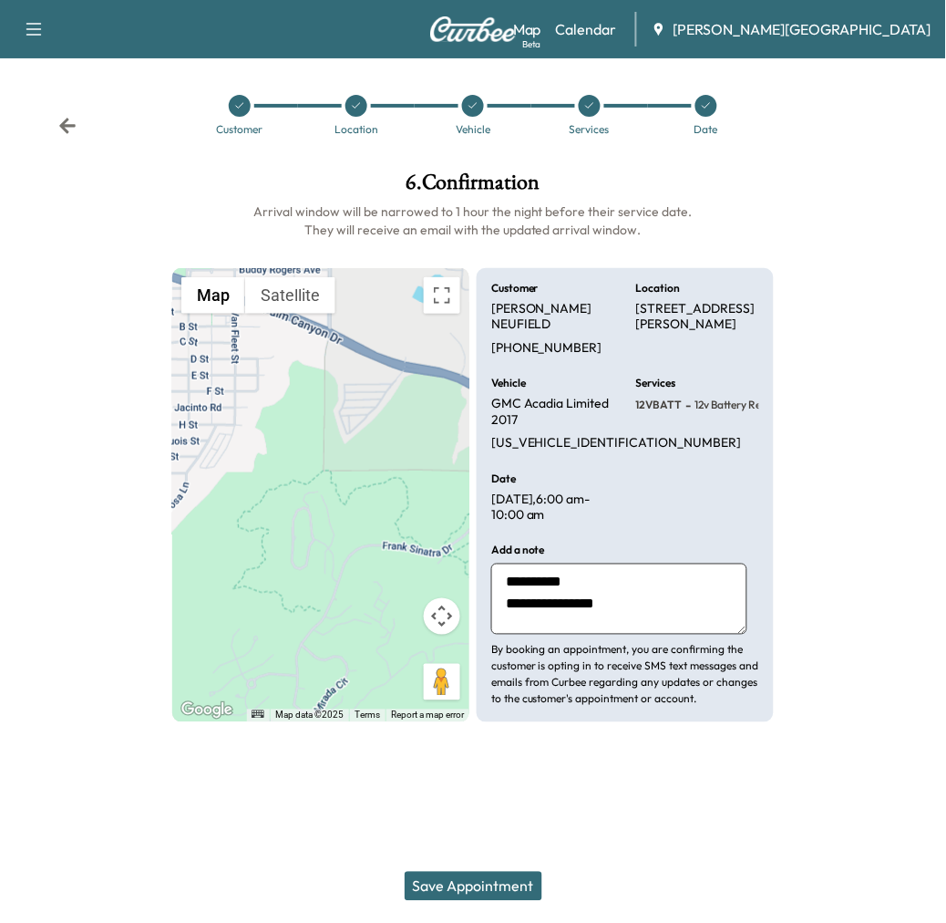
scroll to position [18, 0]
type textarea "**********"
click at [471, 880] on button "Save Appointment" at bounding box center [474, 886] width 138 height 29
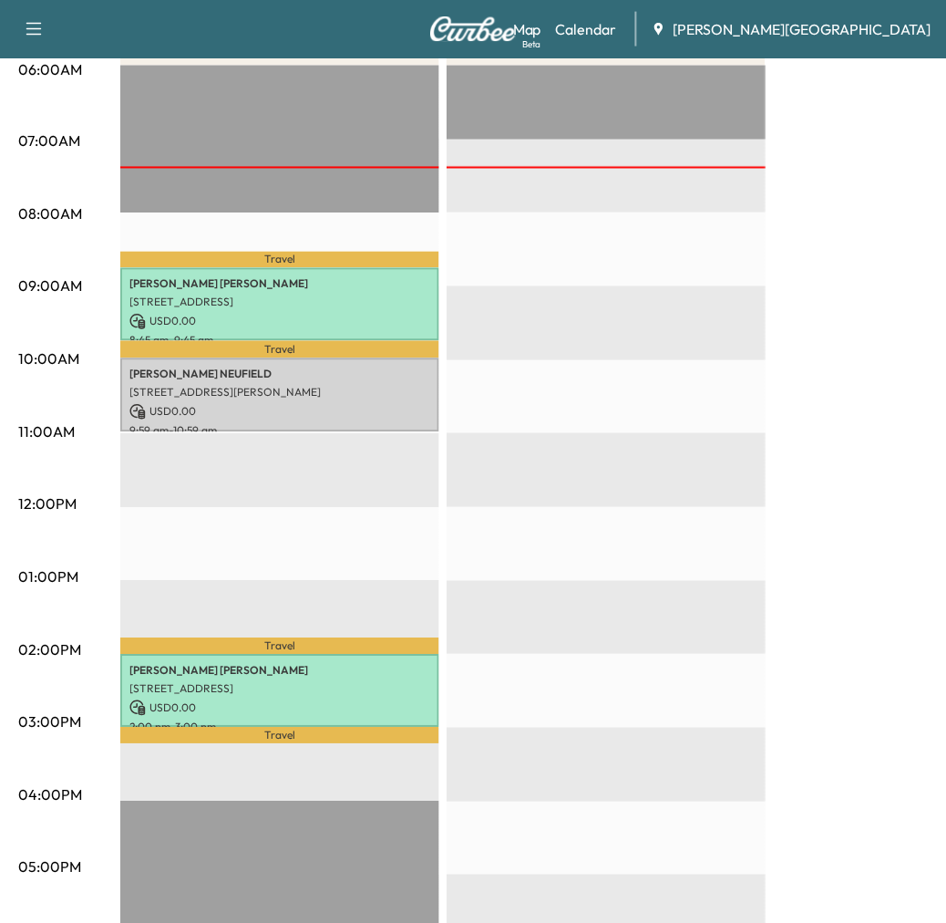
scroll to position [405, 0]
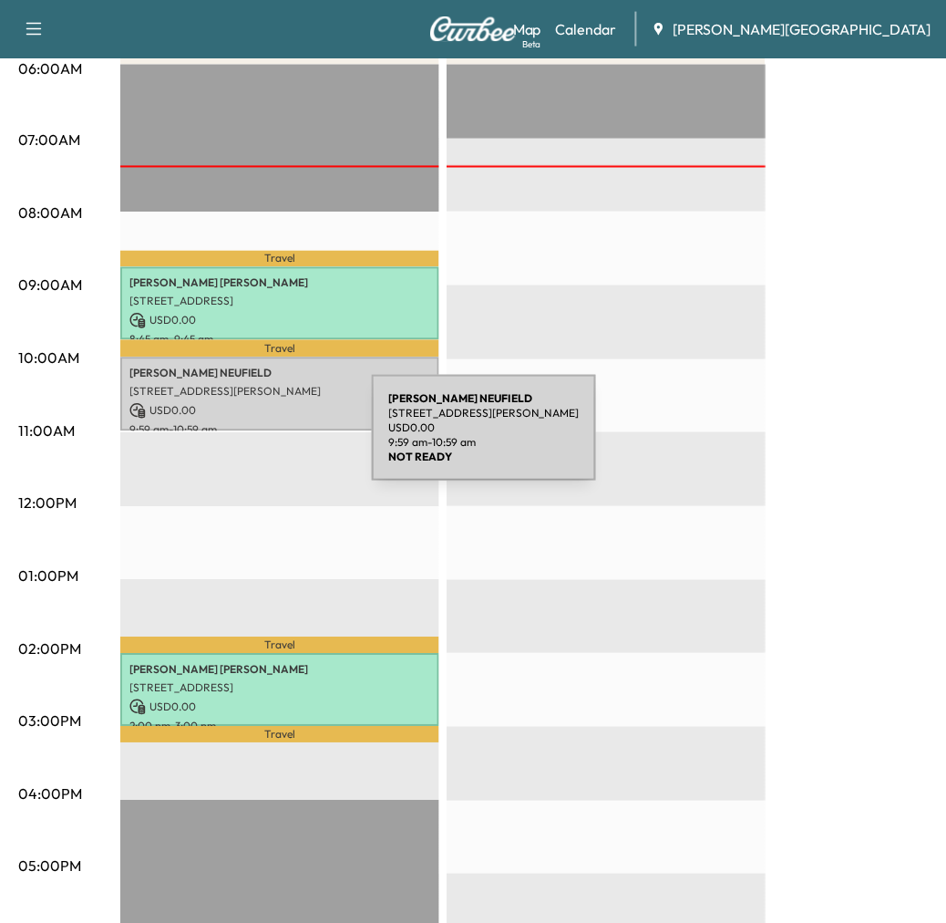
click at [235, 381] on p "[PERSON_NAME]" at bounding box center [279, 374] width 301 height 15
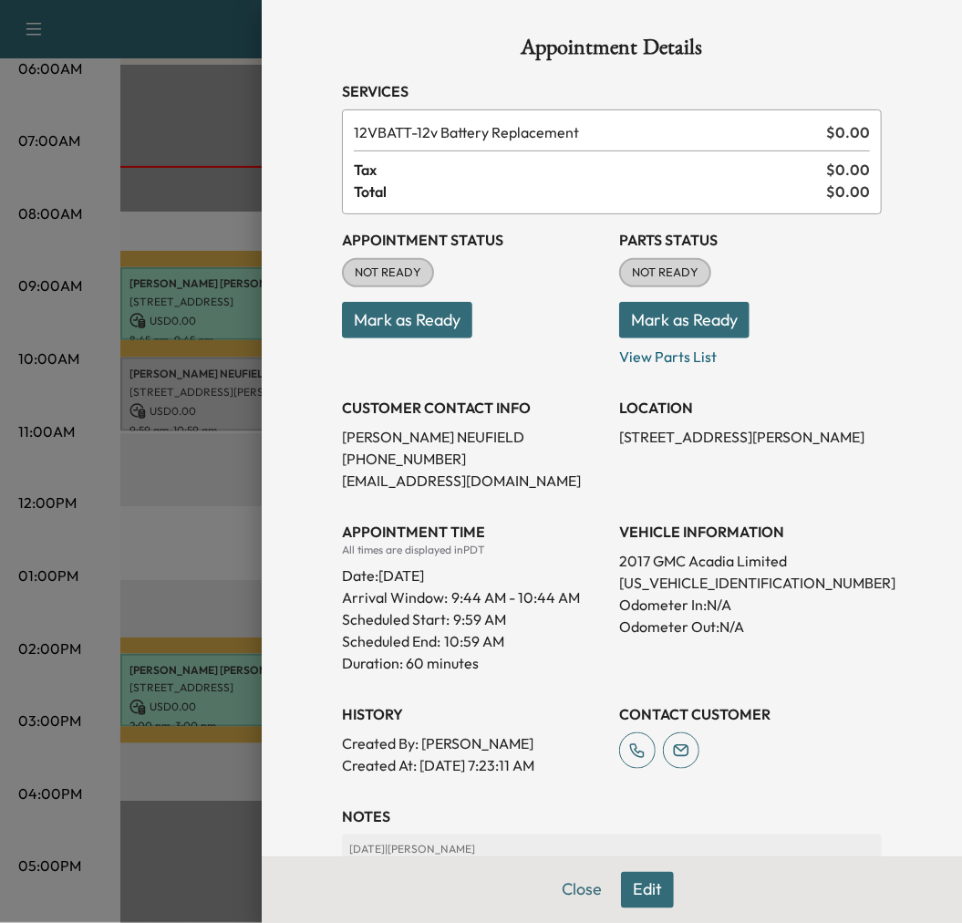
click at [413, 338] on button "Mark as Ready" at bounding box center [407, 320] width 130 height 36
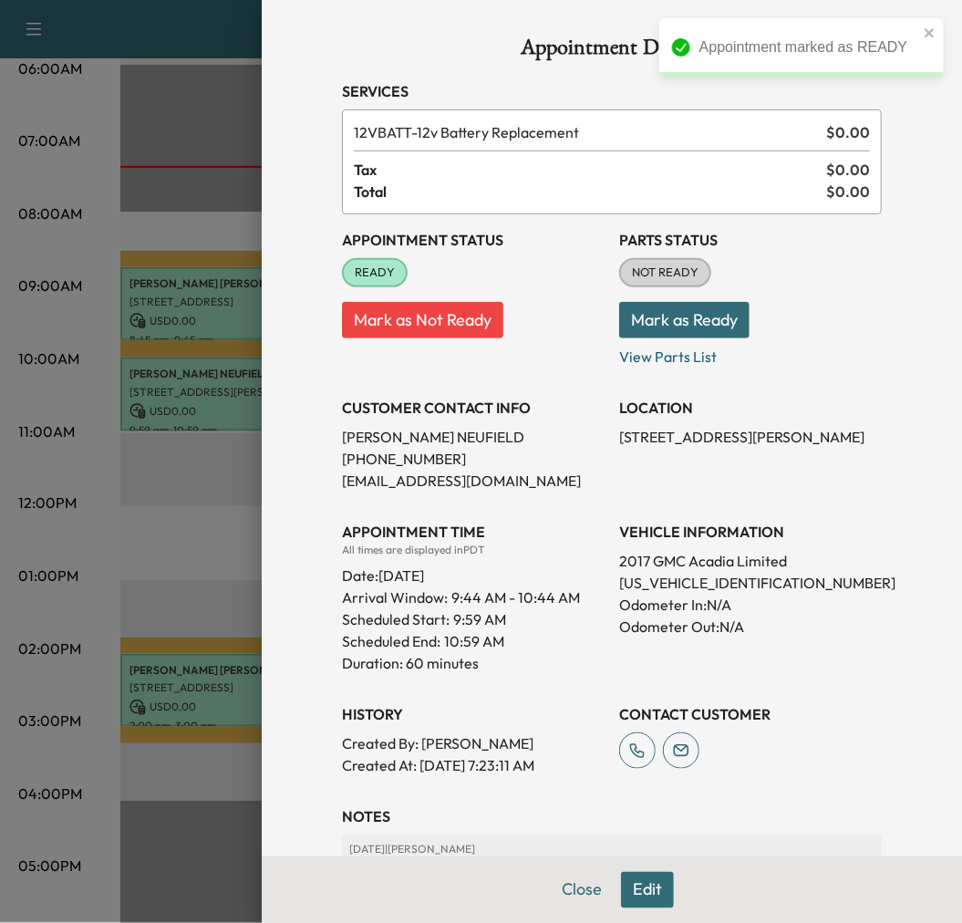
click at [107, 308] on div at bounding box center [481, 461] width 962 height 923
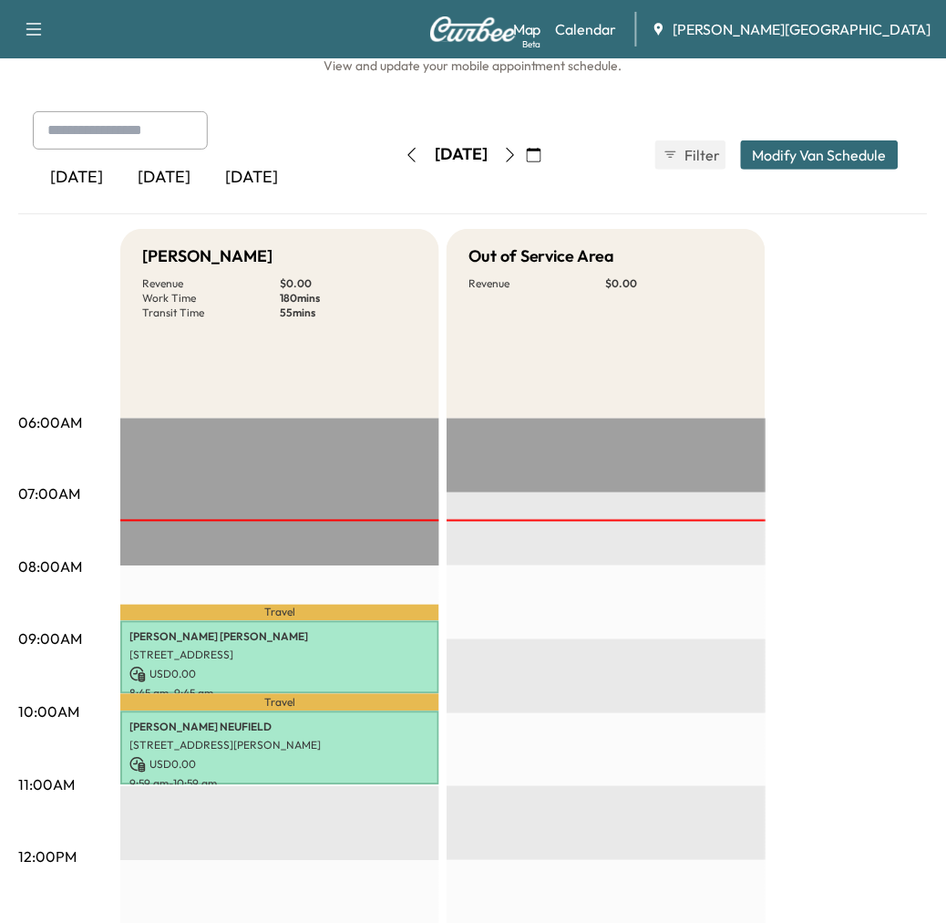
scroll to position [0, 0]
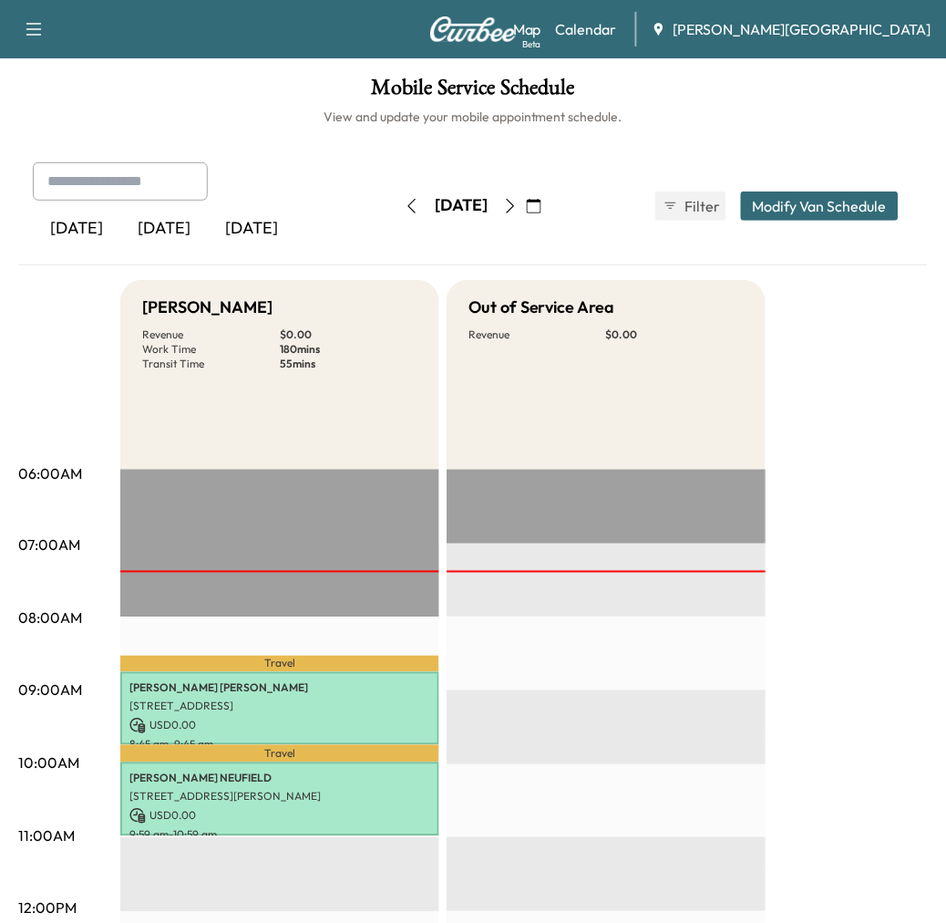
click at [405, 213] on icon "button" at bounding box center [412, 206] width 15 height 15
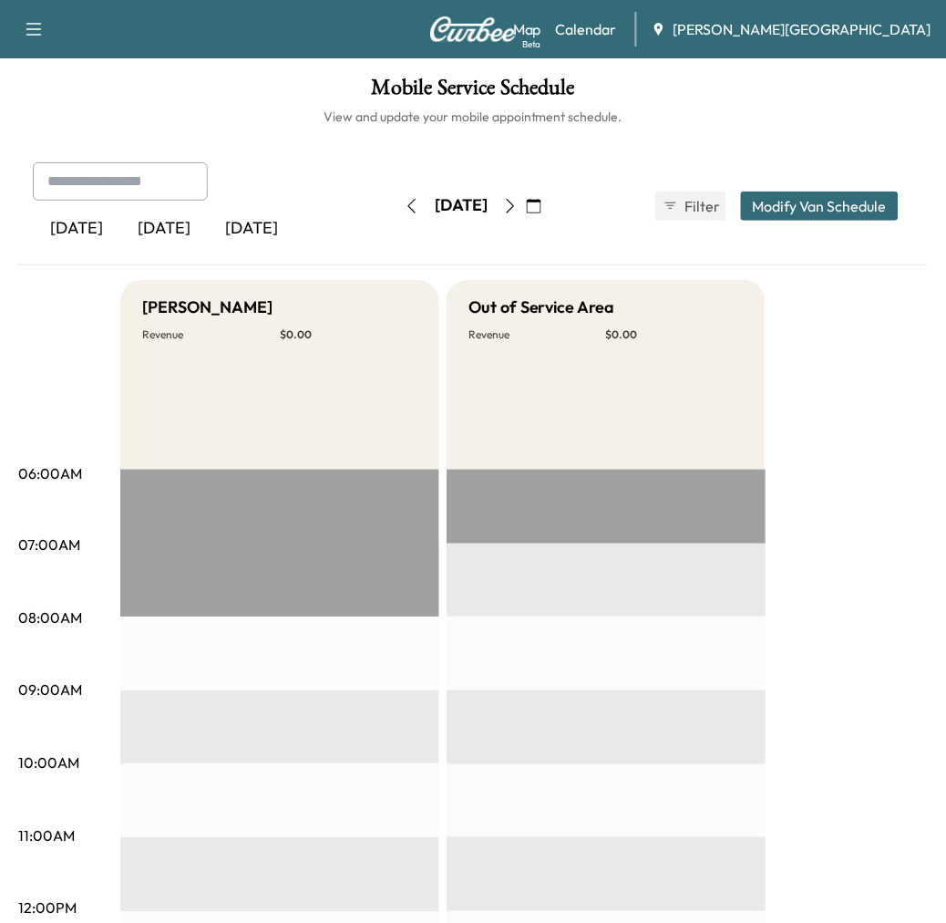
click at [405, 213] on icon "button" at bounding box center [412, 206] width 15 height 15
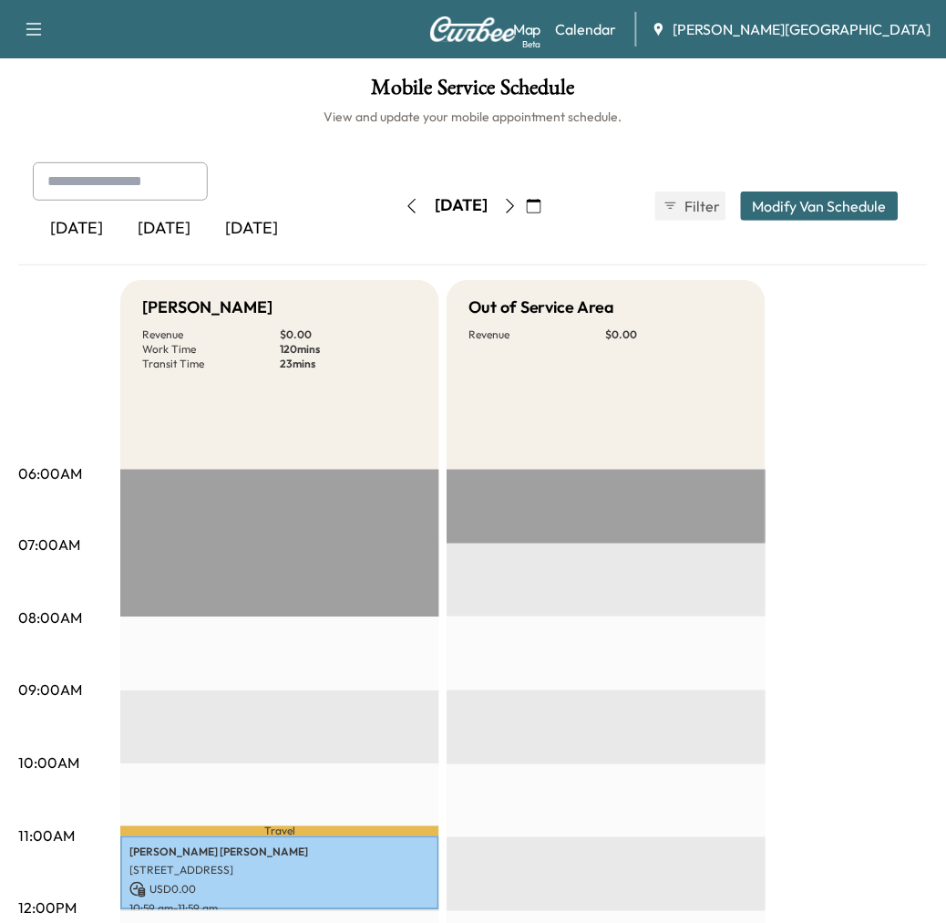
click at [405, 213] on icon "button" at bounding box center [412, 206] width 15 height 15
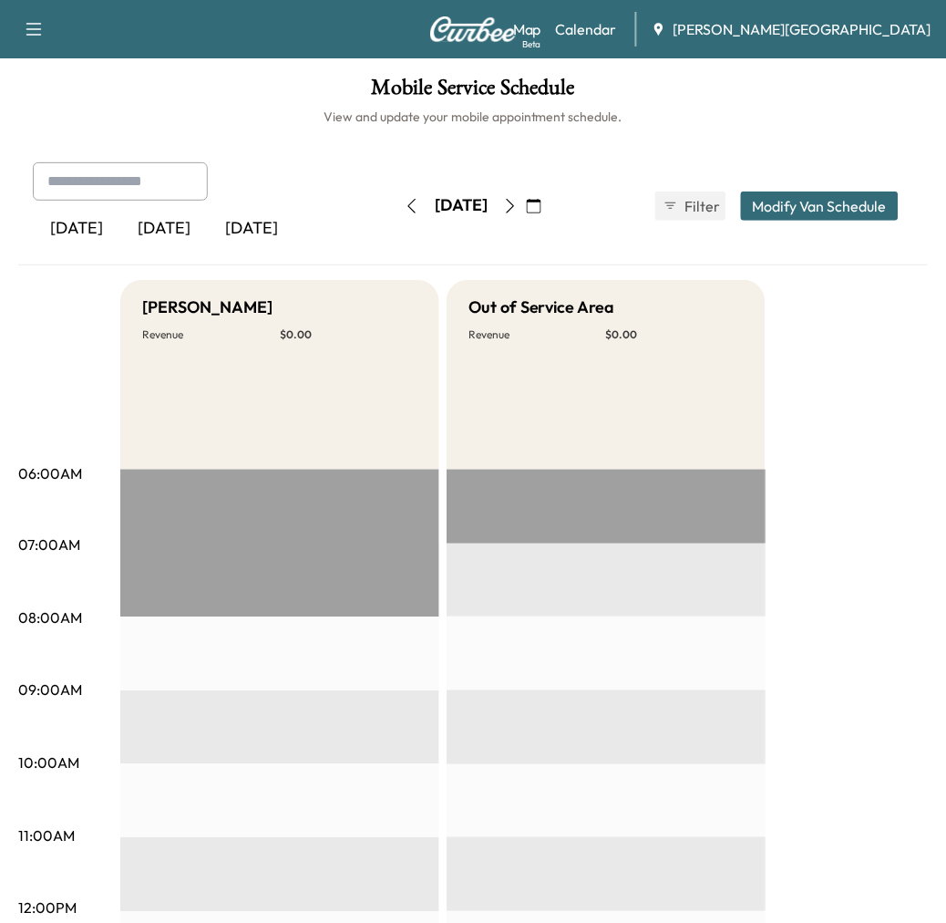
click at [405, 213] on icon "button" at bounding box center [412, 206] width 15 height 15
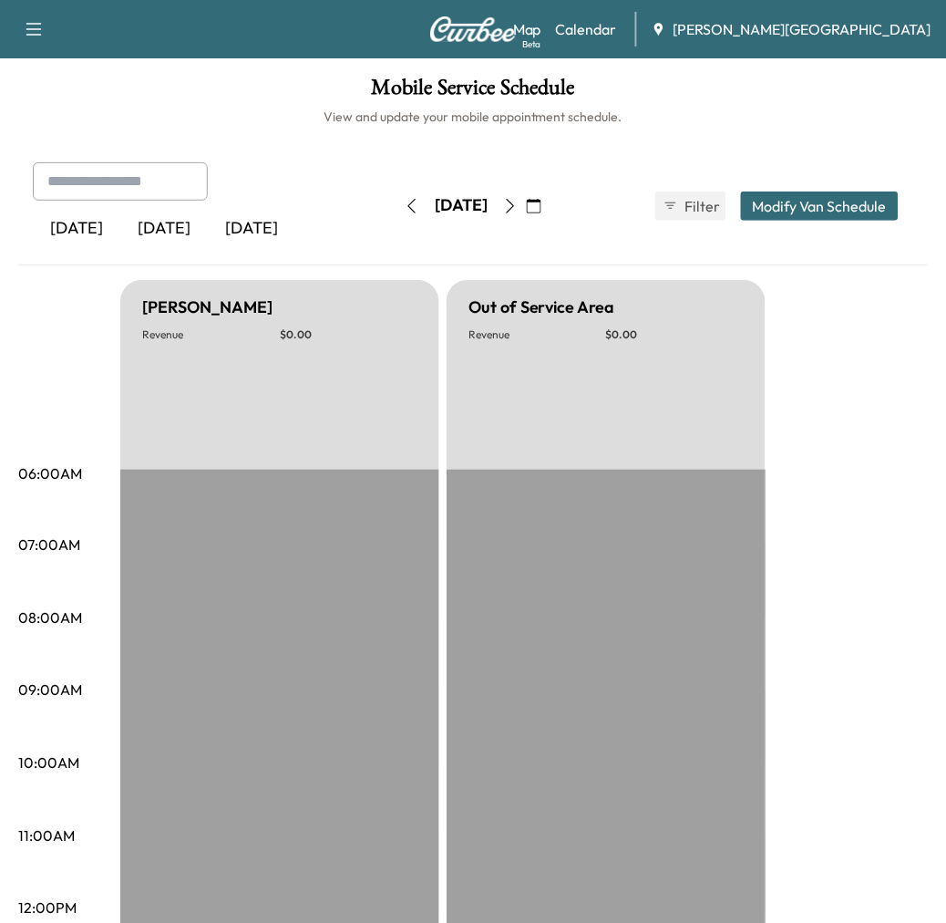
click at [405, 213] on icon "button" at bounding box center [412, 206] width 15 height 15
click at [397, 221] on button "button" at bounding box center [412, 205] width 31 height 29
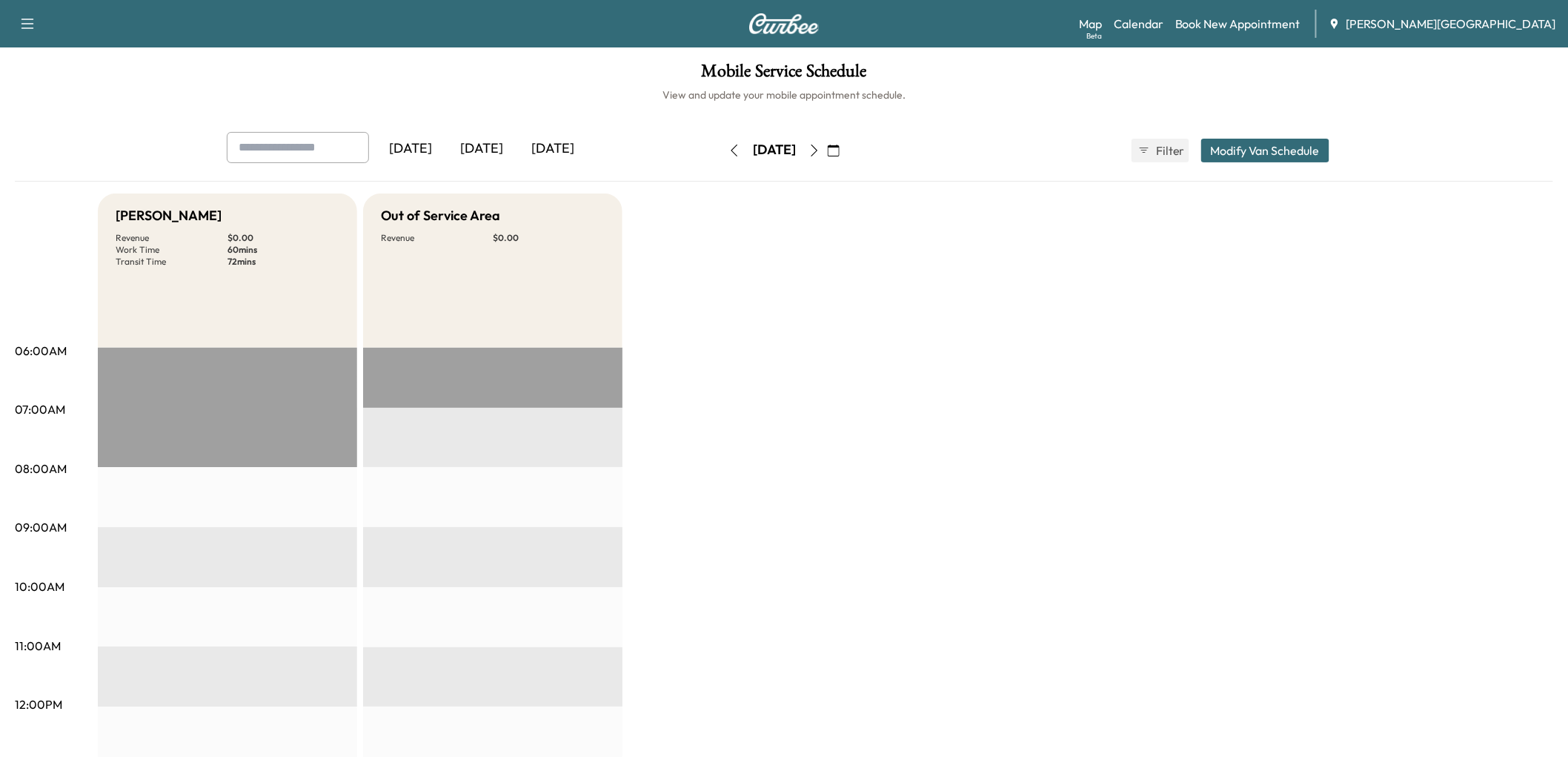
click at [781, 156] on icon "button" at bounding box center [833, 150] width 12 height 12
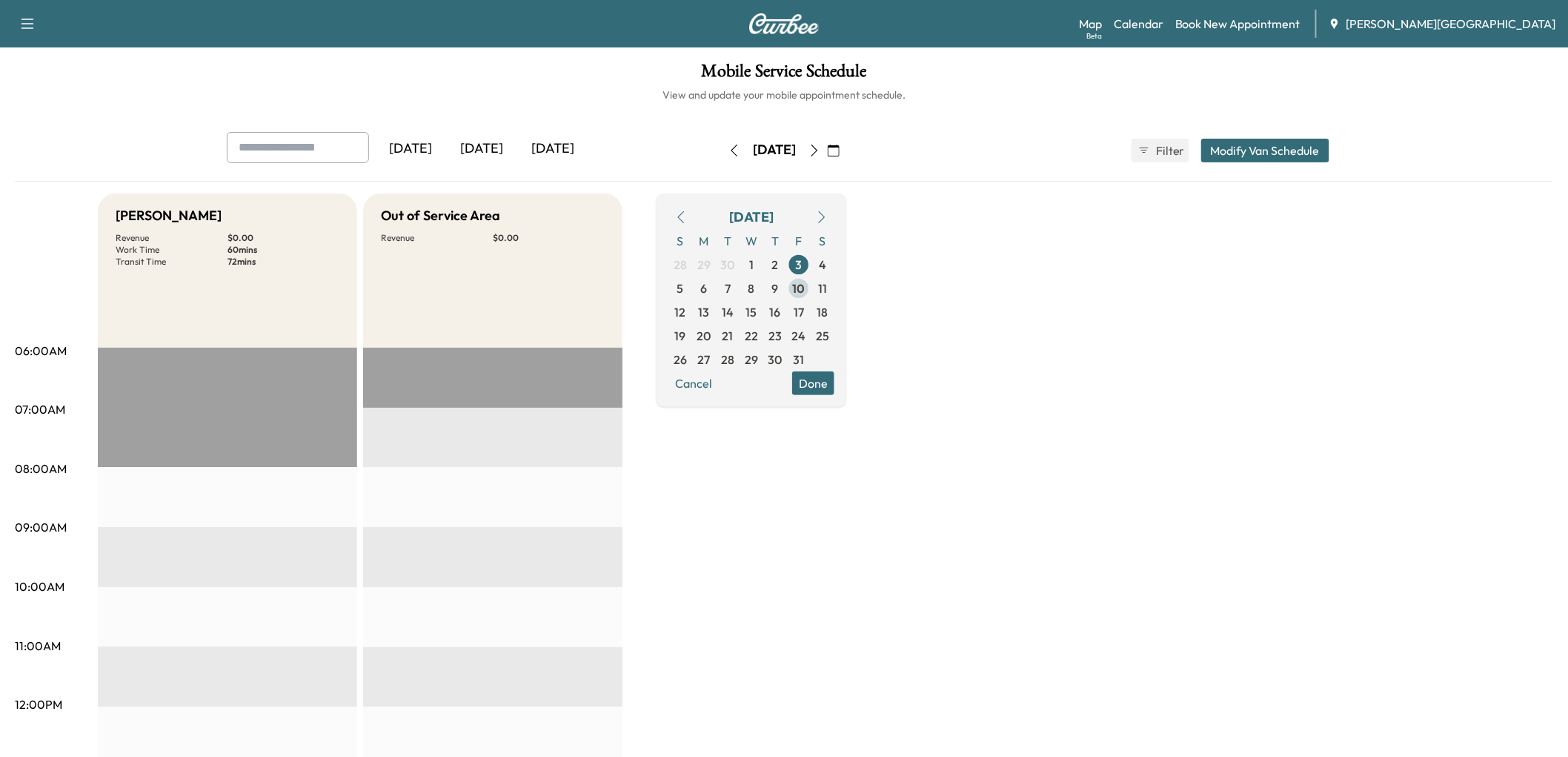
click at [781, 300] on span "10" at bounding box center [798, 288] width 24 height 24
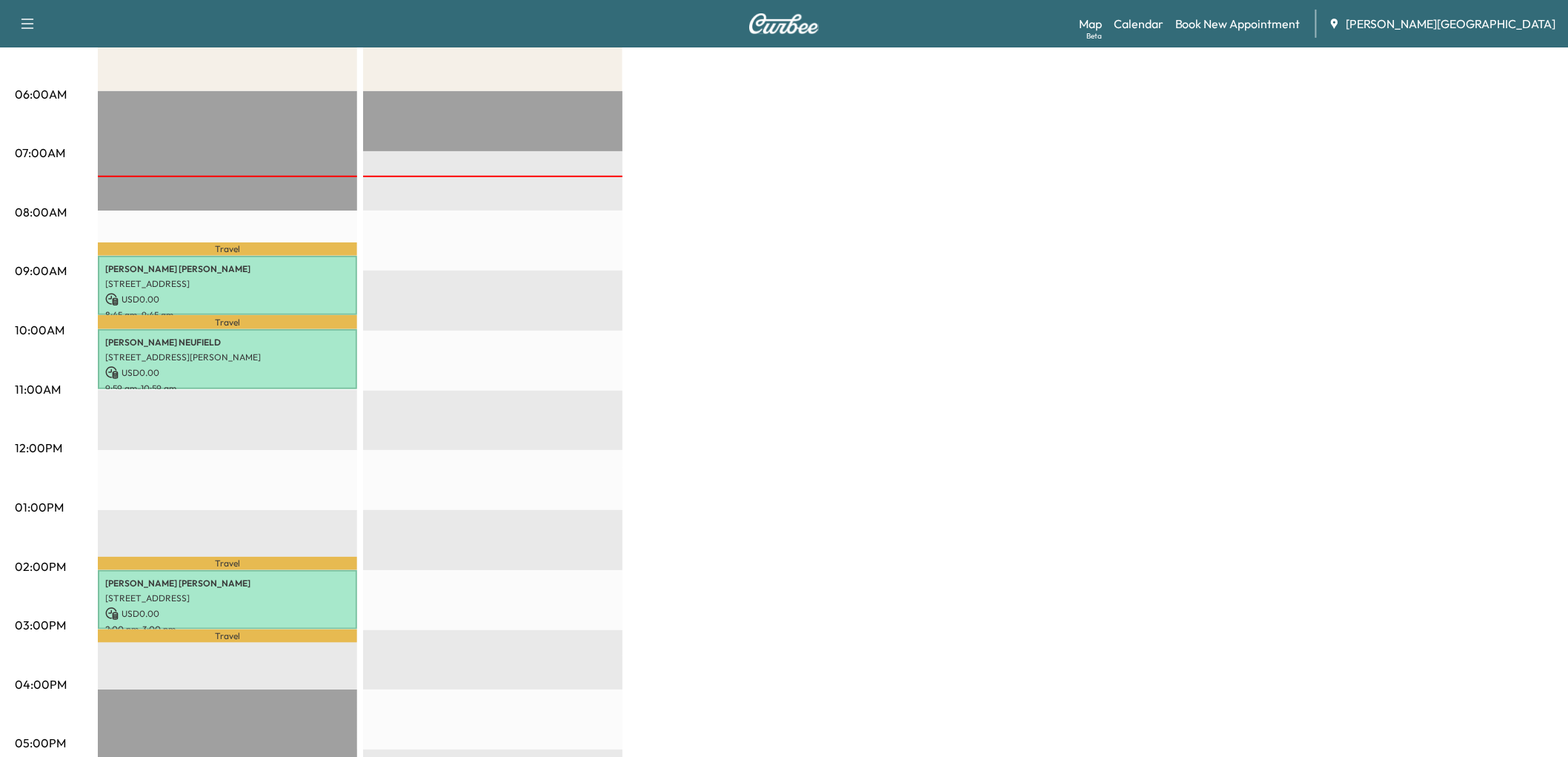
scroll to position [164, 0]
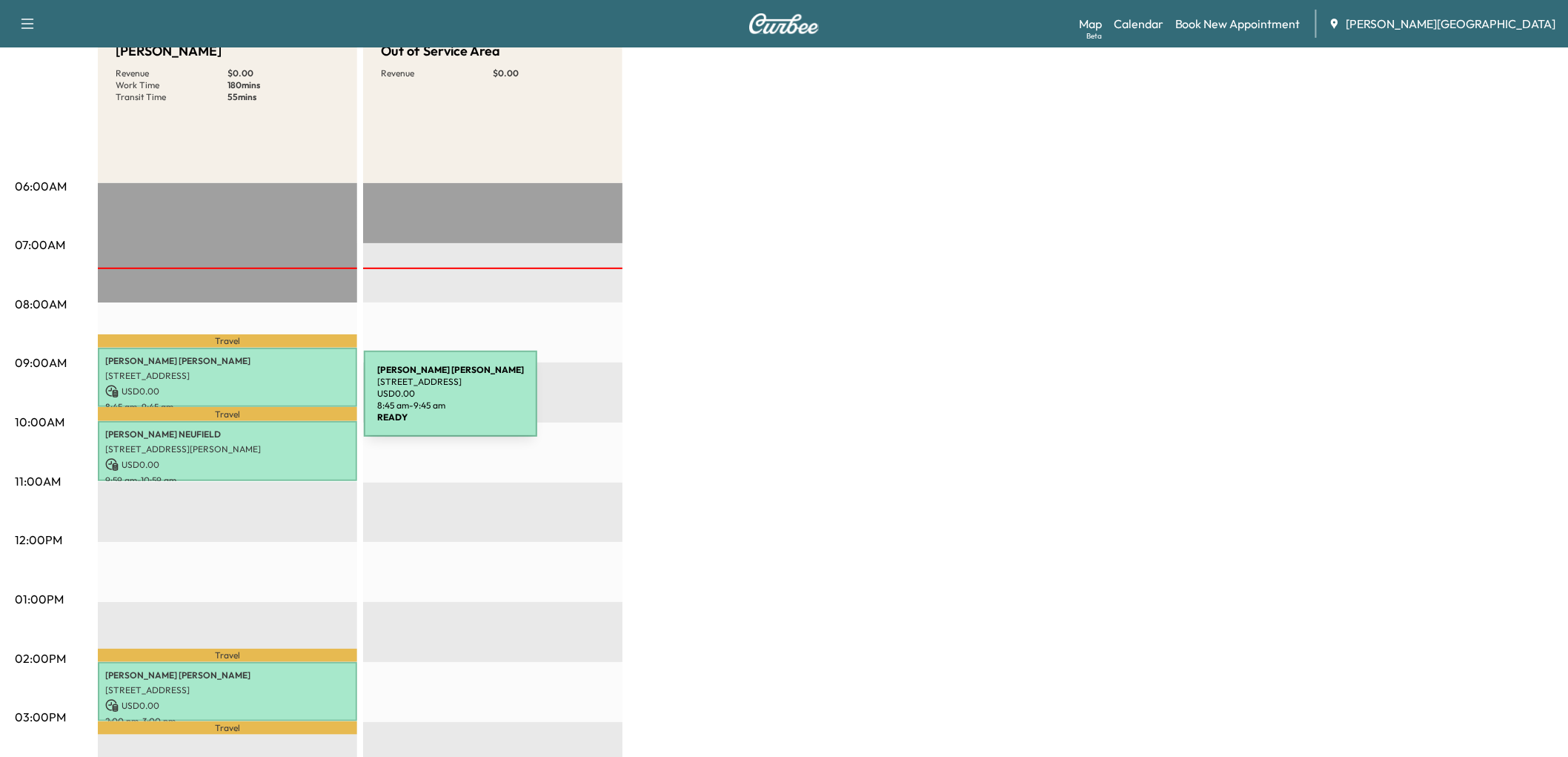
click at [254, 367] on p "[PERSON_NAME]" at bounding box center [227, 361] width 245 height 12
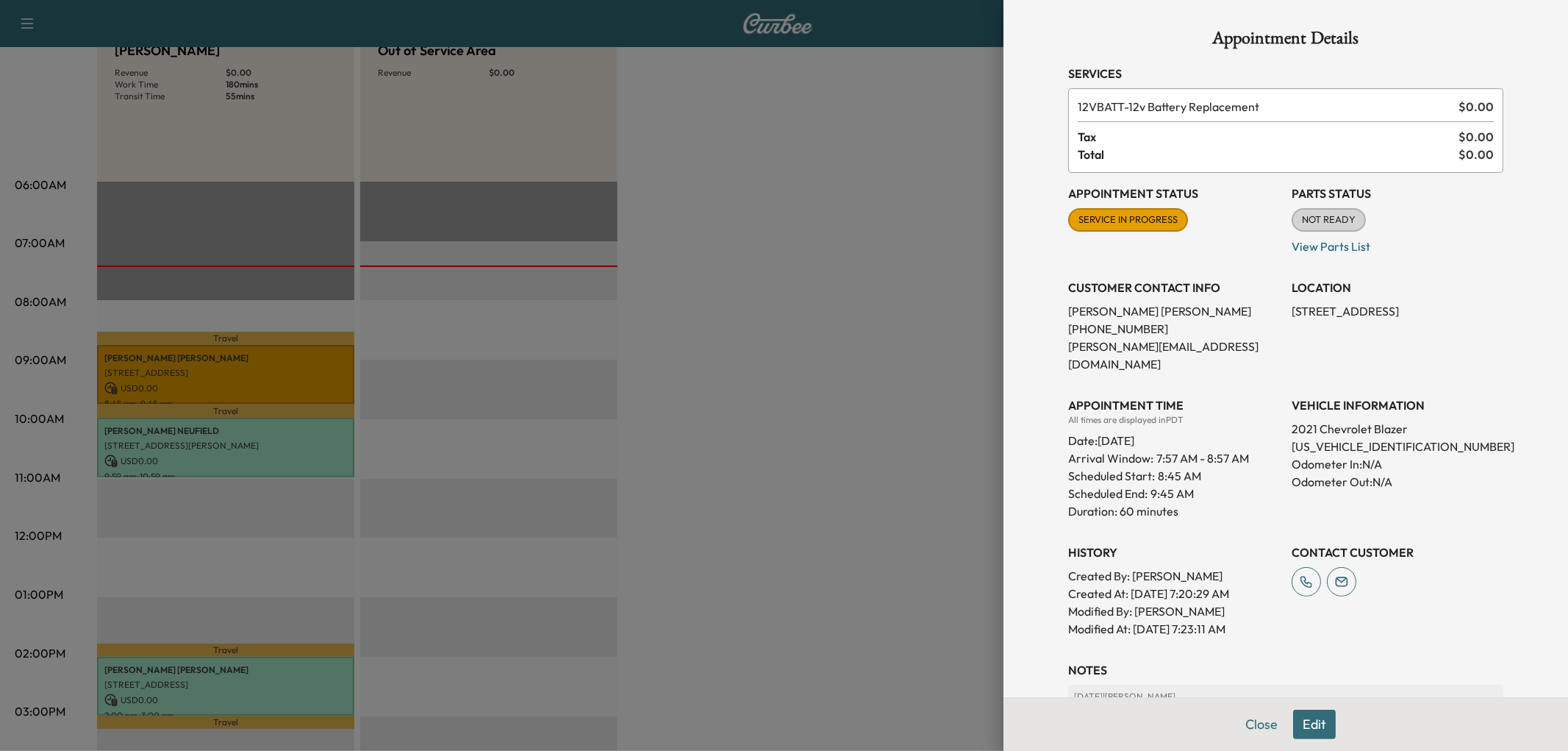
click at [775, 475] on div at bounding box center [784, 375] width 1568 height 751
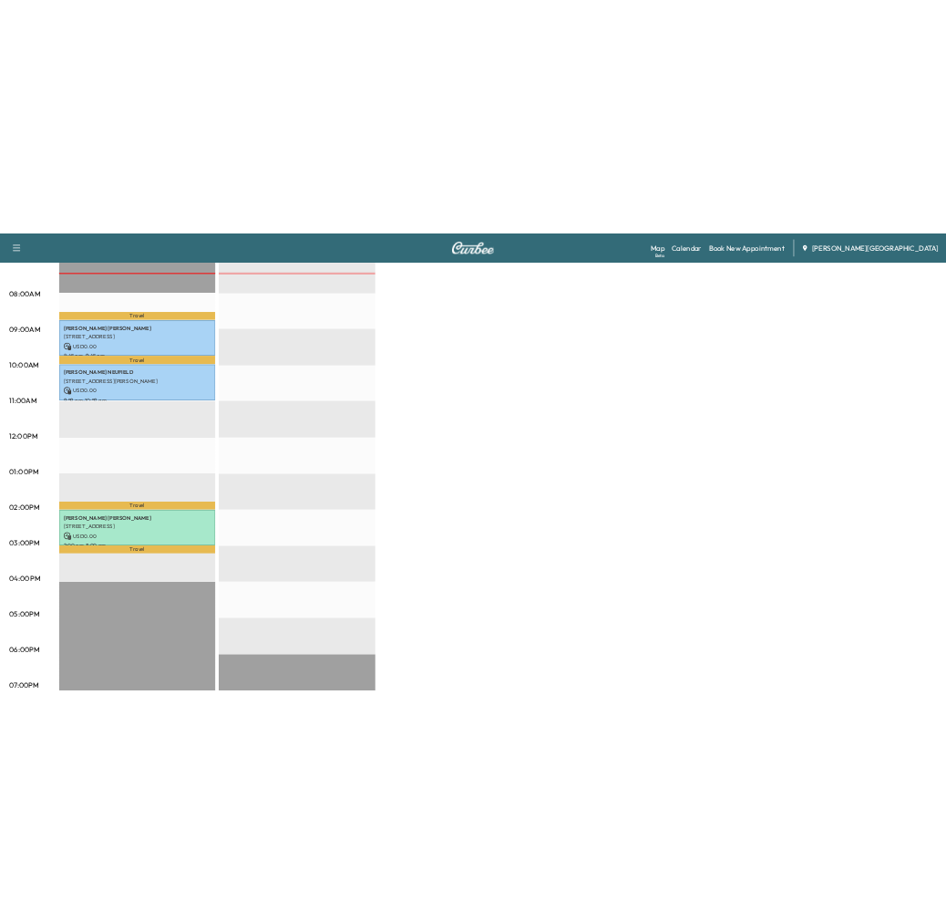
scroll to position [506, 0]
